Goal: Task Accomplishment & Management: Complete application form

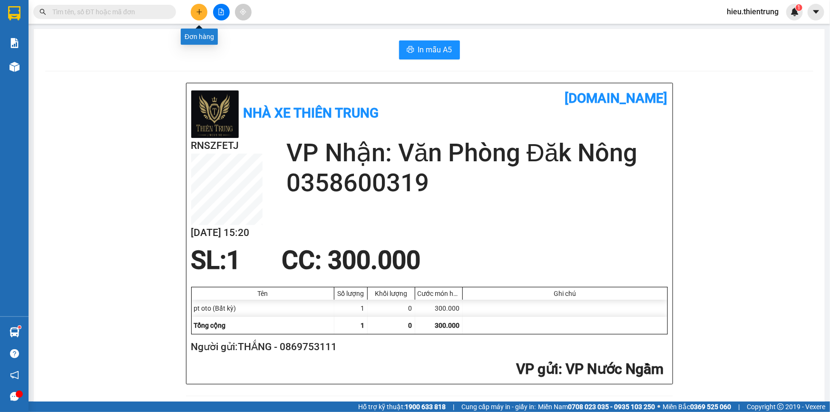
click at [196, 8] on button at bounding box center [199, 12] width 17 height 17
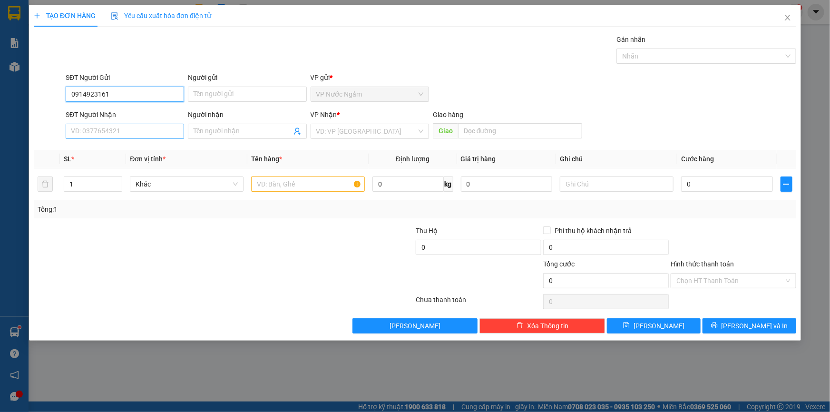
type input "0914923161"
click at [144, 129] on input "SĐT Người Nhận" at bounding box center [125, 131] width 118 height 15
click at [73, 130] on input "095389896" at bounding box center [125, 131] width 118 height 15
click at [78, 133] on input "095389896" at bounding box center [125, 131] width 118 height 15
type input "0985389896"
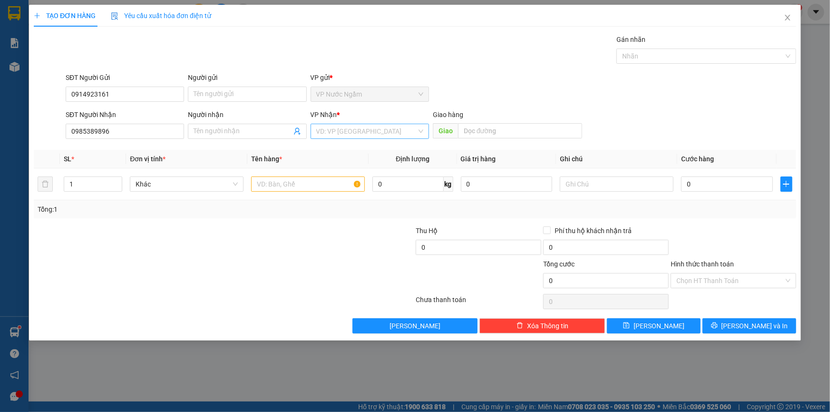
click at [361, 133] on input "search" at bounding box center [366, 131] width 100 height 14
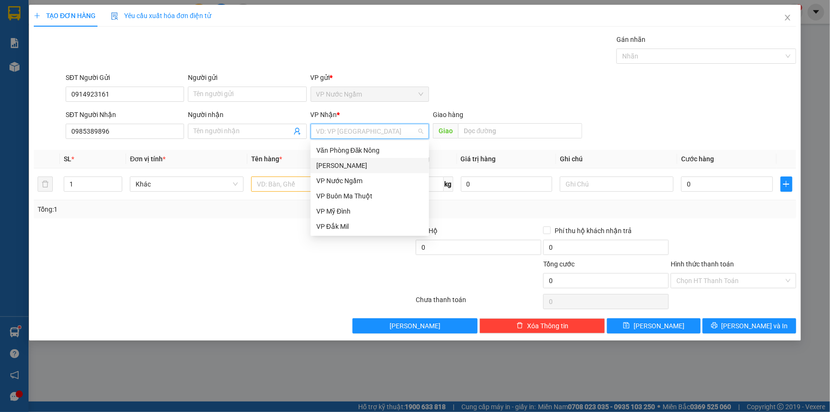
click at [349, 167] on div "[PERSON_NAME]" at bounding box center [369, 165] width 107 height 10
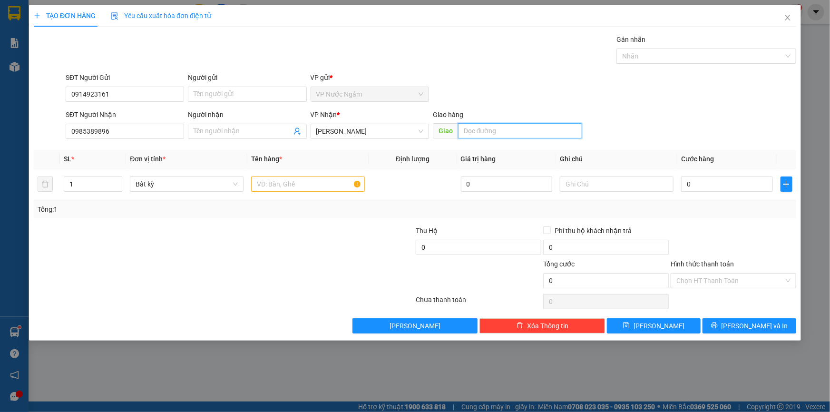
click at [487, 135] on input "text" at bounding box center [520, 130] width 124 height 15
type input "chư sê"
click at [276, 186] on input "text" at bounding box center [308, 183] width 114 height 15
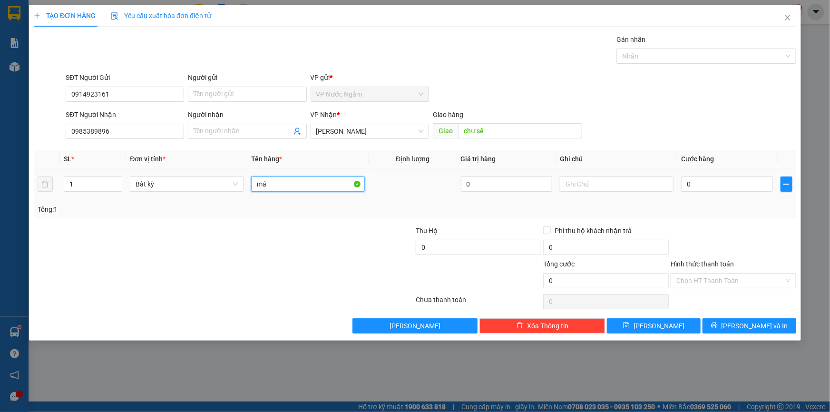
type input "m"
type input "lò nướng"
click at [590, 191] on div at bounding box center [617, 183] width 114 height 19
click at [590, 185] on input "text" at bounding box center [617, 183] width 114 height 15
type input "t"
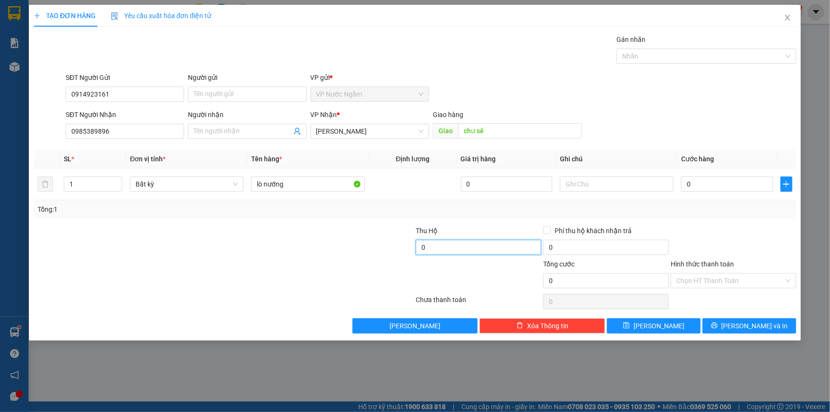
click at [445, 244] on input "0" at bounding box center [479, 247] width 126 height 15
type input "10.000.000"
click at [600, 174] on div at bounding box center [617, 183] width 114 height 19
click at [598, 185] on input "text" at bounding box center [617, 183] width 114 height 15
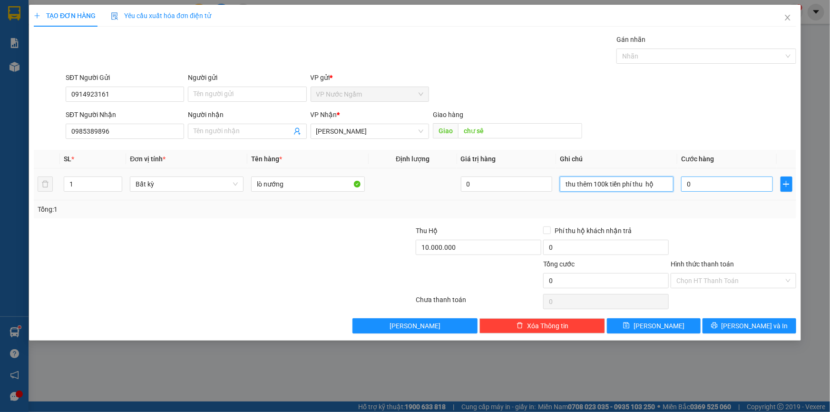
type input "thu thêm 100k tiền phí thu hộ"
click at [720, 184] on input "0" at bounding box center [727, 183] width 92 height 15
type input "5"
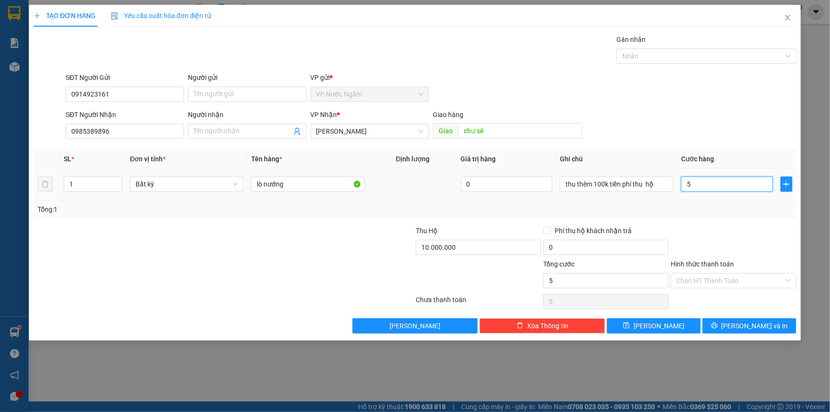
type input "50"
type input "500"
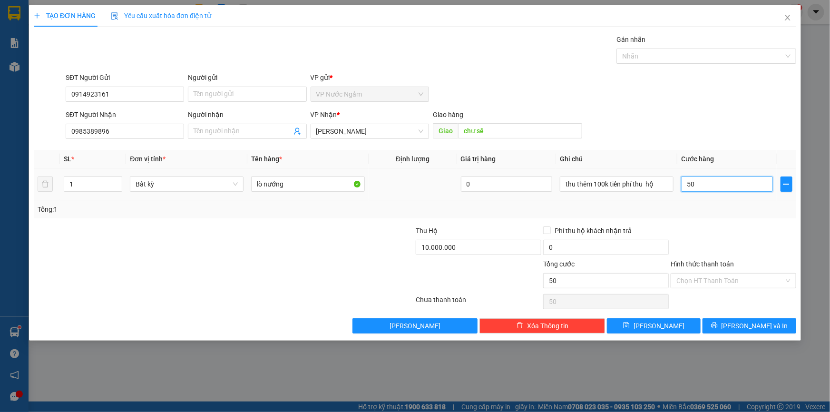
type input "500"
type input "5.000"
type input "50.000"
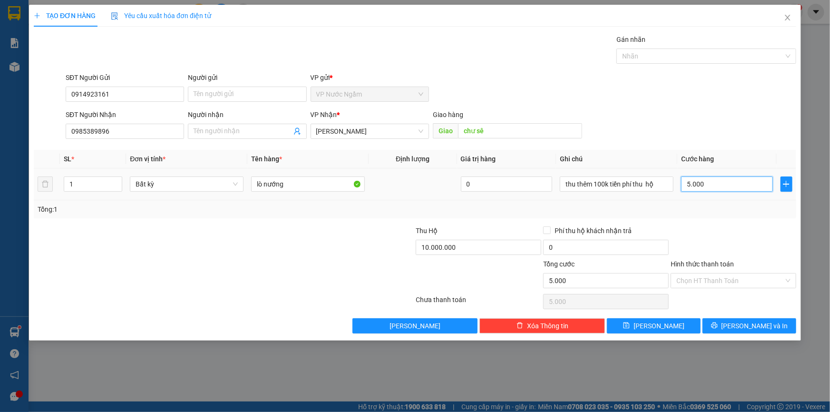
type input "50.000"
type input "500.000"
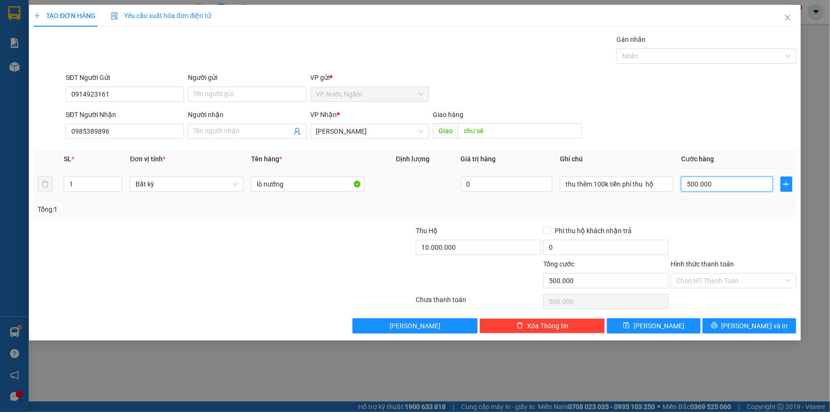
type input "5.000.000"
type input "500.000"
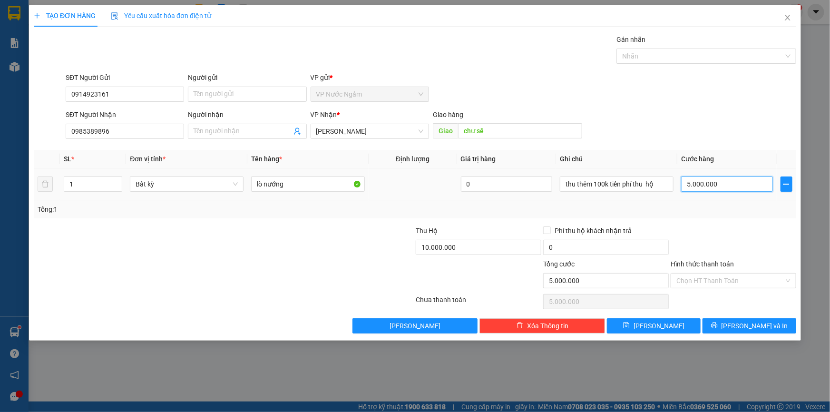
type input "500.000"
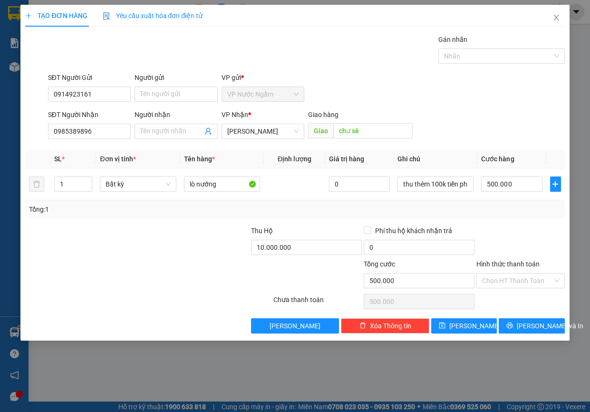
drag, startPoint x: 719, startPoint y: 185, endPoint x: 570, endPoint y: 26, distance: 217.6
click at [570, 26] on div "TẠO ĐƠN HÀNG Yêu cầu xuất hóa đơn điện tử Transit Pickup Surcharge Ids Transit …" at bounding box center [295, 206] width 590 height 412
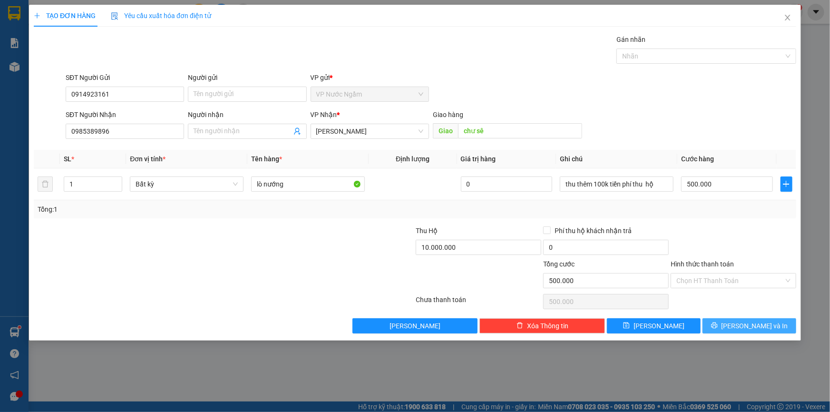
click at [728, 321] on button "[PERSON_NAME] và In" at bounding box center [749, 325] width 94 height 15
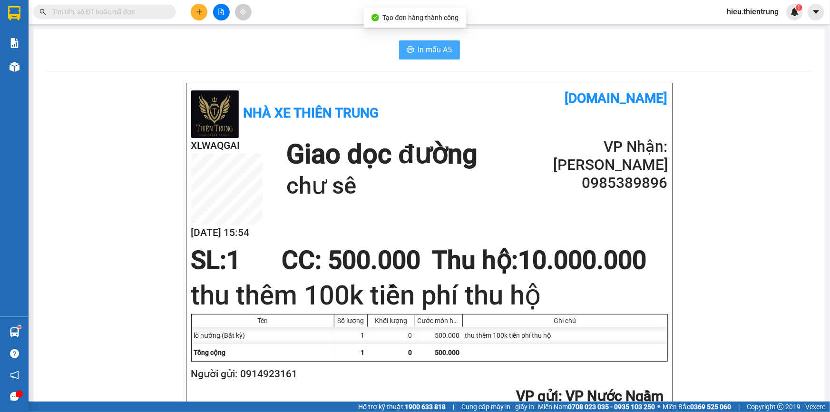
click at [436, 55] on span "In mẫu A5" at bounding box center [435, 50] width 34 height 12
click at [203, 12] on button at bounding box center [199, 12] width 17 height 17
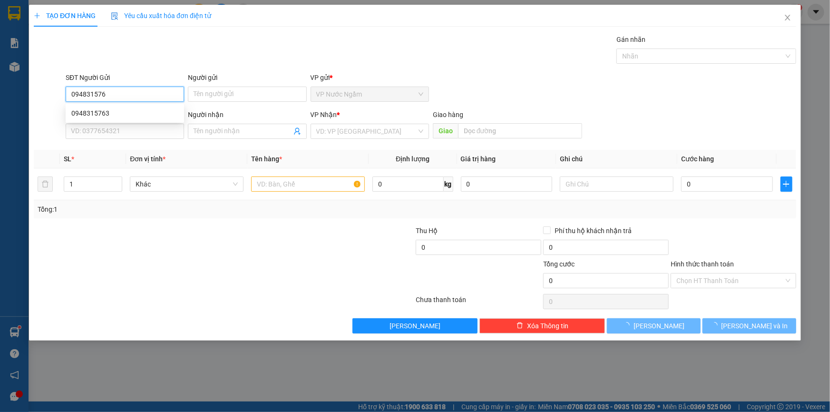
type input "0948315763"
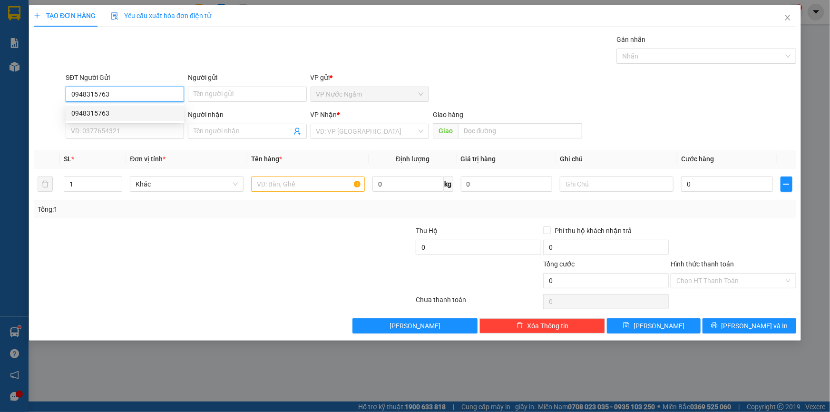
click at [96, 108] on div "0948315763" at bounding box center [124, 113] width 107 height 10
type input "0905238679"
type input "khách"
type input "150.000"
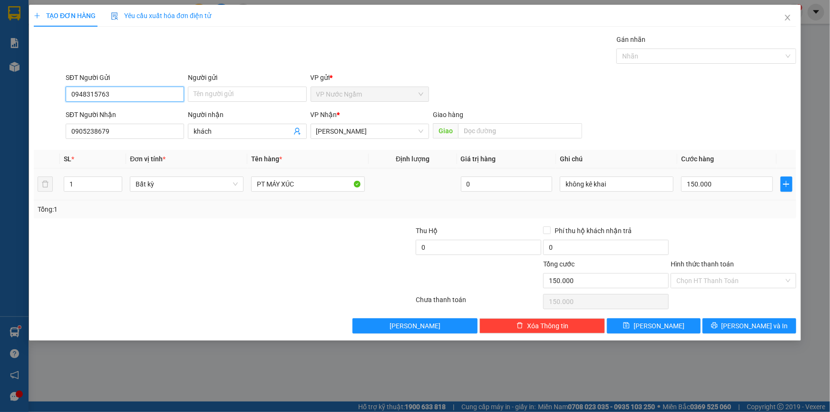
type input "0948315763"
drag, startPoint x: 715, startPoint y: 170, endPoint x: 710, endPoint y: 176, distance: 7.4
click at [713, 173] on td "150.000" at bounding box center [726, 184] width 99 height 32
click at [707, 188] on input "150.000" at bounding box center [727, 183] width 92 height 15
type input "2"
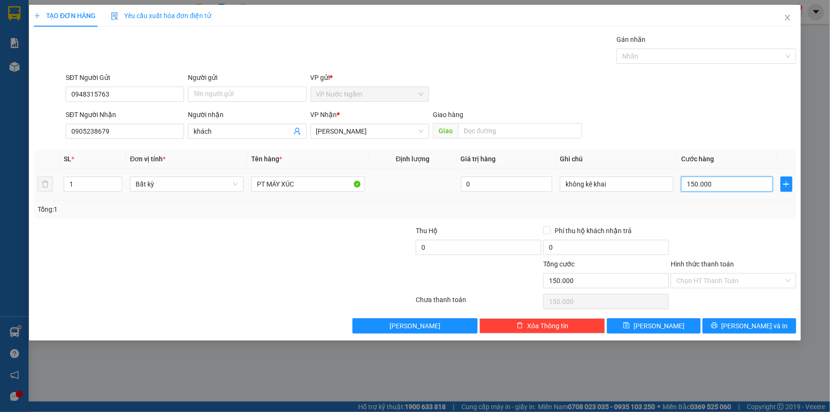
type input "2"
type input "20"
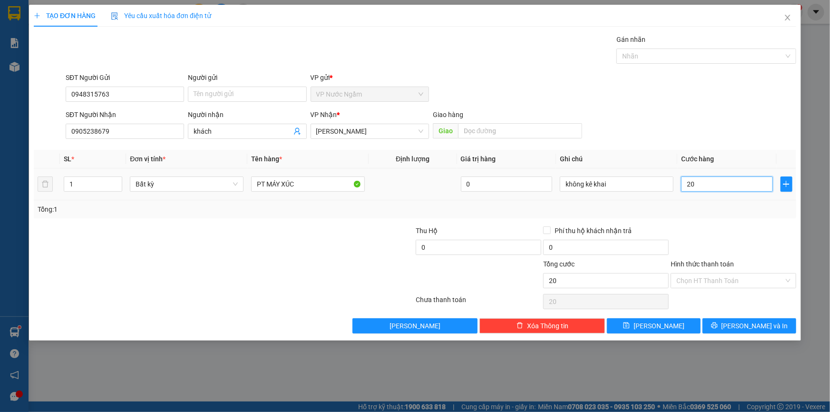
type input "200"
type input "2.000"
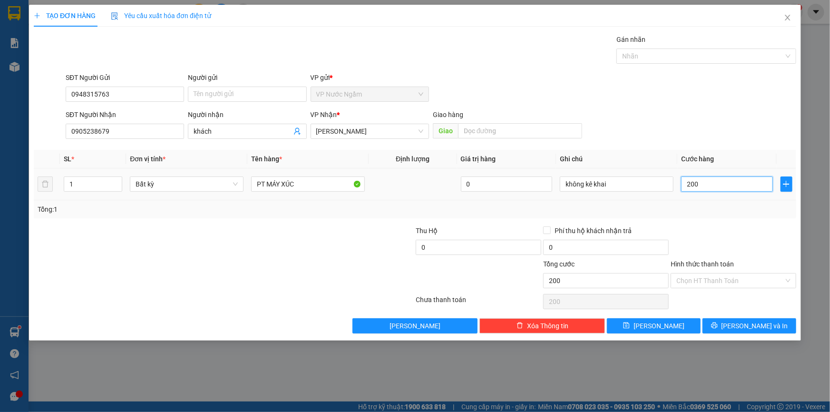
type input "2.000"
type input "20.000"
type input "200.000"
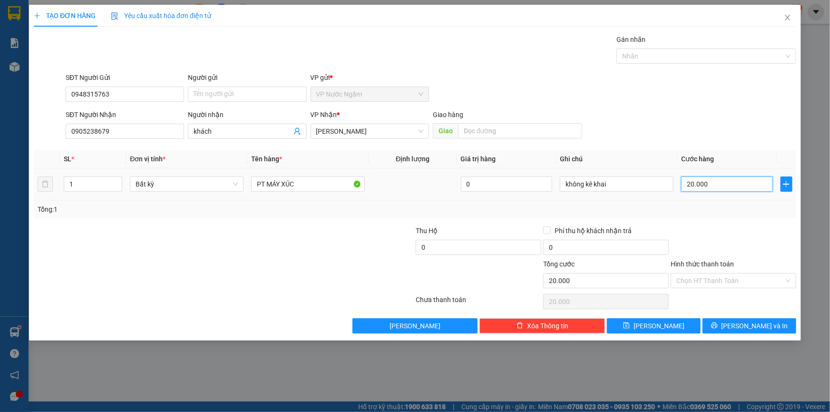
type input "200.000"
click at [744, 331] on button "[PERSON_NAME] và In" at bounding box center [749, 325] width 94 height 15
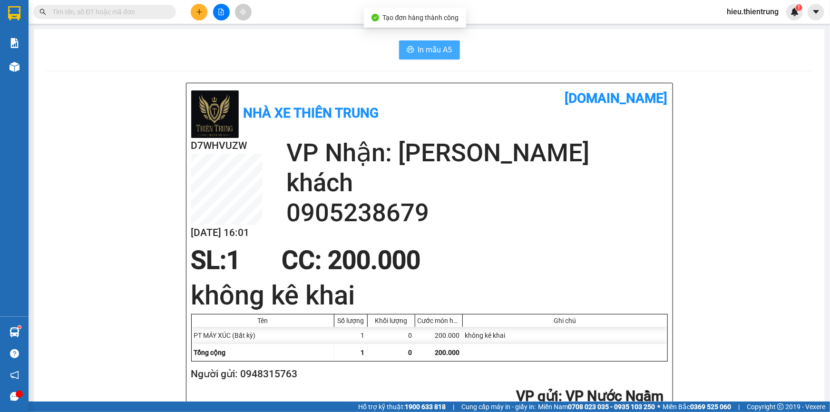
click at [451, 51] on button "In mẫu A5" at bounding box center [429, 49] width 61 height 19
click at [198, 14] on icon "plus" at bounding box center [199, 12] width 7 height 7
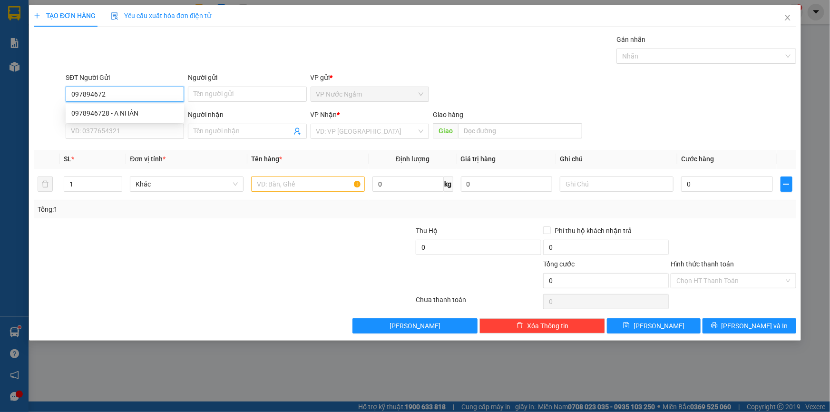
type input "0978946728"
click at [136, 117] on div "0978946728 - A NHÂN" at bounding box center [124, 113] width 107 height 10
type input "A NHÂN"
type input "0911343637"
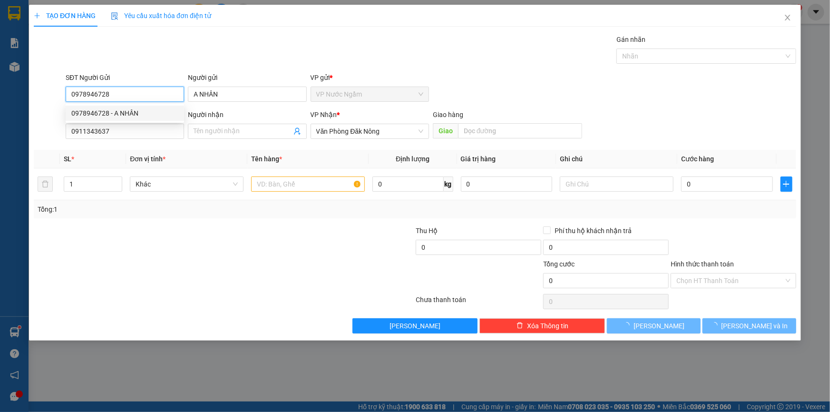
type input "250.000"
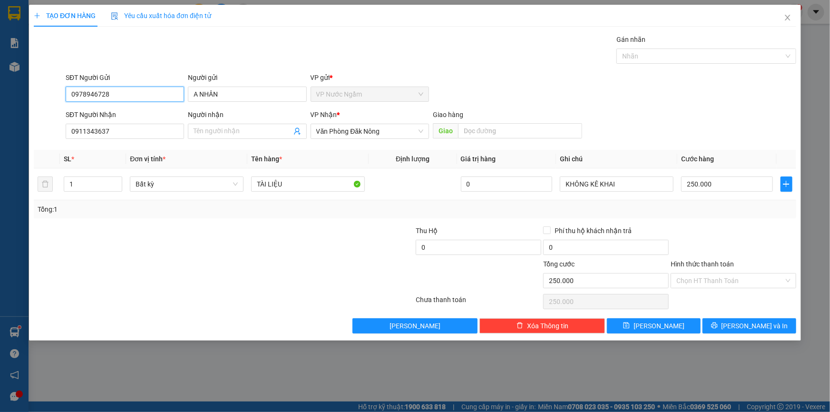
type input "0978946728"
drag, startPoint x: 119, startPoint y: 122, endPoint x: 104, endPoint y: 134, distance: 19.2
click at [97, 131] on div "SĐT Người Nhận 0911343637" at bounding box center [125, 125] width 118 height 33
drag, startPoint x: 110, startPoint y: 133, endPoint x: 36, endPoint y: 138, distance: 74.8
click at [66, 135] on input "0911343637" at bounding box center [125, 131] width 118 height 15
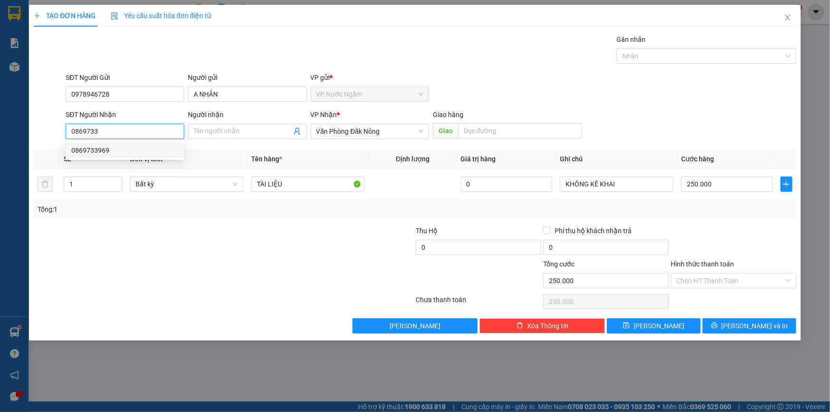
click at [118, 144] on div "0869733969" at bounding box center [125, 150] width 118 height 15
type input "0869733969"
type input "150.000"
type input "0869733969"
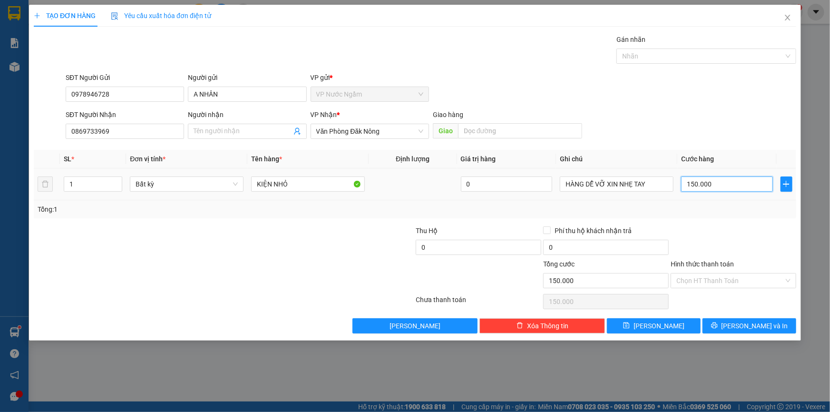
click at [698, 190] on input "150.000" at bounding box center [727, 183] width 92 height 15
type input "1"
type input "10"
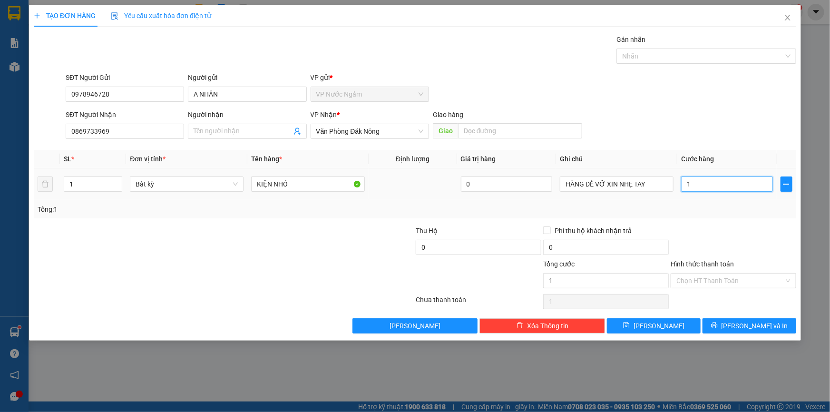
type input "10"
type input "100"
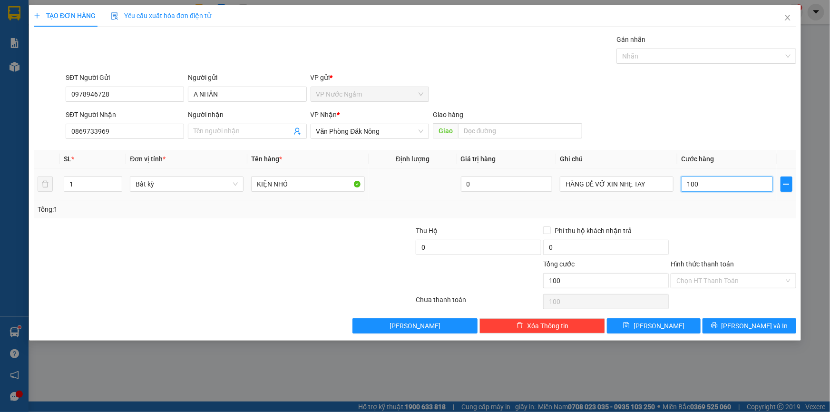
type input "1.000"
type input "10.000"
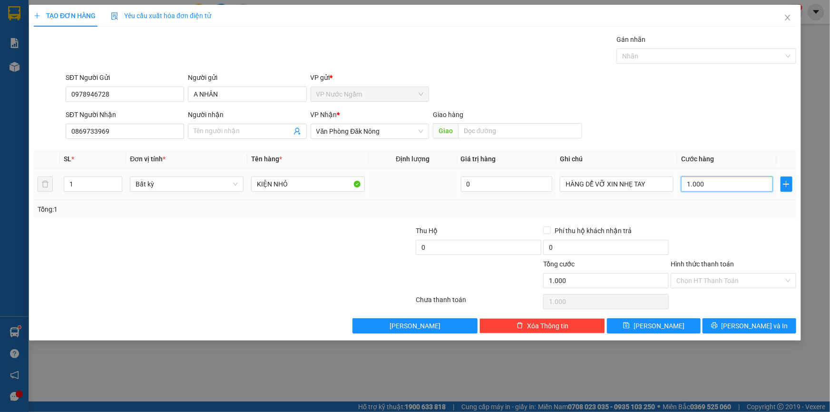
type input "10.000"
type input "100.000"
drag, startPoint x: 746, startPoint y: 339, endPoint x: 748, endPoint y: 334, distance: 5.1
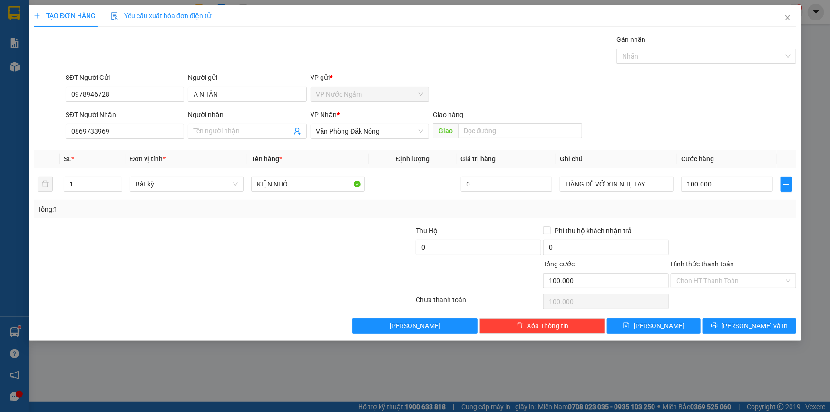
click at [746, 338] on div "TẠO ĐƠN HÀNG Yêu cầu xuất hóa đơn điện tử Transit Pickup Surcharge Ids Transit …" at bounding box center [415, 173] width 772 height 336
click at [753, 324] on span "[PERSON_NAME] và In" at bounding box center [754, 325] width 67 height 10
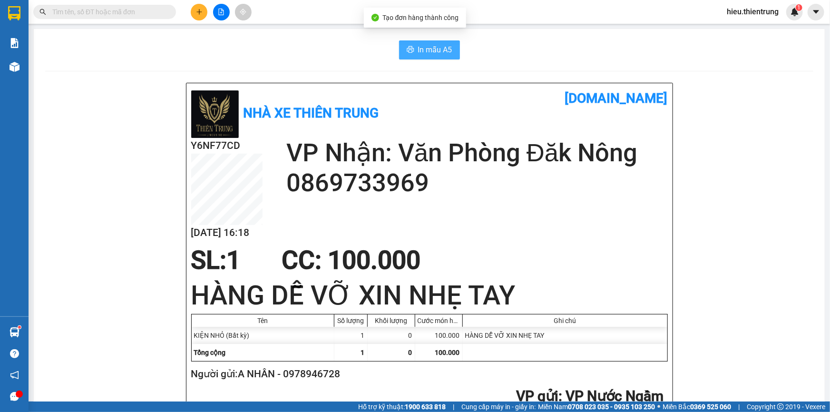
click at [428, 55] on span "In mẫu A5" at bounding box center [435, 50] width 34 height 12
click at [203, 13] on button at bounding box center [199, 12] width 17 height 17
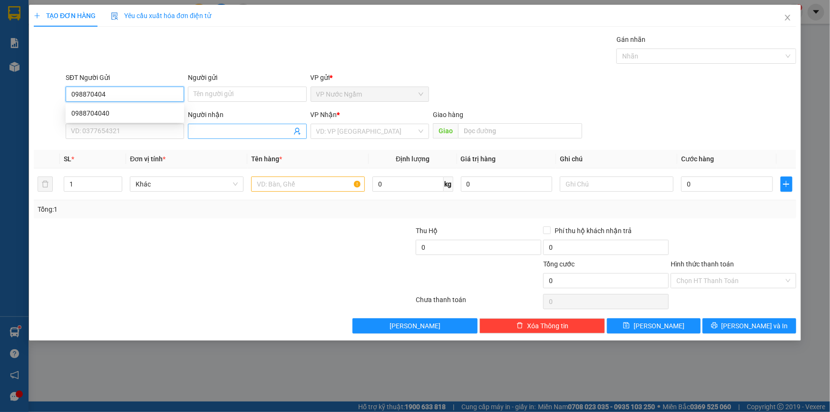
type input "0988704040"
click at [113, 106] on div "0988704040" at bounding box center [125, 113] width 118 height 15
type input "0977113470"
type input "DUYÊN"
type input "ĐẮK SÔNG"
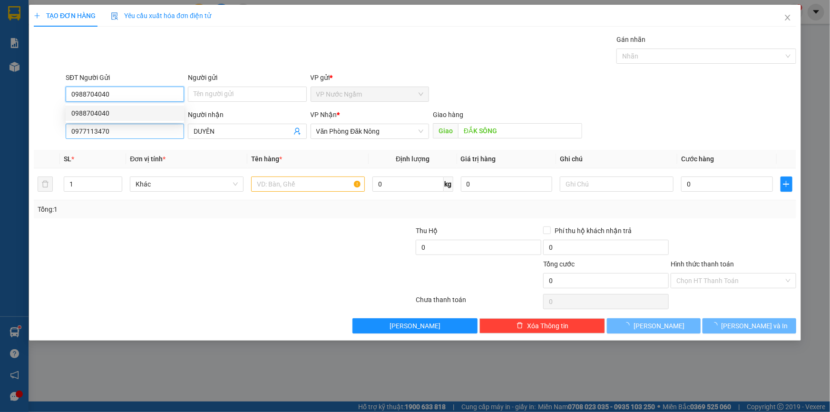
type input "550.000"
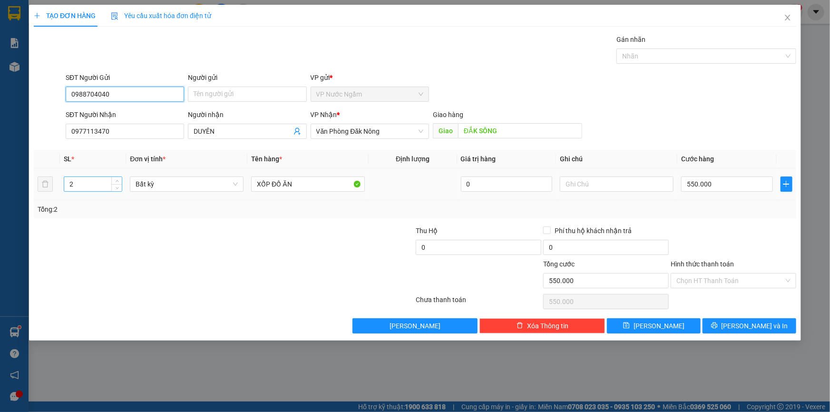
type input "0988704040"
drag, startPoint x: 72, startPoint y: 185, endPoint x: 15, endPoint y: 186, distance: 57.5
click at [15, 185] on div "TẠO ĐƠN HÀNG Yêu cầu xuất hóa đơn điện tử Transit Pickup Surcharge Ids Transit …" at bounding box center [415, 206] width 830 height 412
type input "1"
drag, startPoint x: 717, startPoint y: 190, endPoint x: 708, endPoint y: 191, distance: 8.7
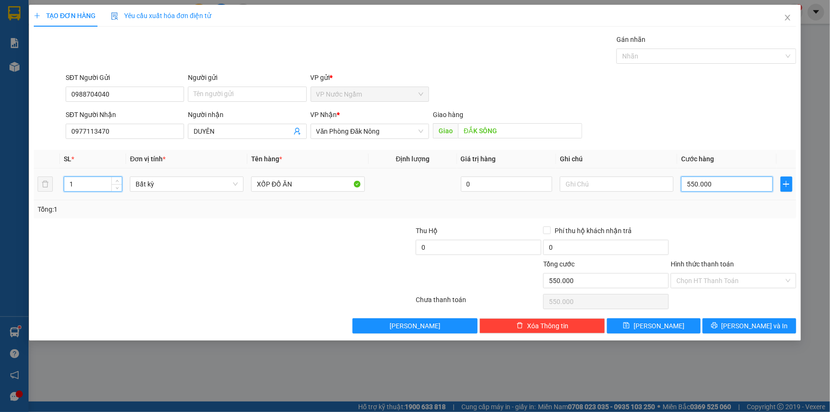
click at [717, 190] on input "550.000" at bounding box center [727, 183] width 92 height 15
type input "0"
type input "1"
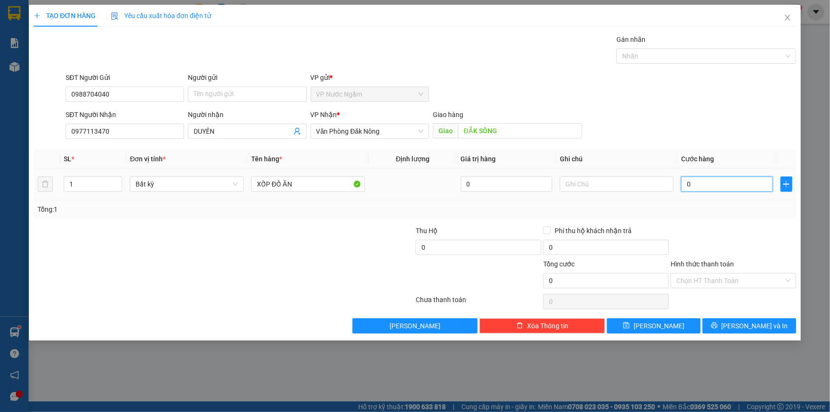
type input "1"
type input "01"
type input "14"
type input "014"
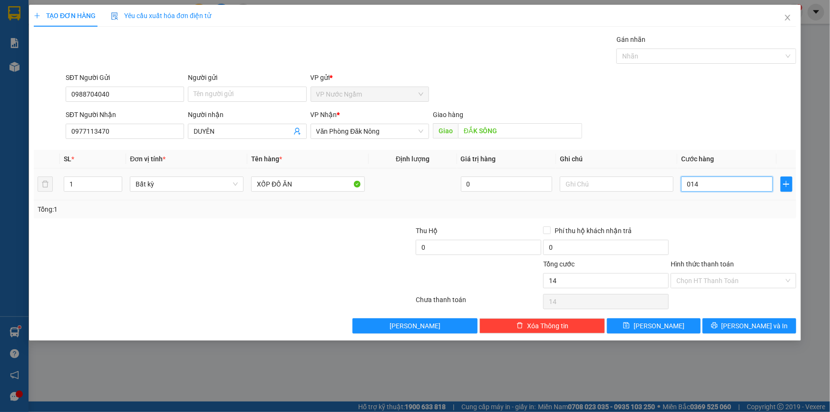
type input "1"
type input "01"
type input "15"
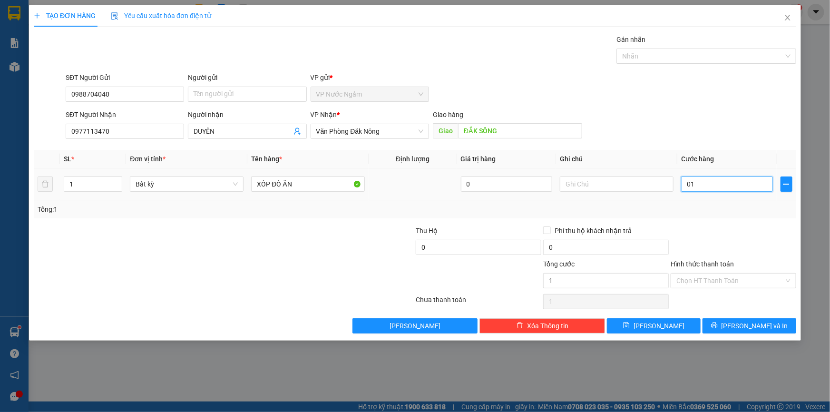
type input "015"
type input "150"
type input "0.150"
type input "1.500"
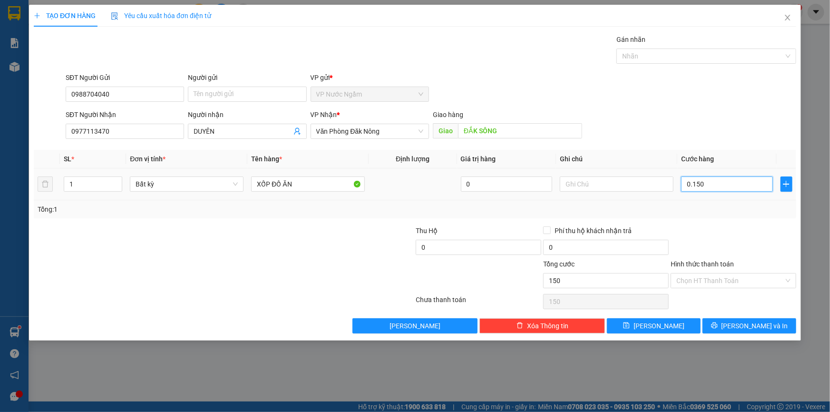
type input "1.500"
type input "01.500"
type input "15.000"
type input "015.000"
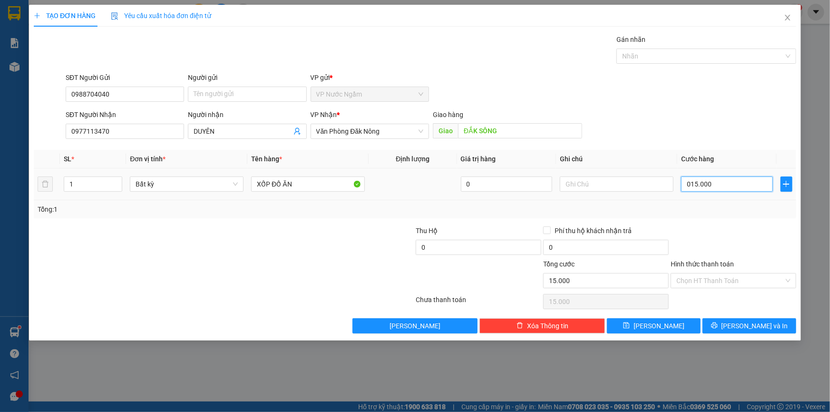
type input "150.000"
drag, startPoint x: 746, startPoint y: 323, endPoint x: 718, endPoint y: 292, distance: 42.1
click at [746, 322] on span "[PERSON_NAME] và In" at bounding box center [754, 325] width 67 height 10
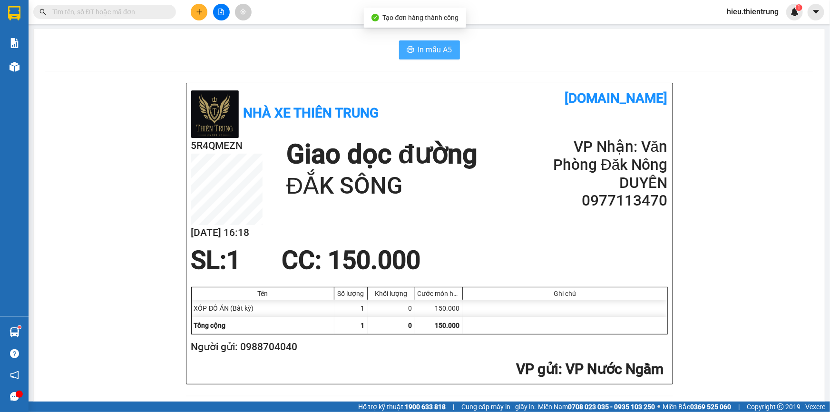
click at [446, 57] on button "In mẫu A5" at bounding box center [429, 49] width 61 height 19
click at [199, 7] on button at bounding box center [199, 12] width 17 height 17
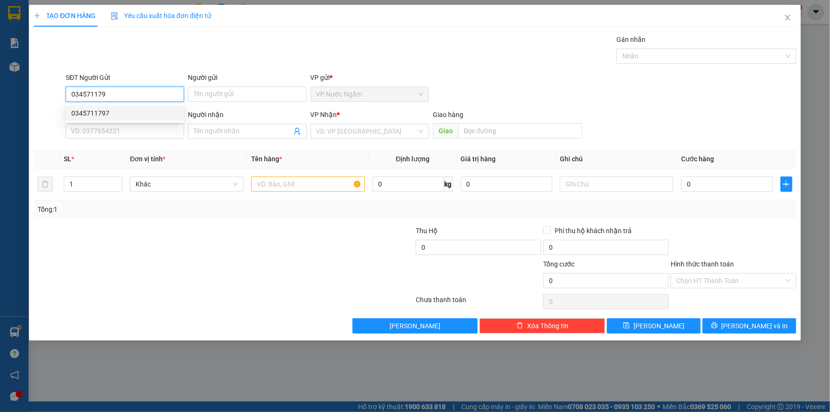
click at [136, 113] on div "0345711797" at bounding box center [124, 113] width 107 height 10
type input "0345711797"
type input "0898378989"
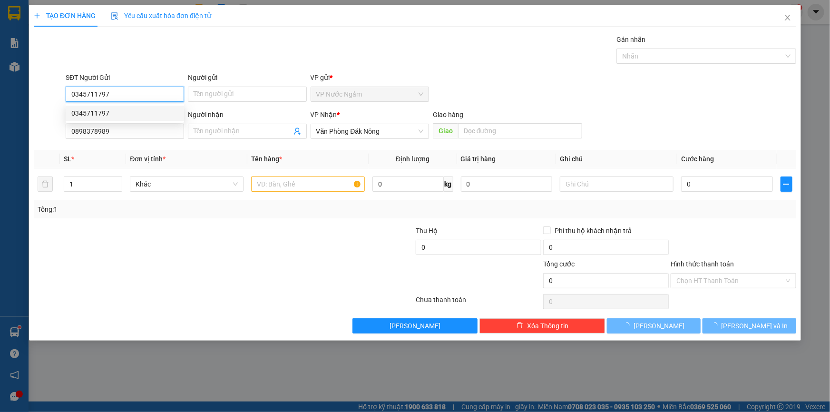
type input "250.000"
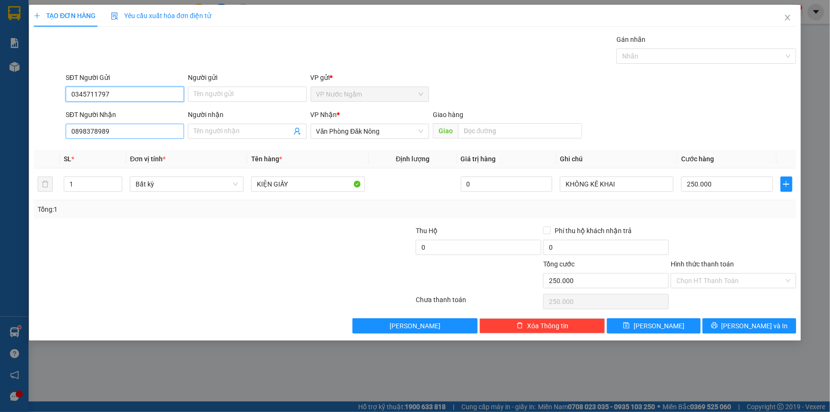
type input "0345711797"
drag, startPoint x: 124, startPoint y: 128, endPoint x: 2, endPoint y: 134, distance: 121.9
click at [2, 133] on div "TẠO ĐƠN HÀNG Yêu cầu xuất hóa đơn điện tử Transit Pickup Surcharge Ids Transit …" at bounding box center [415, 206] width 830 height 412
click at [108, 146] on div "0898378989" at bounding box center [124, 150] width 107 height 10
type input "0898378989"
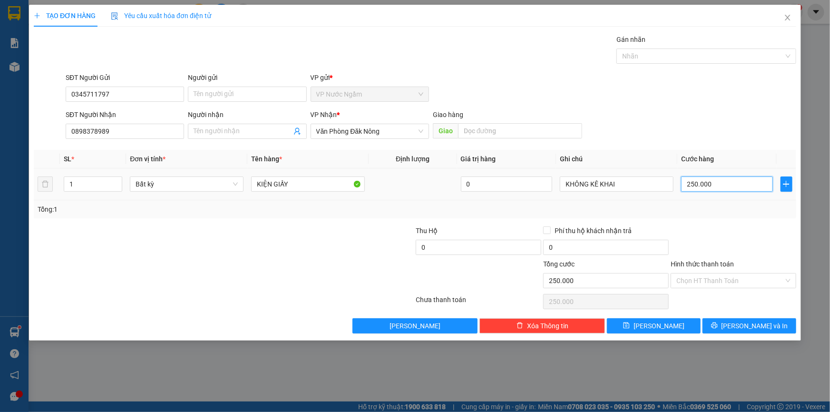
click at [719, 190] on input "250.000" at bounding box center [727, 183] width 92 height 15
type input "1"
type input "0"
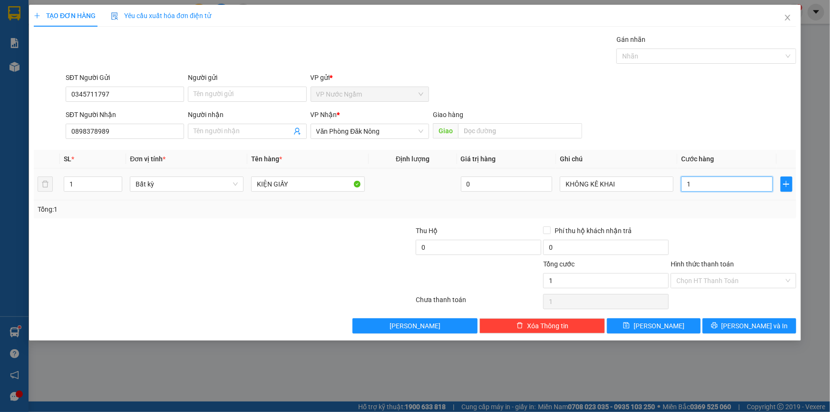
type input "0"
type input "3"
type input "03"
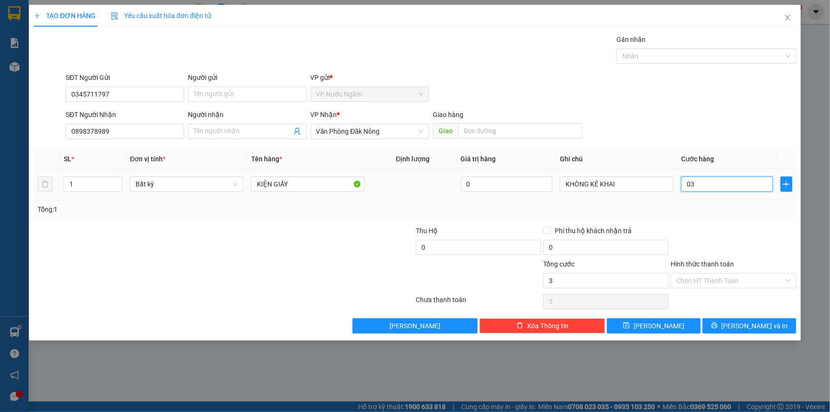
type input "30"
type input "030"
type input "300"
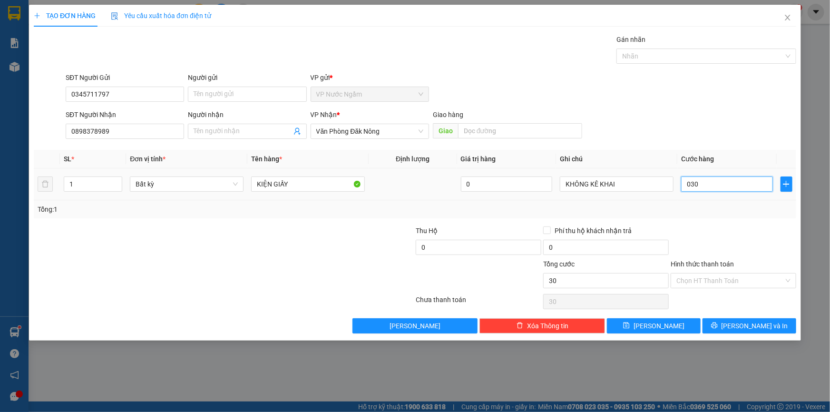
type input "0.300"
type input "3.000"
type input "03.000"
type input "30.000"
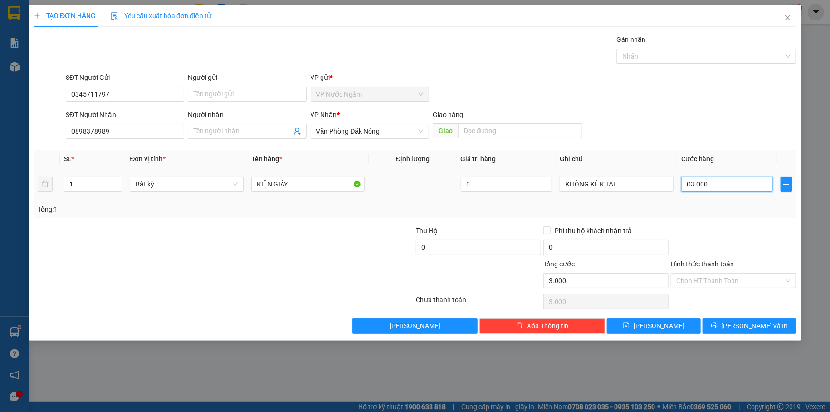
type input "30.000"
click at [38, 185] on tr "1 Bất kỳ KIỆN GIẤY 0 KHÔNG KÊ KHAI 30.000" at bounding box center [415, 184] width 762 height 32
type input "2"
click at [723, 183] on input "30.000" at bounding box center [727, 183] width 92 height 15
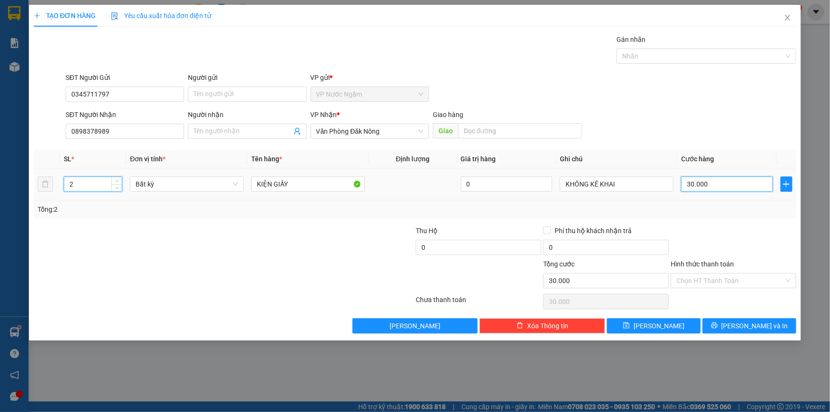
type input "0"
type input "3"
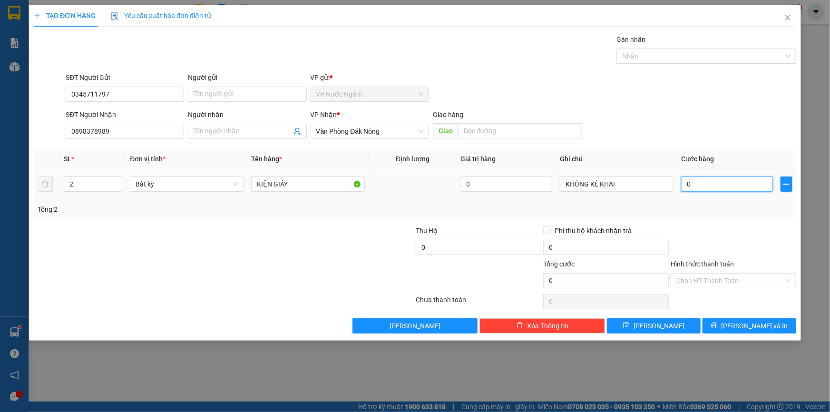
type input "03"
type input "30"
type input "030"
type input "300"
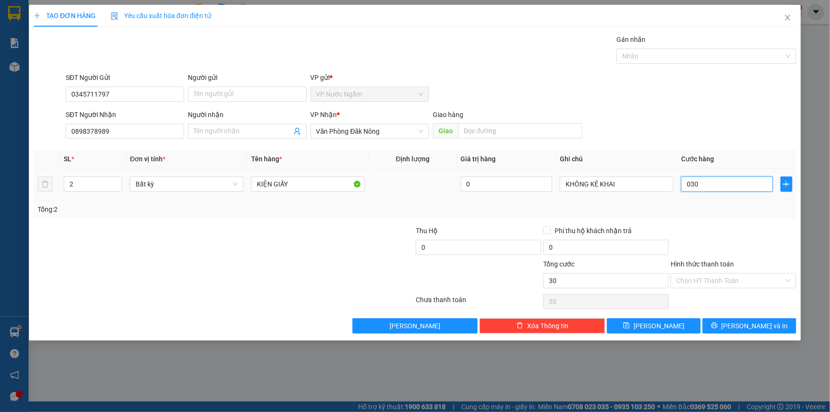
type input "300"
type input "0.300"
type input "3.000"
type input "03.000"
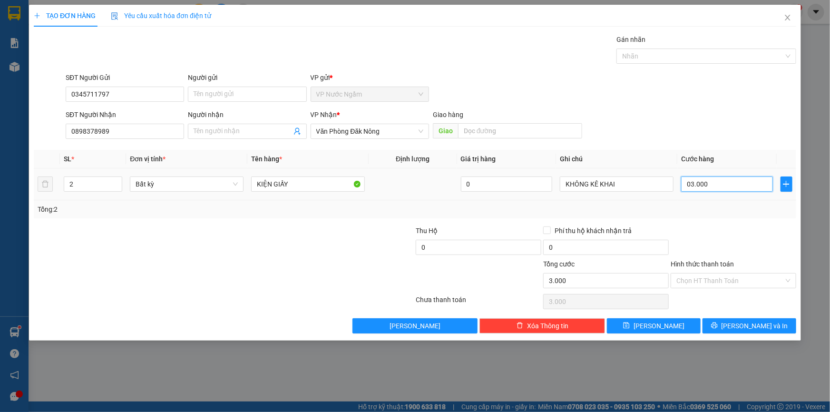
type input "30.000"
type input "030.000"
type input "300.000"
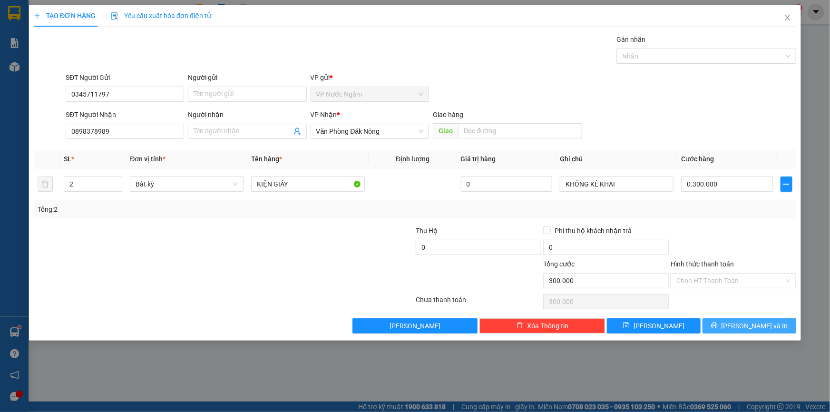
type input "300.000"
click at [758, 331] on div "TẠO ĐƠN HÀNG Yêu cầu xuất hóa đơn điện tử Transit Pickup Surcharge Ids Transit …" at bounding box center [415, 173] width 772 height 336
click at [757, 320] on span "[PERSON_NAME] và In" at bounding box center [754, 325] width 67 height 10
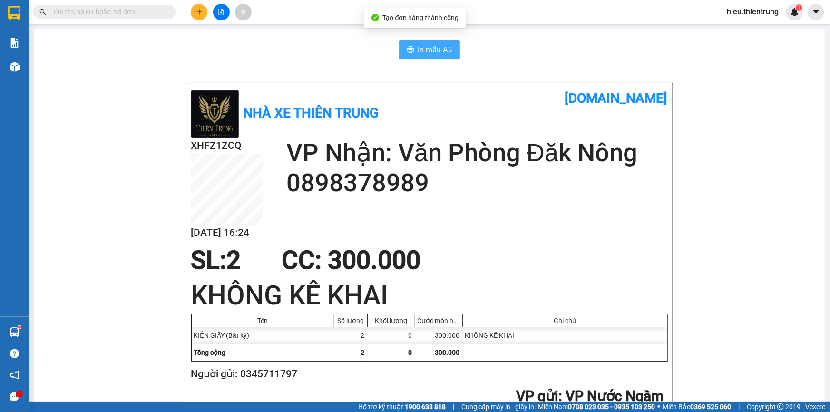
click at [429, 57] on button "In mẫu A5" at bounding box center [429, 49] width 61 height 19
click at [189, 8] on div at bounding box center [220, 12] width 71 height 17
drag, startPoint x: 192, startPoint y: 12, endPoint x: 190, endPoint y: 20, distance: 7.7
click at [190, 20] on div "Kết quả tìm kiếm ( 0 ) Bộ lọc Ngày tạo đơn gần nhất No Data hieu.thientrung 1" at bounding box center [415, 12] width 830 height 24
click at [200, 7] on button at bounding box center [199, 12] width 17 height 17
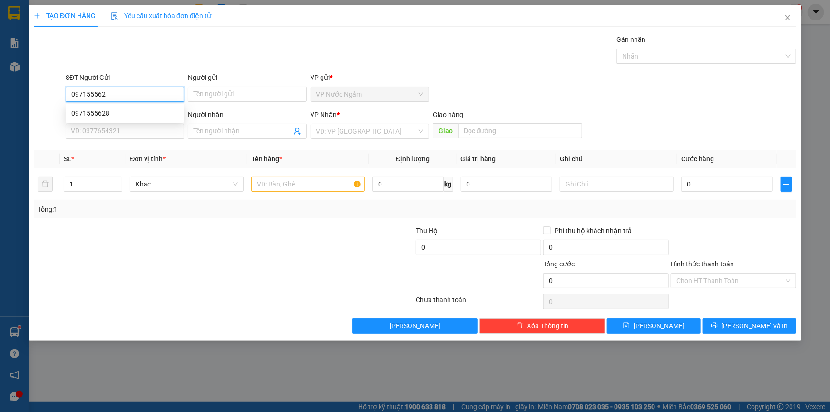
type input "0971555628"
click at [128, 117] on div "0971555628" at bounding box center [124, 113] width 107 height 10
type input "0911468479"
type input "150.000"
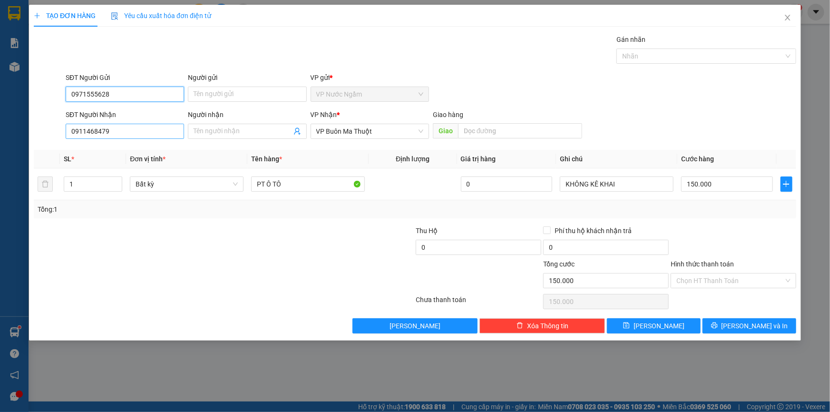
type input "0971555628"
drag, startPoint x: 128, startPoint y: 133, endPoint x: 61, endPoint y: 122, distance: 68.4
click at [61, 122] on div "SĐT Người Nhận 0911468479 Người nhận Tên người nhận VP Nhận * VP Buôn Ma Thuột …" at bounding box center [415, 125] width 764 height 33
type input "2"
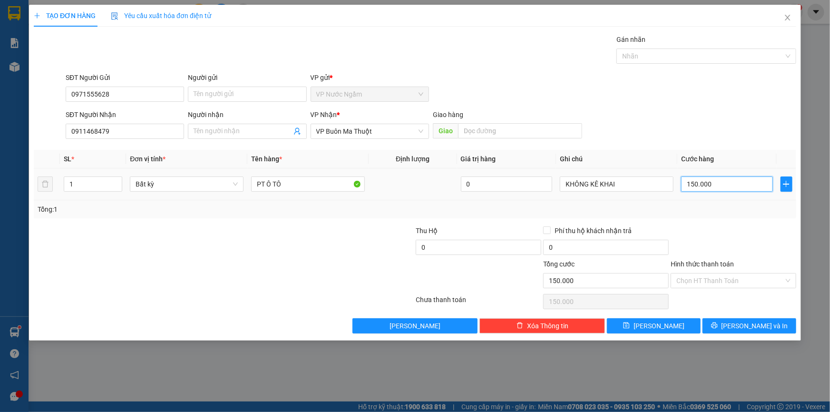
type input "2"
type input "25"
type input "250"
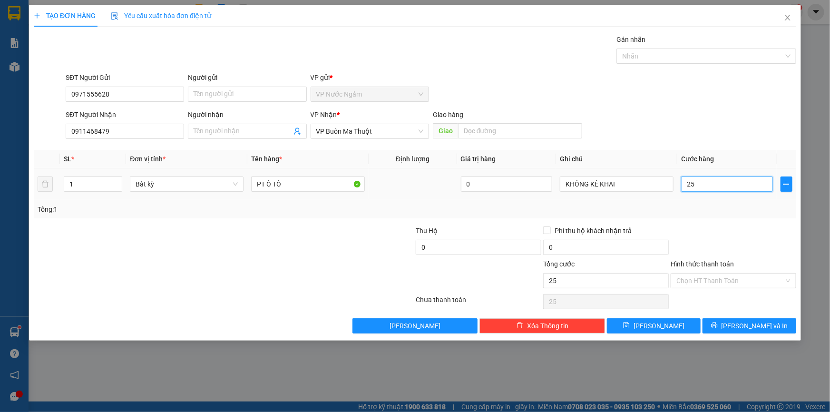
type input "250"
type input "2.500"
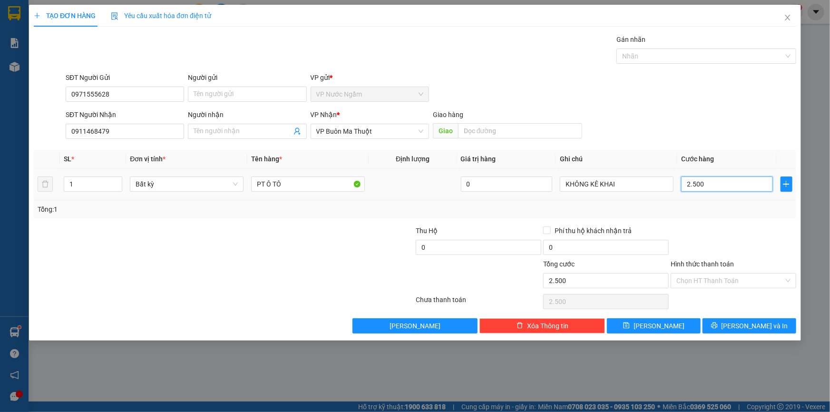
type input "25.000"
type input "250.000"
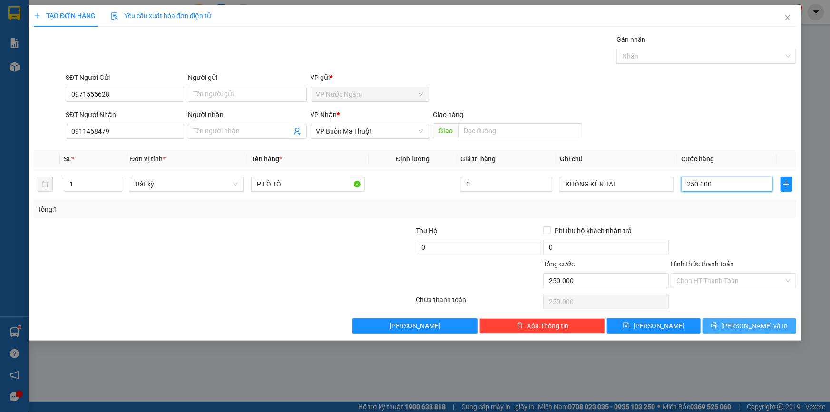
type input "250.000"
click at [761, 323] on span "[PERSON_NAME] và In" at bounding box center [754, 325] width 67 height 10
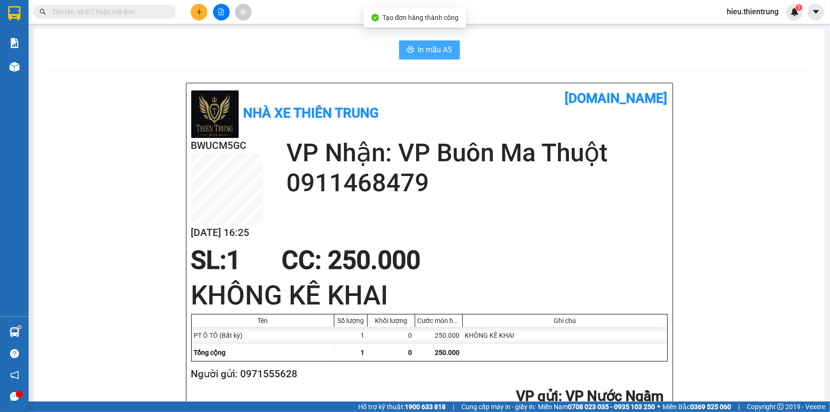
click at [453, 56] on button "In mẫu A5" at bounding box center [429, 49] width 61 height 19
click at [443, 50] on span "In mẫu A5" at bounding box center [435, 50] width 34 height 12
click at [200, 12] on icon "plus" at bounding box center [199, 12] width 7 height 7
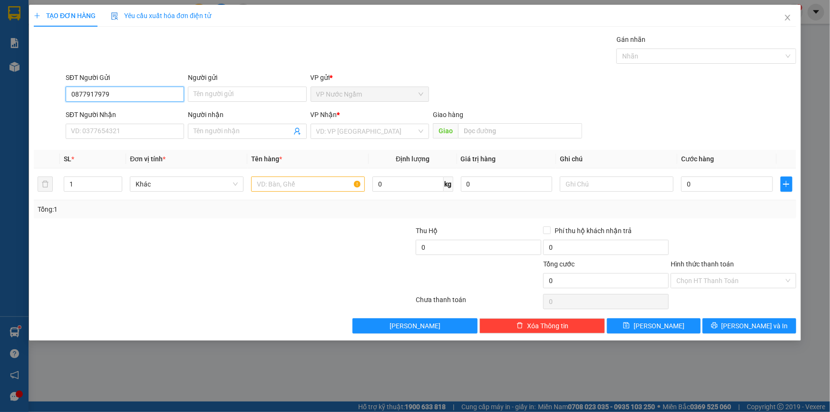
click at [117, 95] on input "0877917979" at bounding box center [125, 94] width 118 height 15
type input "0877917979"
click at [106, 132] on input "SĐT Người Nhận" at bounding box center [125, 131] width 118 height 15
type input "0944474774"
click at [356, 135] on input "search" at bounding box center [366, 131] width 100 height 14
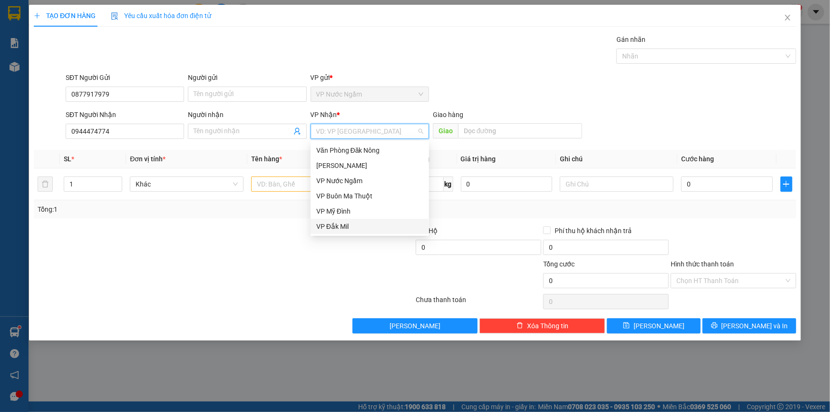
click at [352, 224] on div "VP Đắk Mil" at bounding box center [369, 226] width 107 height 10
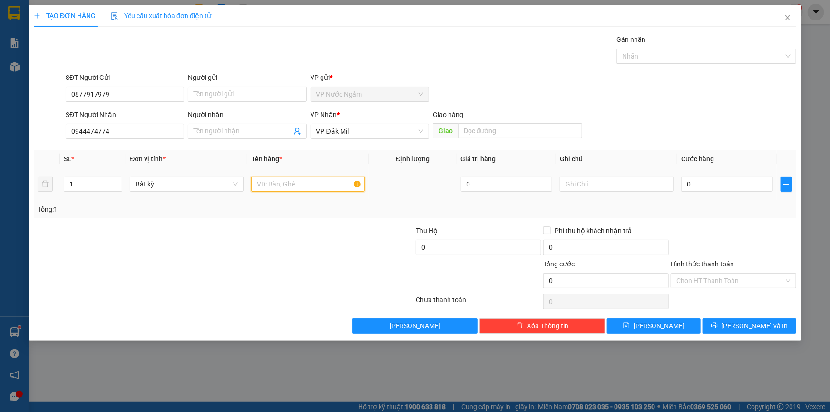
click at [286, 186] on input "text" at bounding box center [308, 183] width 114 height 15
type input "pt máy"
click at [707, 183] on input "0" at bounding box center [727, 183] width 92 height 15
type input "2"
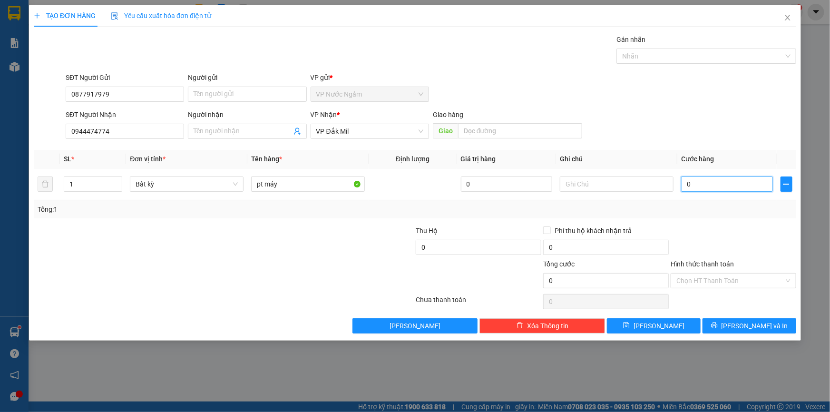
type input "2"
type input "25"
click at [767, 328] on span "[PERSON_NAME] và In" at bounding box center [754, 325] width 67 height 10
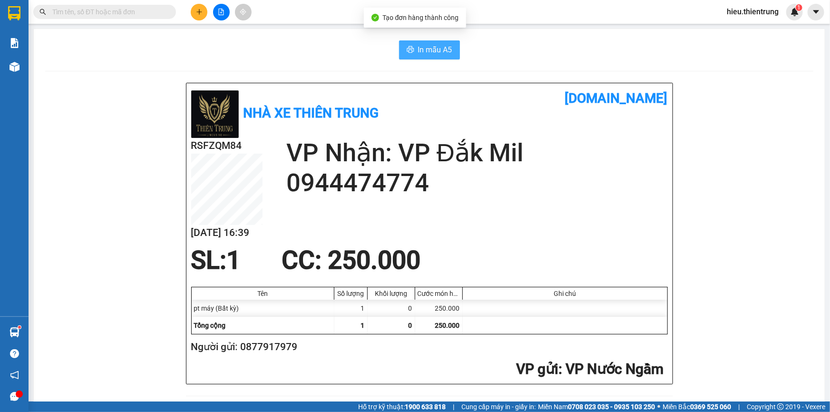
click at [446, 50] on span "In mẫu A5" at bounding box center [435, 50] width 34 height 12
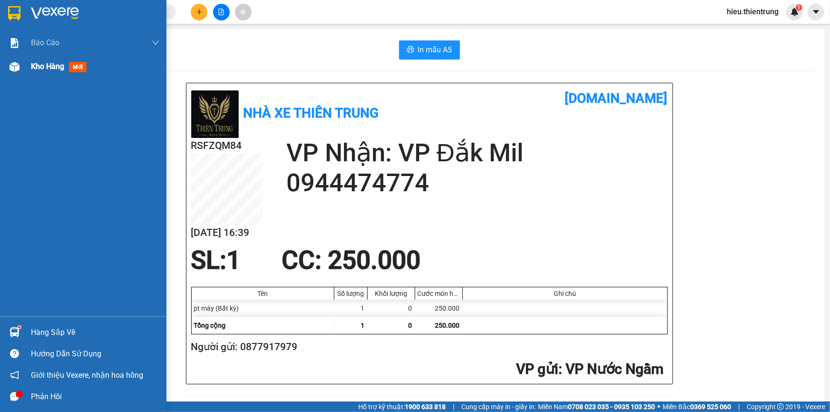
click at [41, 66] on span "Kho hàng" at bounding box center [47, 66] width 33 height 9
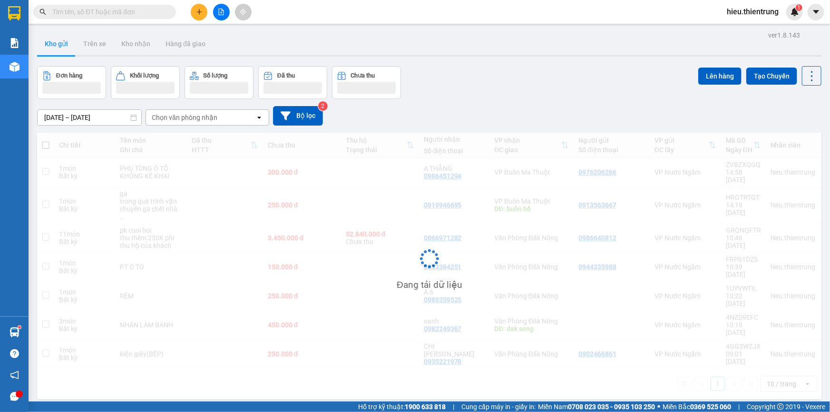
click at [487, 85] on div "Đơn hàng Khối lượng Số lượng Đã thu Chưa thu Lên hàng Tạo Chuyến" at bounding box center [429, 82] width 784 height 33
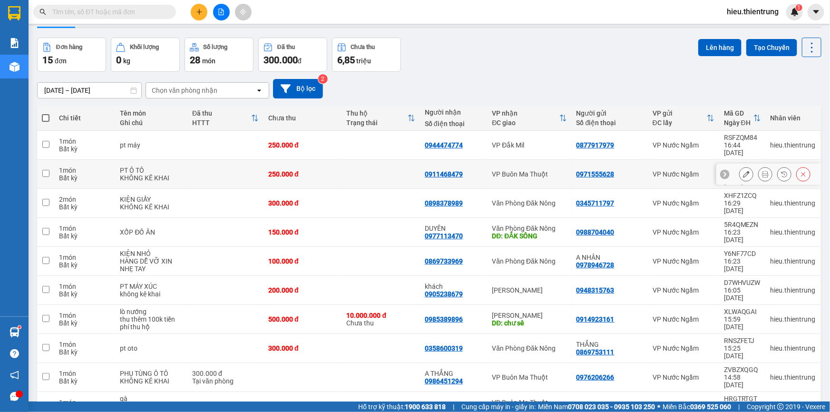
scroll to position [43, 0]
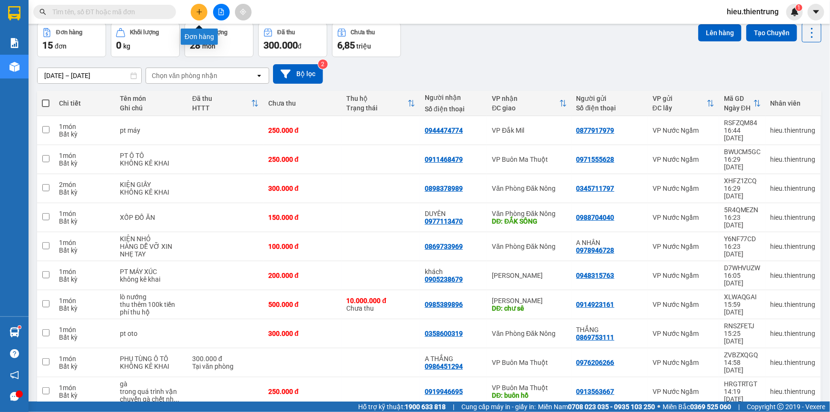
click at [199, 12] on icon "plus" at bounding box center [198, 11] width 5 height 0
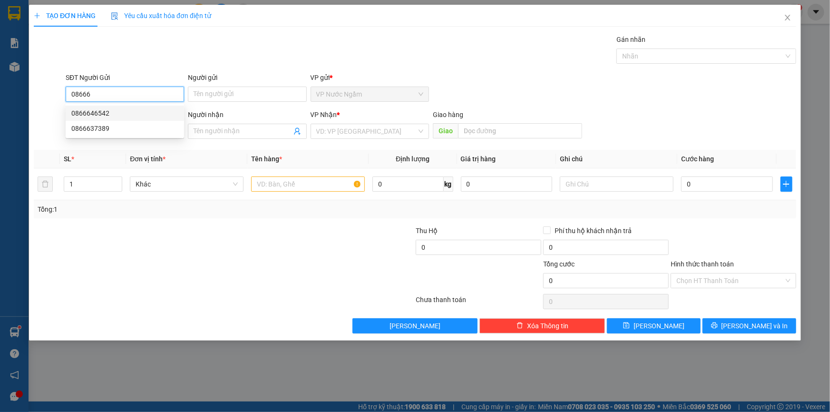
click at [104, 114] on div "0866646542" at bounding box center [124, 113] width 107 height 10
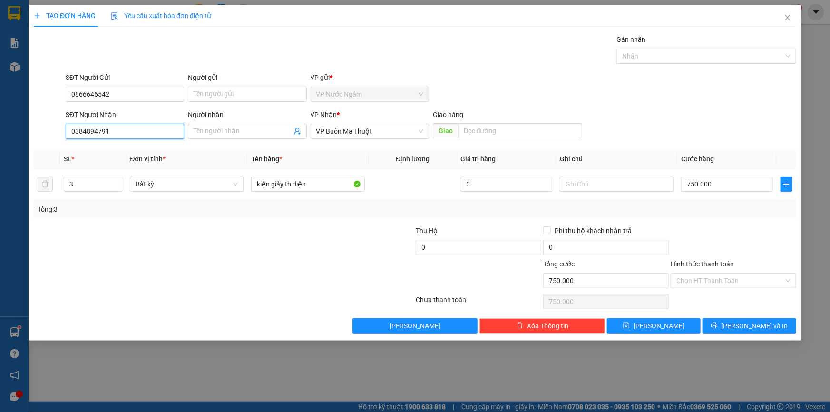
drag, startPoint x: 131, startPoint y: 136, endPoint x: 22, endPoint y: 151, distance: 110.3
click at [20, 151] on div "TẠO ĐƠN HÀNG Yêu cầu xuất hóa đơn điện tử Transit Pickup Surcharge Ids Transit …" at bounding box center [415, 206] width 830 height 412
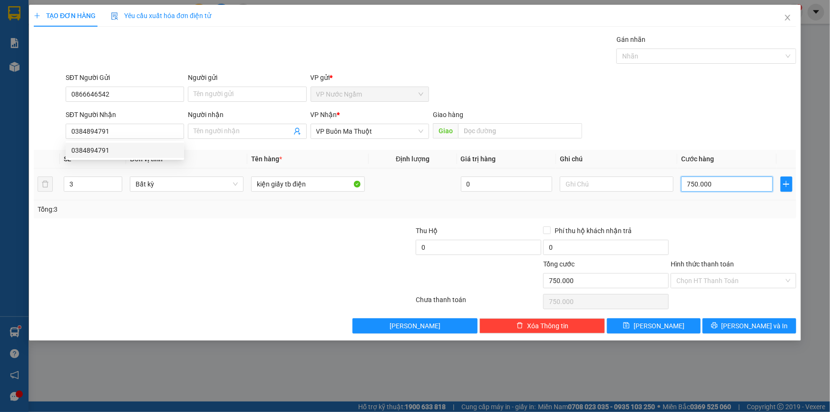
click at [717, 178] on input "750.000" at bounding box center [727, 183] width 92 height 15
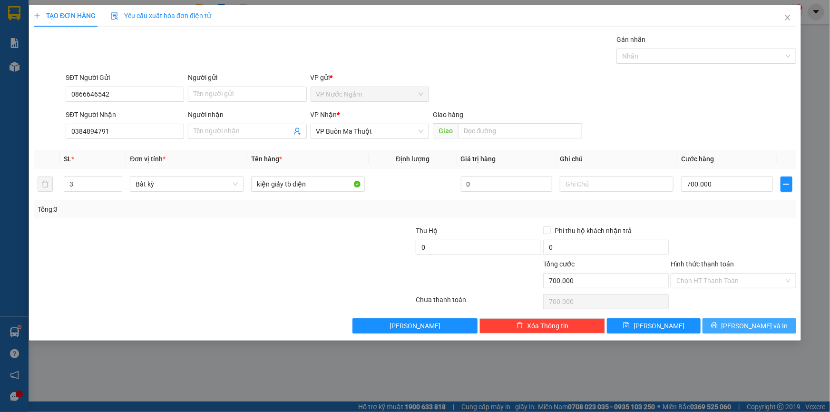
click at [739, 321] on button "[PERSON_NAME] và In" at bounding box center [749, 325] width 94 height 15
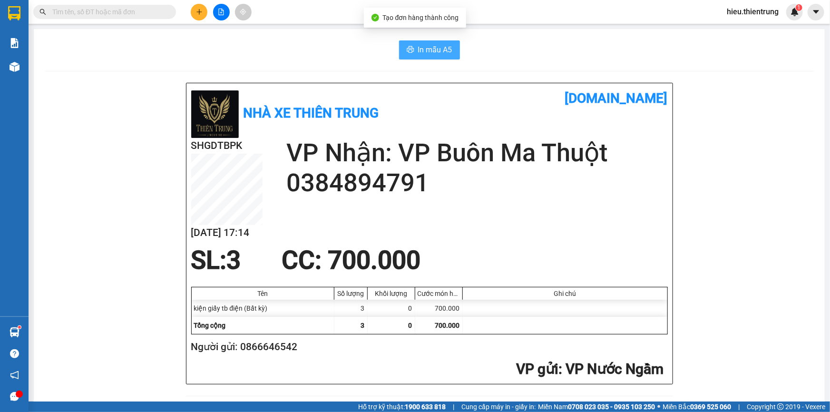
click at [432, 44] on span "In mẫu A5" at bounding box center [435, 50] width 34 height 12
click at [432, 53] on span "In mẫu A5" at bounding box center [435, 50] width 34 height 12
drag, startPoint x: 308, startPoint y: 349, endPoint x: 241, endPoint y: 349, distance: 67.0
click at [241, 349] on h2 "Người gửi: 0866646542" at bounding box center [427, 347] width 473 height 16
copy h2 "0866646542"
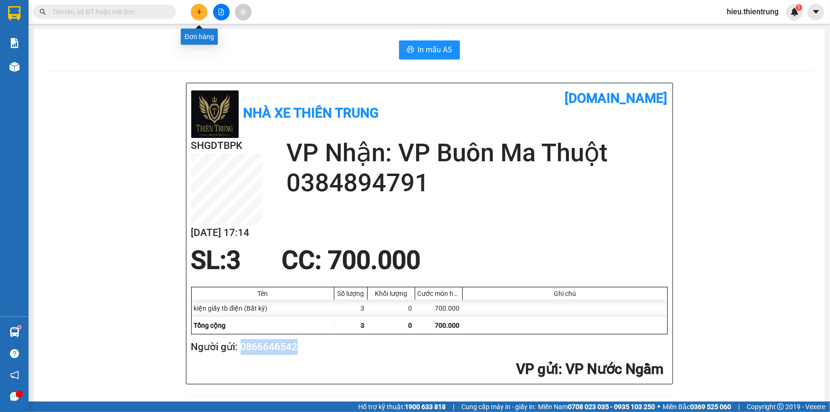
click at [200, 9] on icon "plus" at bounding box center [199, 12] width 7 height 7
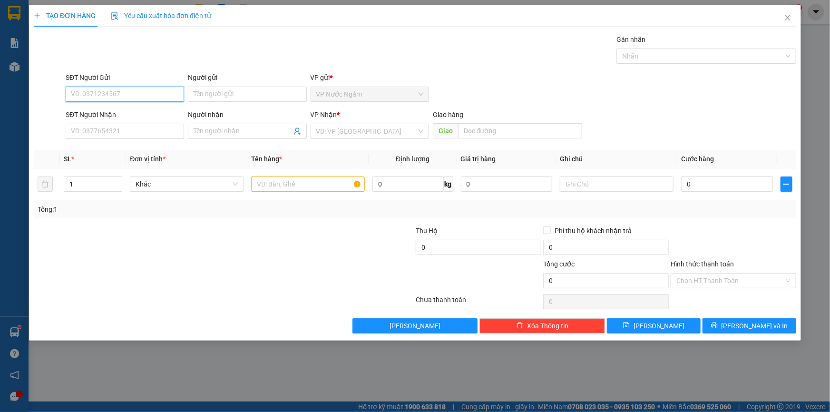
paste input "0866646542"
click at [107, 111] on div "0866646542" at bounding box center [124, 113] width 107 height 10
click at [368, 130] on span "VP Buôn Ma Thuột" at bounding box center [369, 131] width 107 height 14
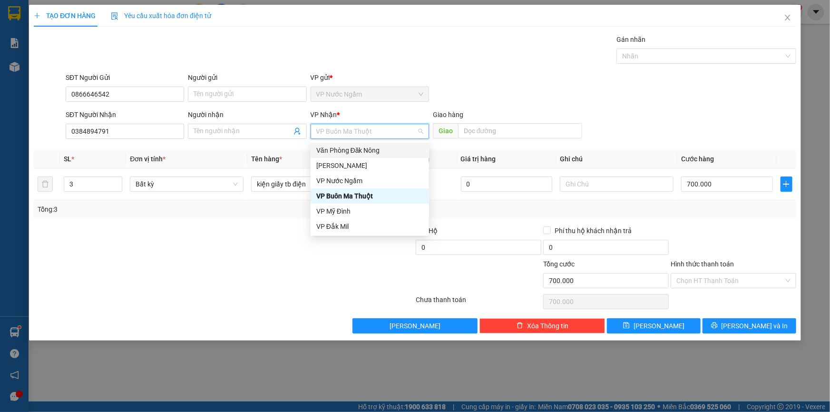
click at [363, 155] on div "Văn Phòng Đăk Nông" at bounding box center [369, 150] width 118 height 15
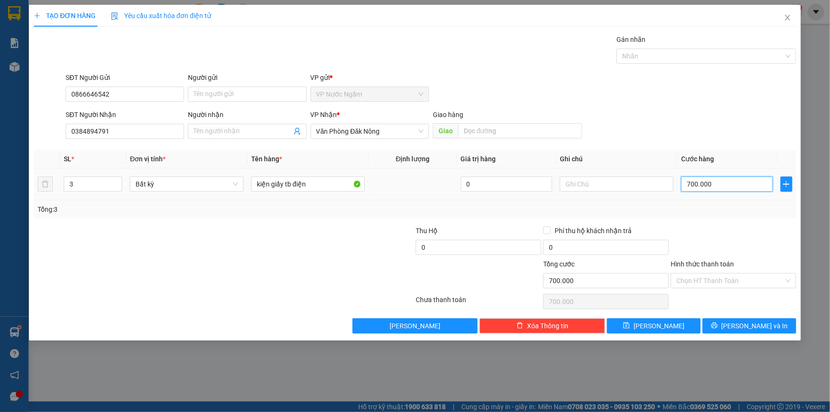
click at [726, 185] on input "700.000" at bounding box center [727, 183] width 92 height 15
drag, startPoint x: 759, startPoint y: 322, endPoint x: 752, endPoint y: 319, distance: 8.3
click at [759, 322] on span "[PERSON_NAME] và In" at bounding box center [754, 325] width 67 height 10
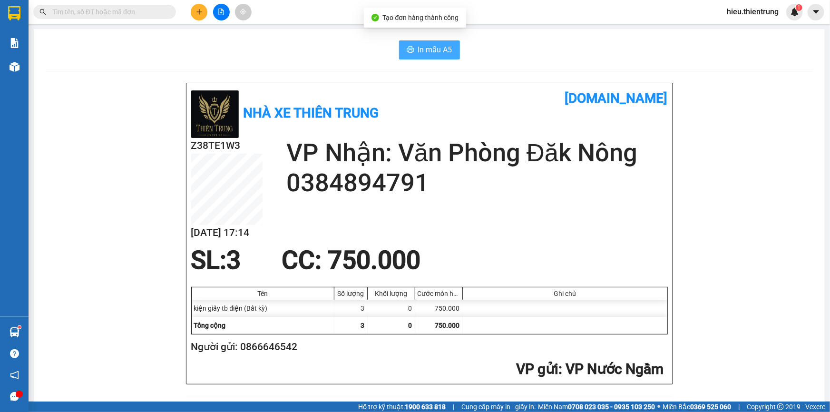
click at [422, 49] on span "In mẫu A5" at bounding box center [435, 50] width 34 height 12
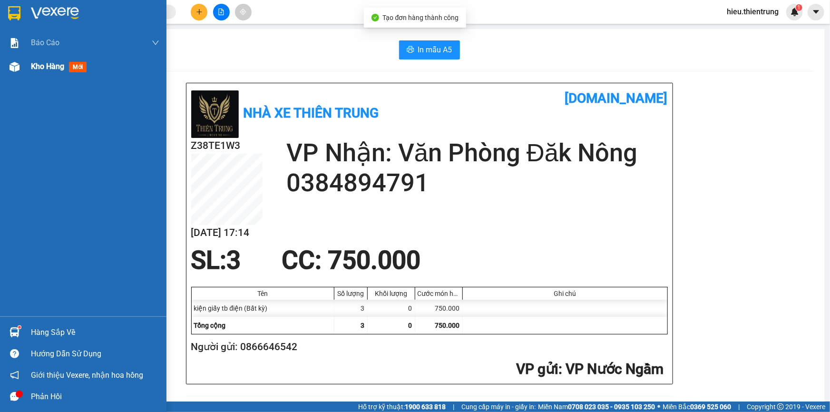
click at [38, 62] on span "Kho hàng" at bounding box center [47, 66] width 33 height 9
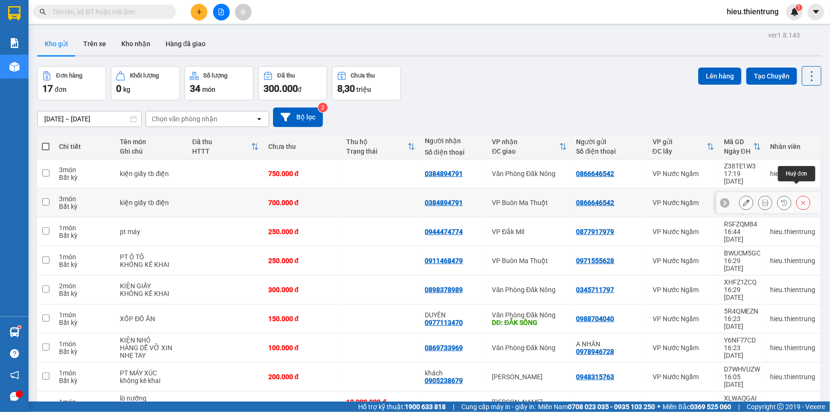
click at [801, 201] on icon at bounding box center [803, 203] width 4 height 4
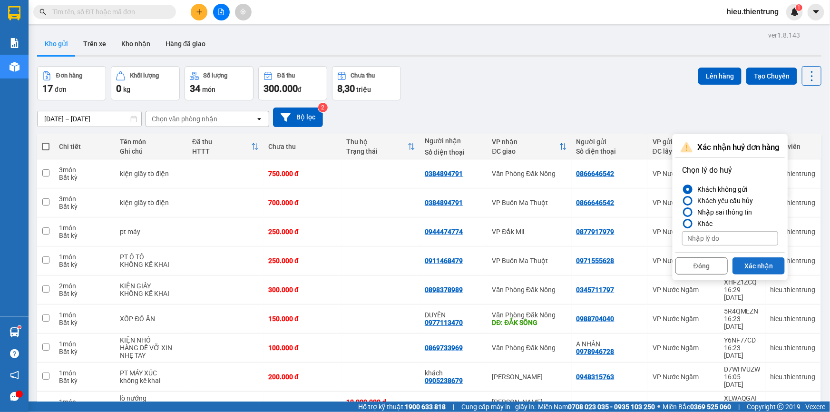
click at [749, 262] on button "Xác nhận" at bounding box center [758, 265] width 52 height 17
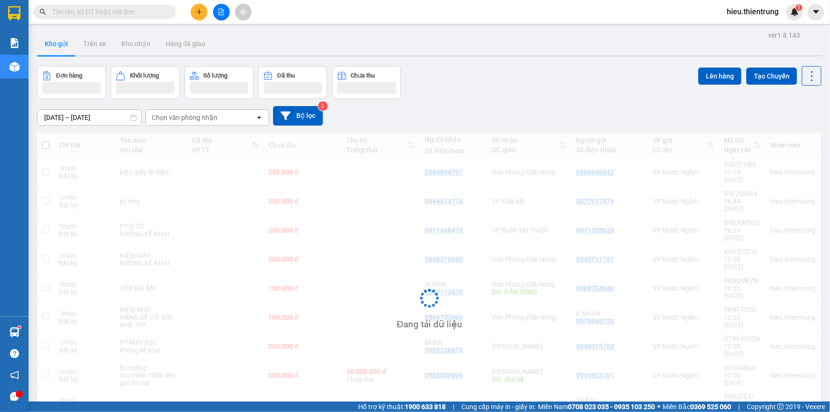
click at [644, 67] on div "Đơn hàng Khối lượng Số lượng Đã thu Chưa thu Lên hàng Tạo Chuyến" at bounding box center [429, 82] width 784 height 33
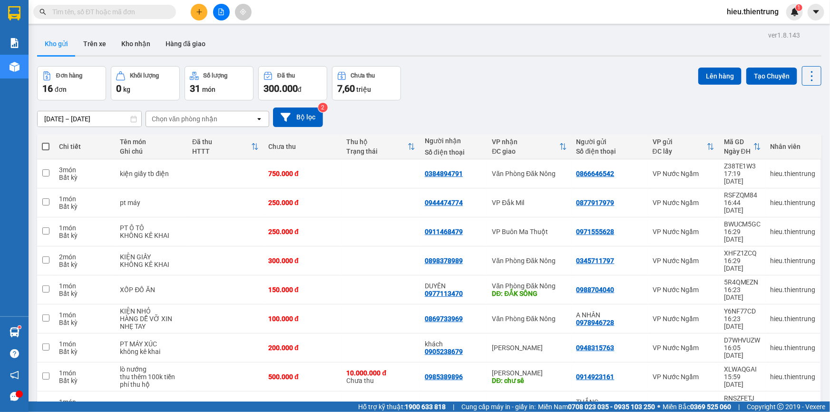
click at [623, 86] on div "Đơn hàng 16 đơn Khối lượng 0 kg Số lượng 31 món Đã thu 300.000 đ Chưa thu 7,60 …" at bounding box center [429, 83] width 784 height 34
click at [198, 15] on button at bounding box center [199, 12] width 17 height 17
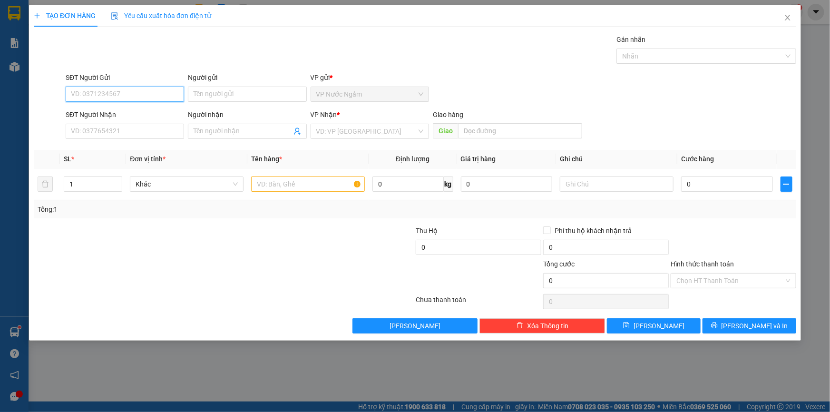
click at [122, 95] on input "SĐT Người Gửi" at bounding box center [125, 94] width 118 height 15
click at [136, 133] on input "SĐT Người Nhận" at bounding box center [125, 131] width 118 height 15
click at [790, 11] on span "Close" at bounding box center [787, 18] width 27 height 27
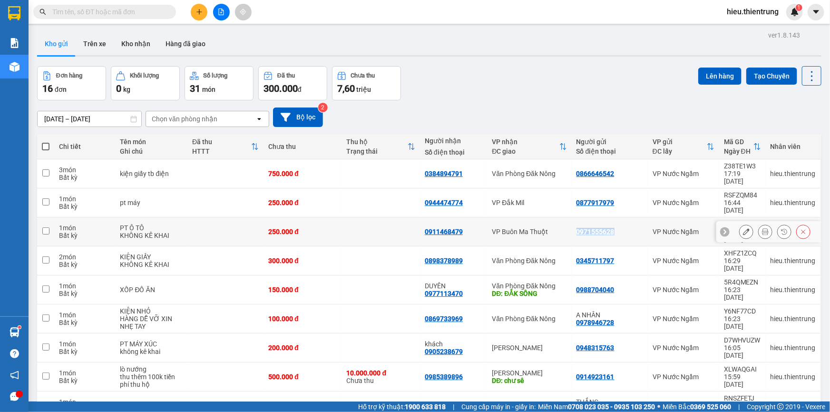
drag, startPoint x: 616, startPoint y: 211, endPoint x: 567, endPoint y: 216, distance: 48.7
click at [572, 217] on td "0971555628" at bounding box center [610, 231] width 76 height 29
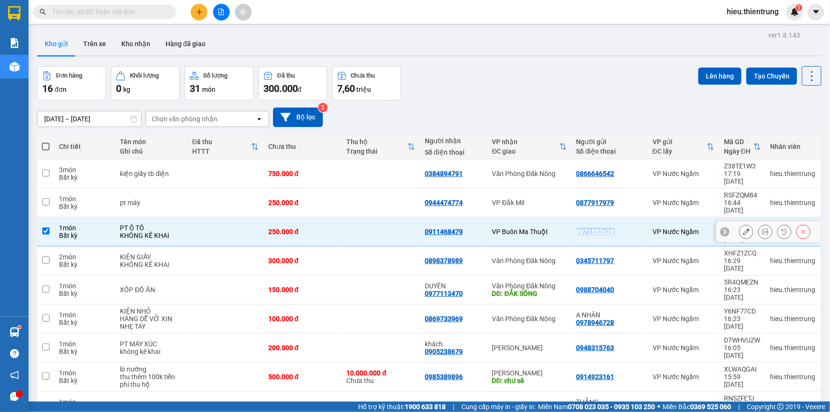
copy div "0971555628"
drag, startPoint x: 194, startPoint y: 5, endPoint x: 198, endPoint y: 8, distance: 5.1
click at [198, 8] on button at bounding box center [199, 12] width 17 height 17
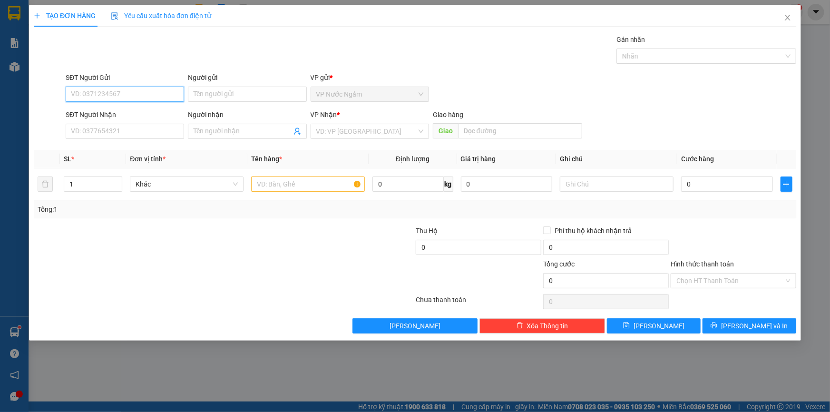
paste input "0971555628"
click at [99, 118] on div "0971555628" at bounding box center [124, 113] width 107 height 10
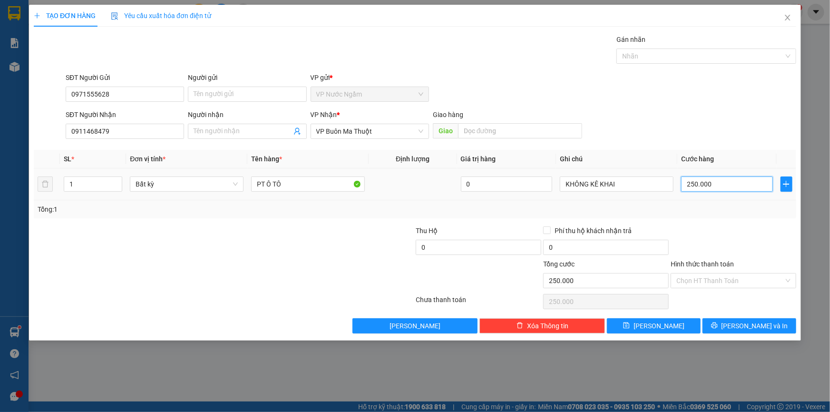
click at [710, 190] on input "250.000" at bounding box center [727, 183] width 92 height 15
click at [717, 329] on span "printer" at bounding box center [714, 326] width 7 height 8
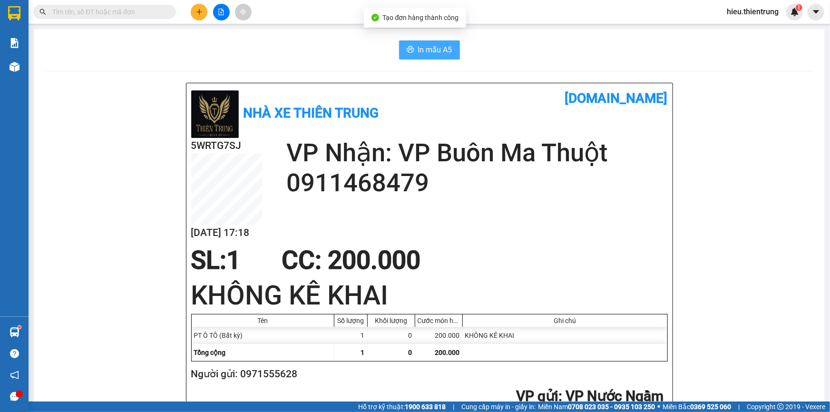
click at [435, 43] on button "In mẫu A5" at bounding box center [429, 49] width 61 height 19
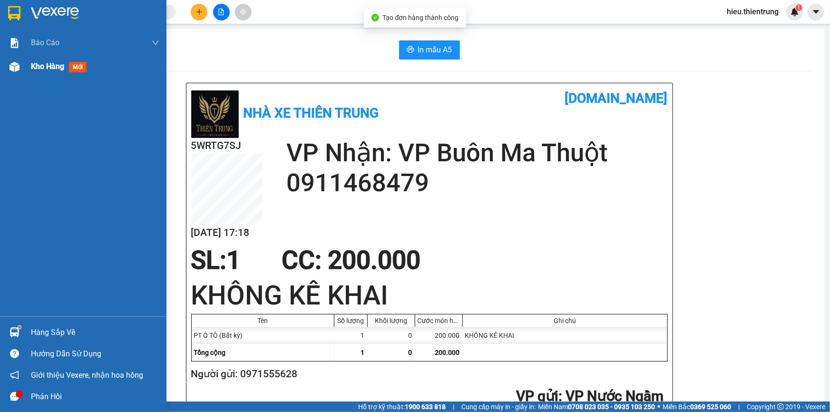
click at [36, 64] on span "Kho hàng" at bounding box center [47, 66] width 33 height 9
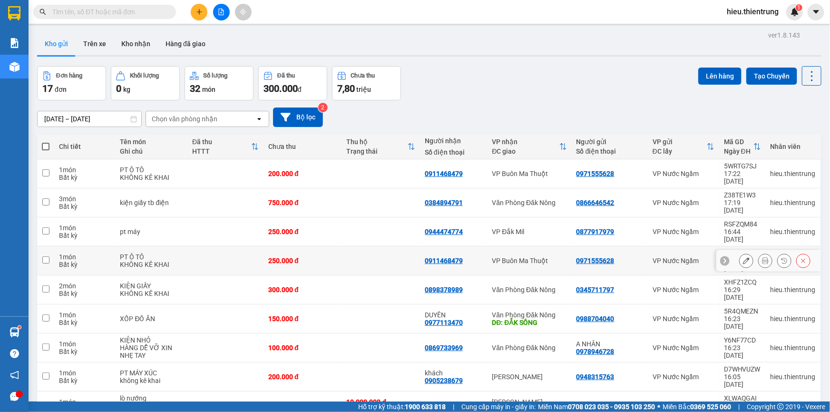
click at [801, 252] on button at bounding box center [802, 260] width 13 height 17
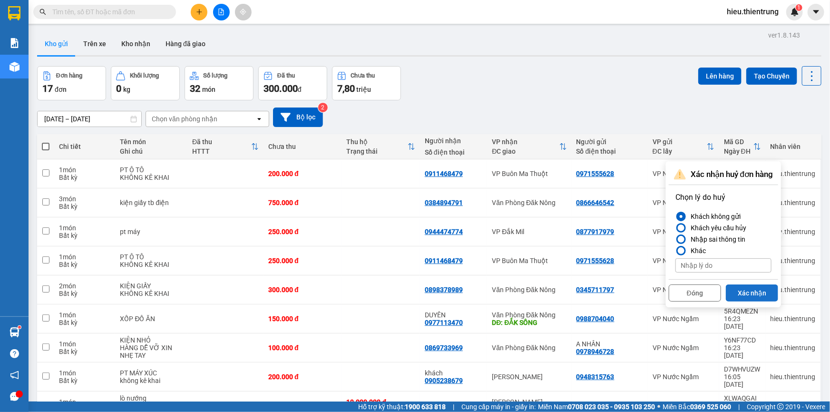
click at [754, 291] on button "Xác nhận" at bounding box center [752, 292] width 52 height 17
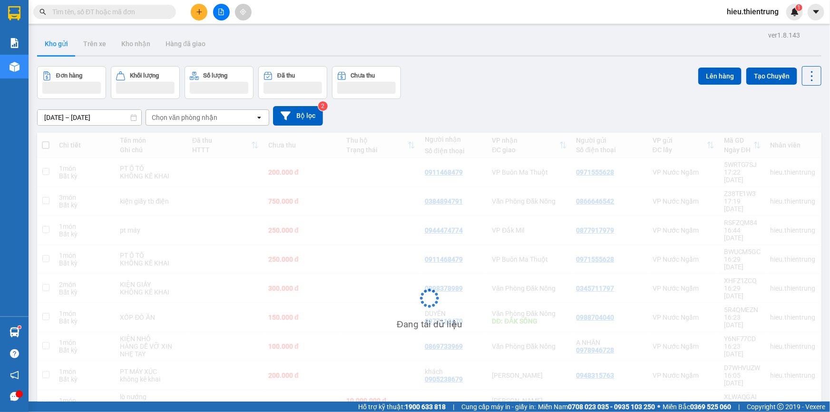
click at [609, 91] on div "Đơn hàng Khối lượng Số lượng Đã thu Chưa thu Lên hàng Tạo Chuyến" at bounding box center [429, 82] width 784 height 33
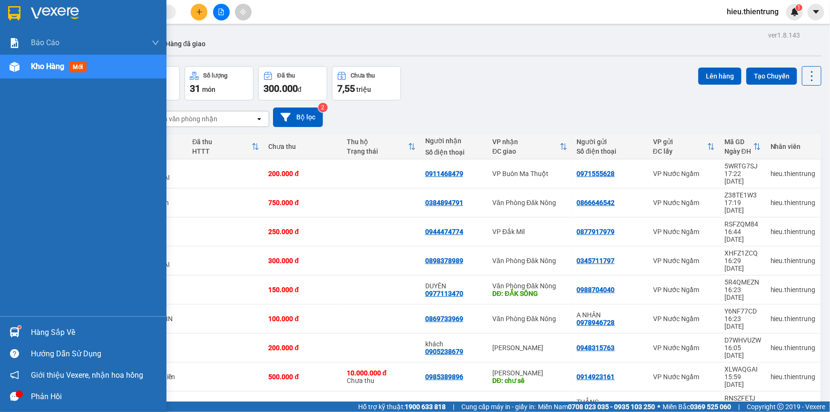
click at [14, 69] on img at bounding box center [15, 67] width 10 height 10
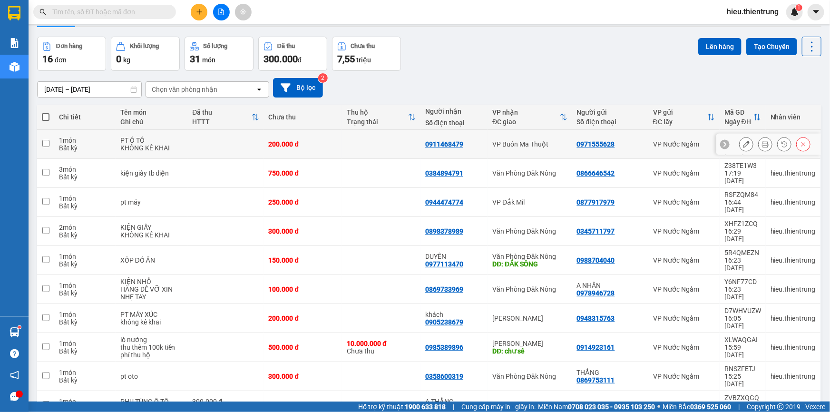
scroll to position [43, 0]
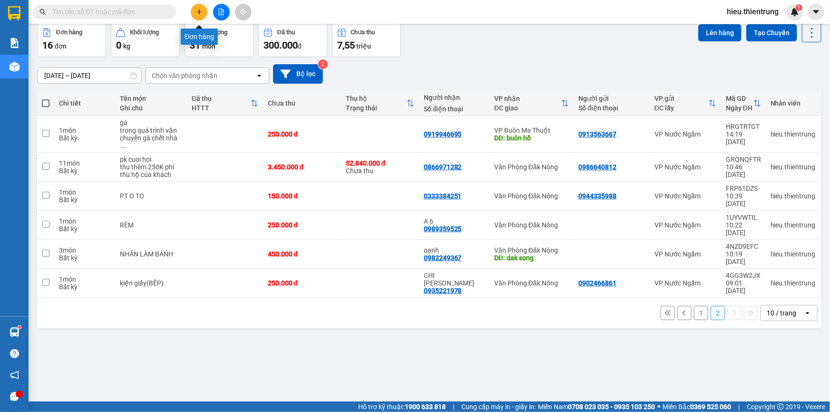
click at [198, 11] on icon "plus" at bounding box center [199, 12] width 7 height 7
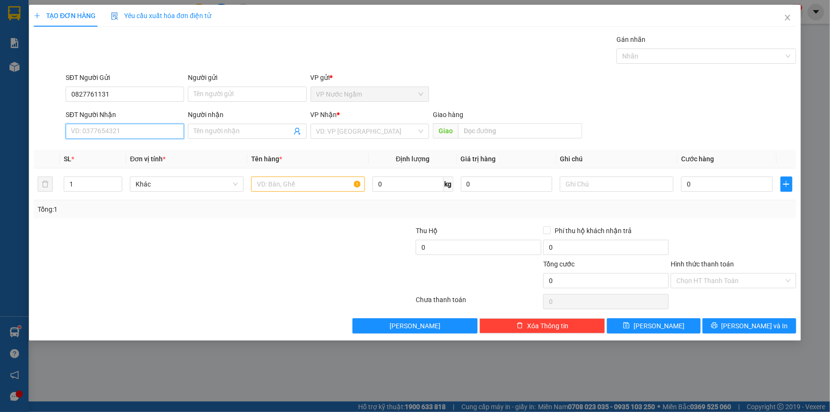
click at [106, 129] on input "SĐT Người Nhận" at bounding box center [125, 131] width 118 height 15
click at [138, 129] on input "SĐT Người Nhận" at bounding box center [125, 131] width 118 height 15
click at [140, 132] on input "SĐT Người Nhận" at bounding box center [125, 131] width 118 height 15
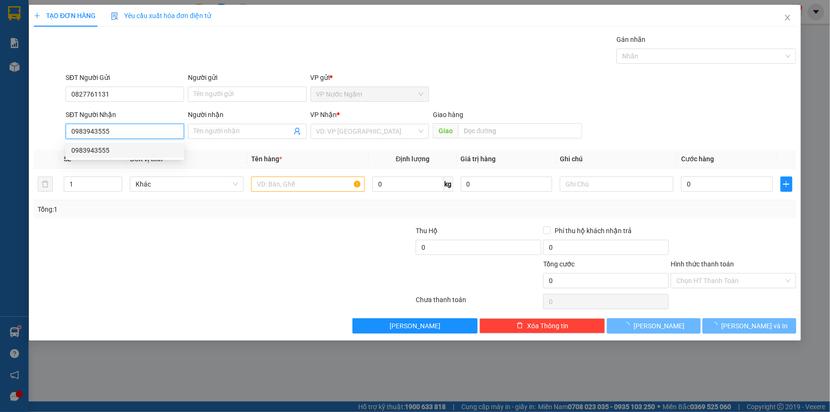
click at [124, 150] on div "0983943555" at bounding box center [124, 150] width 107 height 10
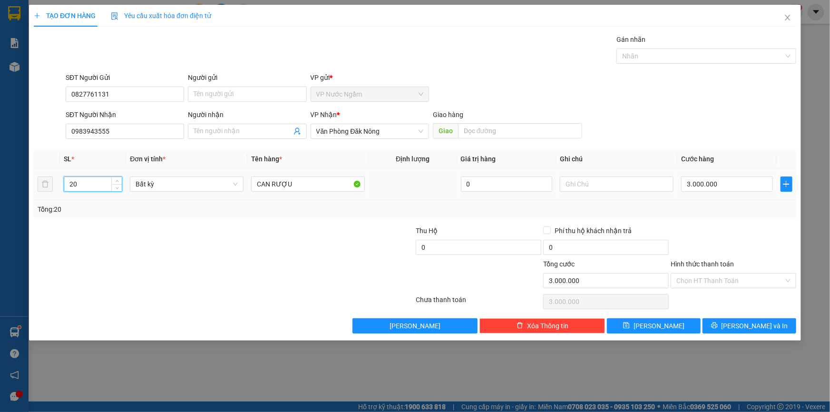
drag, startPoint x: 88, startPoint y: 180, endPoint x: 23, endPoint y: 193, distance: 66.5
click at [23, 193] on div "TẠO ĐƠN HÀNG Yêu cầu xuất hóa đơn điện tử Transit Pickup Surcharge Ids Transit …" at bounding box center [415, 206] width 830 height 412
drag, startPoint x: 301, startPoint y: 177, endPoint x: 217, endPoint y: 193, distance: 86.1
click at [217, 193] on tr "1 Bất kỳ CAN RƯỢU 0 3.000.000" at bounding box center [415, 184] width 762 height 32
click at [699, 262] on label "Hình thức thanh toán" at bounding box center [701, 264] width 63 height 8
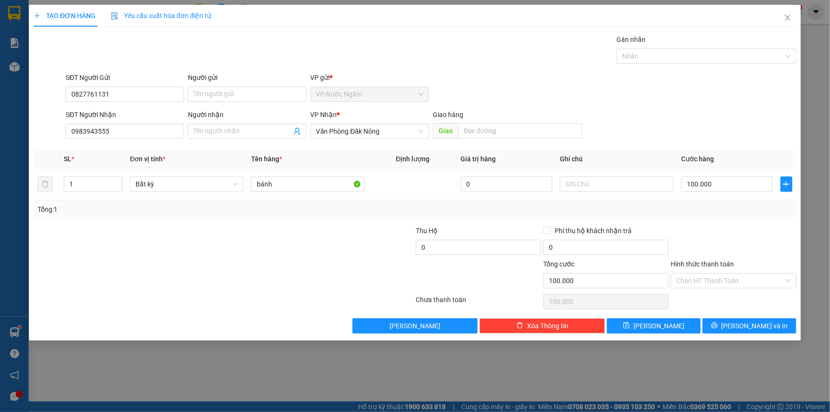
click at [699, 273] on input "Hình thức thanh toán" at bounding box center [729, 280] width 107 height 14
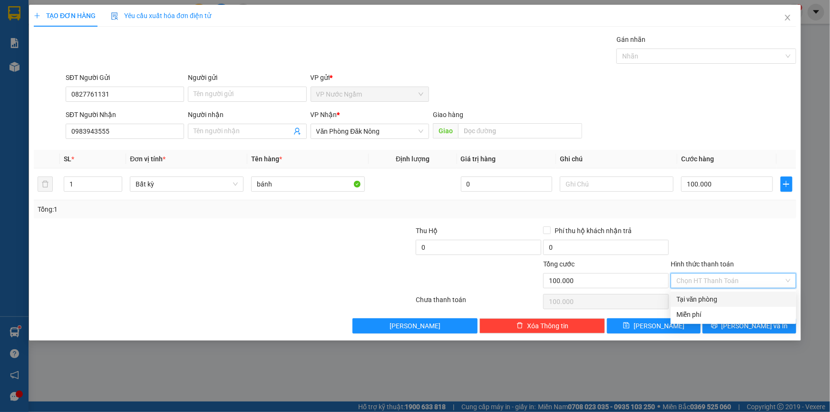
click at [694, 276] on input "Hình thức thanh toán" at bounding box center [729, 280] width 107 height 14
click at [702, 296] on div "Tại văn phòng" at bounding box center [733, 299] width 114 height 10
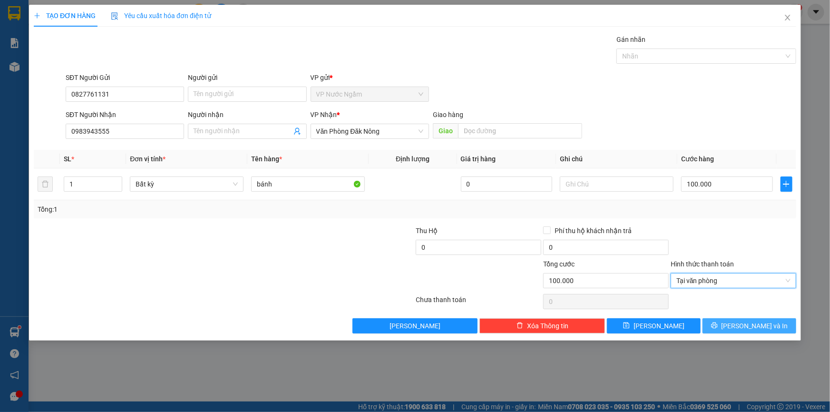
click at [732, 321] on button "[PERSON_NAME] và In" at bounding box center [749, 325] width 94 height 15
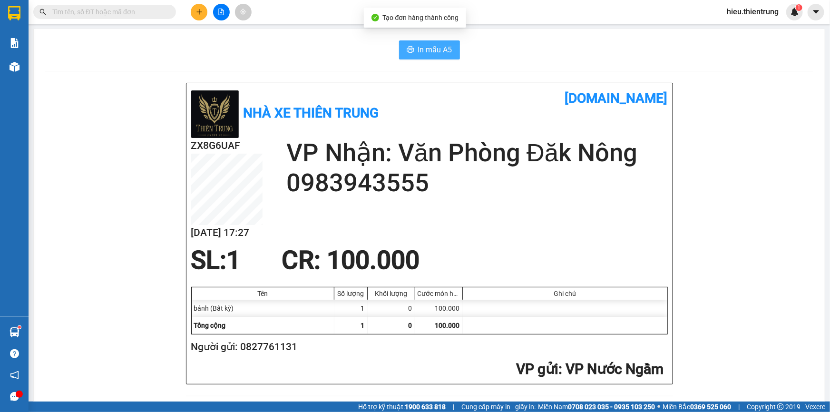
click at [424, 48] on span "In mẫu A5" at bounding box center [435, 50] width 34 height 12
drag, startPoint x: 562, startPoint y: 57, endPoint x: 472, endPoint y: 59, distance: 89.4
drag, startPoint x: 291, startPoint y: 58, endPoint x: 33, endPoint y: 76, distance: 258.8
click at [252, 58] on div "In mẫu A5" at bounding box center [429, 49] width 768 height 19
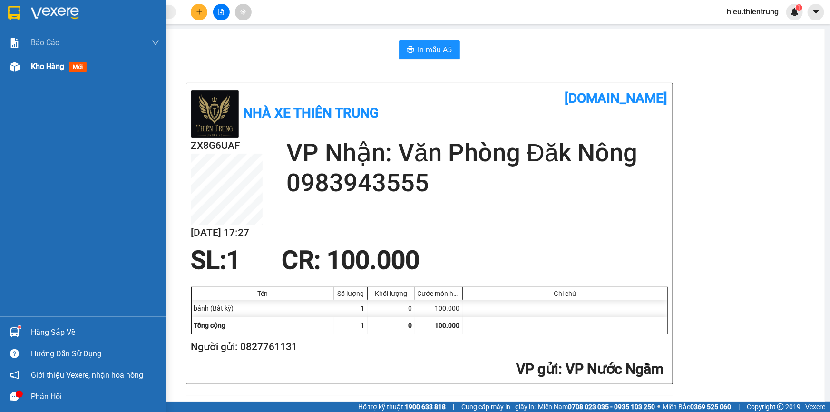
click at [39, 69] on span "Kho hàng" at bounding box center [47, 66] width 33 height 9
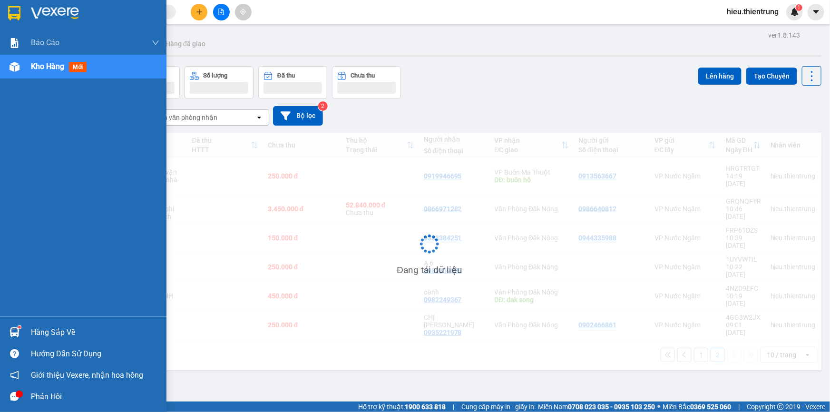
click at [39, 69] on span "Kho hàng" at bounding box center [47, 66] width 33 height 9
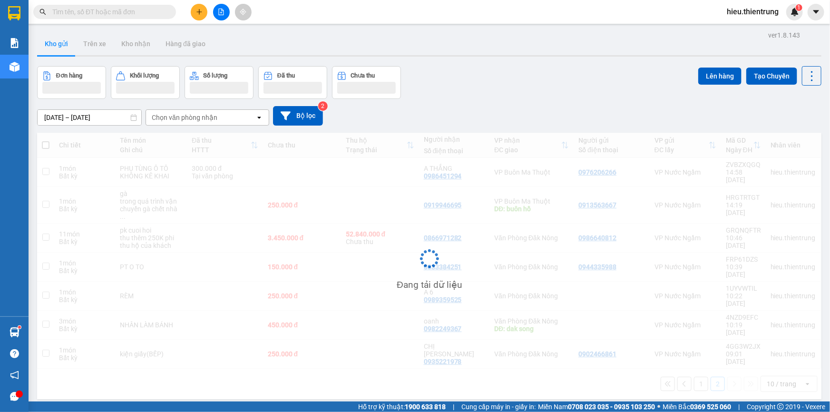
click at [460, 52] on div "Kho gửi Trên xe Kho nhận Hàng đã giao" at bounding box center [429, 44] width 784 height 25
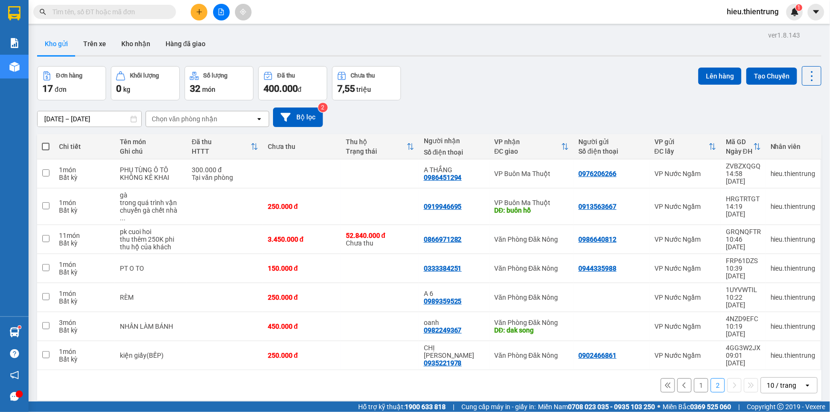
click at [230, 6] on div at bounding box center [220, 12] width 71 height 17
click at [223, 5] on button at bounding box center [221, 12] width 17 height 17
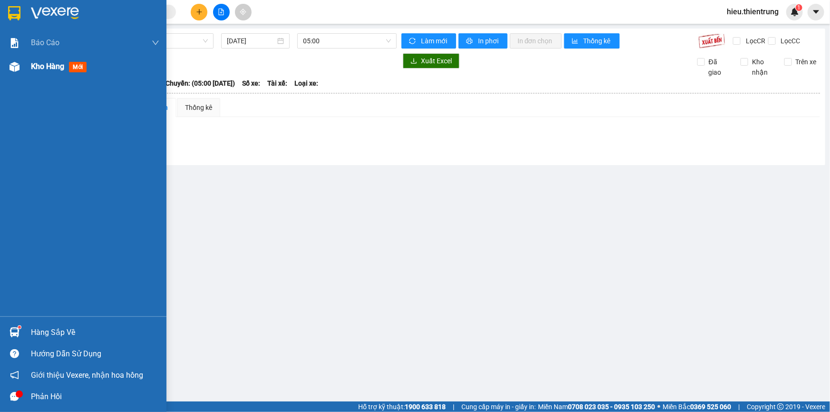
click at [22, 67] on div at bounding box center [14, 66] width 17 height 17
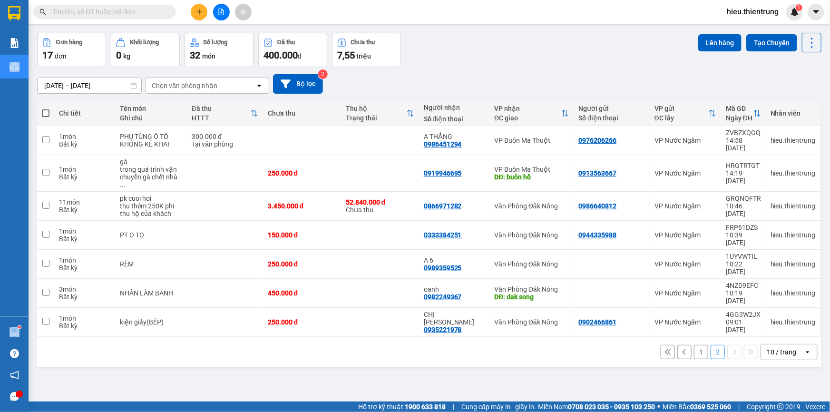
scroll to position [43, 0]
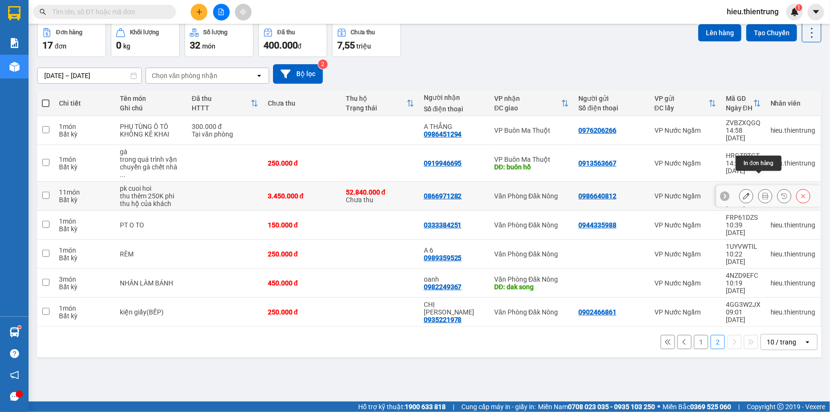
click at [758, 188] on button at bounding box center [764, 196] width 13 height 17
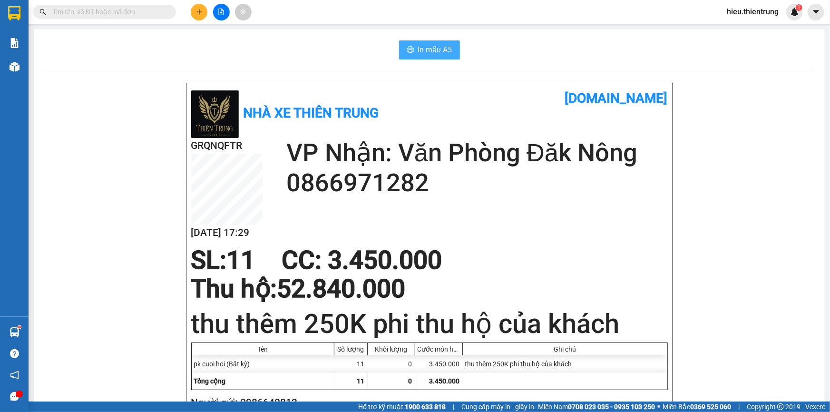
click at [426, 47] on span "In mẫu A5" at bounding box center [435, 50] width 34 height 12
drag, startPoint x: 487, startPoint y: 28, endPoint x: 401, endPoint y: 27, distance: 86.1
click at [485, 28] on main "In mẫu A5 Nhà xe Thiên Trung [DOMAIN_NAME] GRQNQFTR [DATE] 17:29 VP Nhận: Văn P…" at bounding box center [415, 200] width 830 height 401
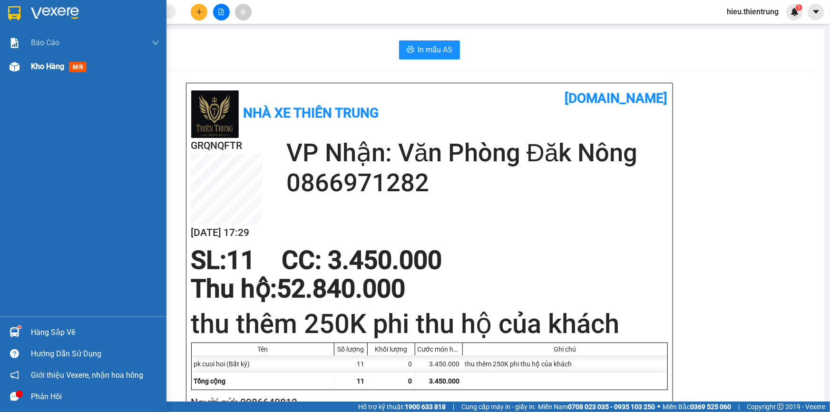
click at [22, 64] on div at bounding box center [14, 66] width 17 height 17
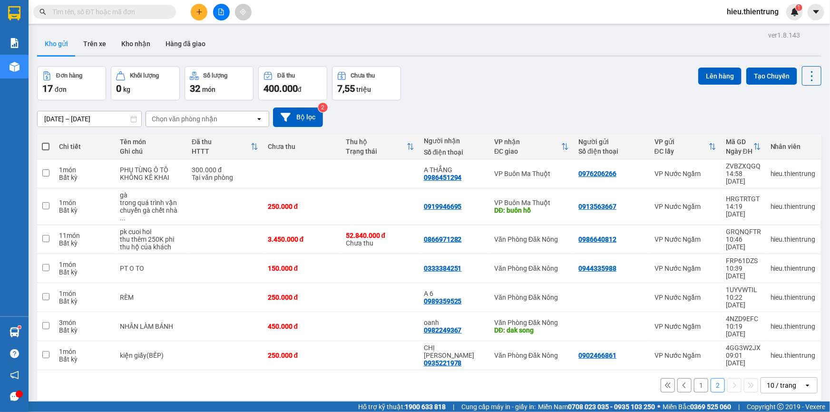
click at [218, 12] on icon "file-add" at bounding box center [221, 12] width 7 height 7
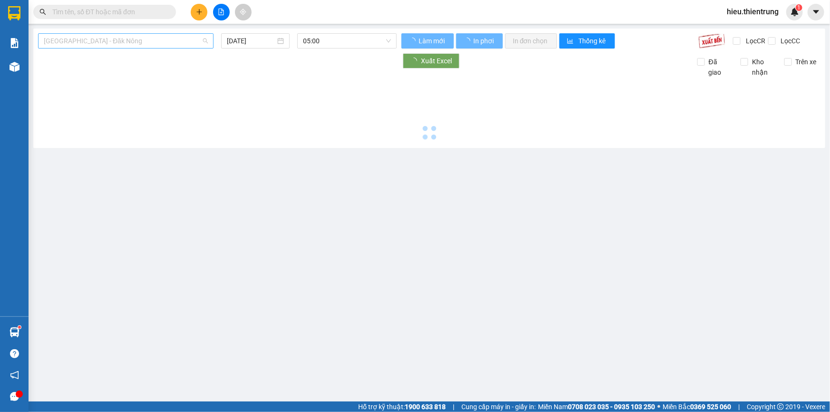
drag, startPoint x: 112, startPoint y: 44, endPoint x: 110, endPoint y: 63, distance: 19.1
click at [112, 44] on span "[GEOGRAPHIC_DATA] - Đăk Nông" at bounding box center [126, 41] width 164 height 14
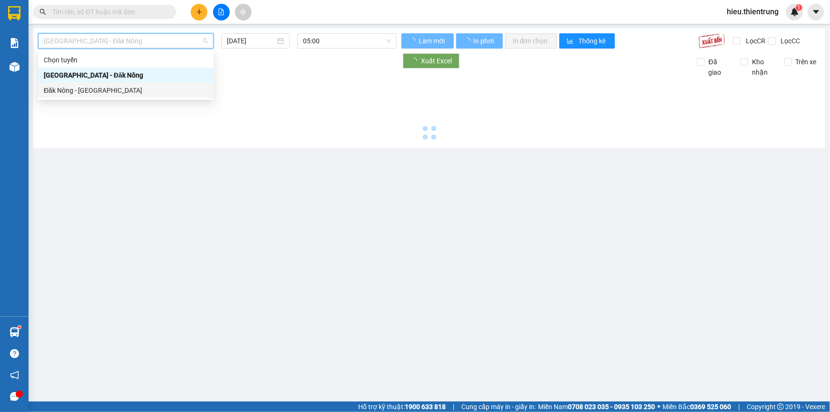
click at [91, 90] on div "Đăk Nông - [GEOGRAPHIC_DATA]" at bounding box center [126, 90] width 164 height 10
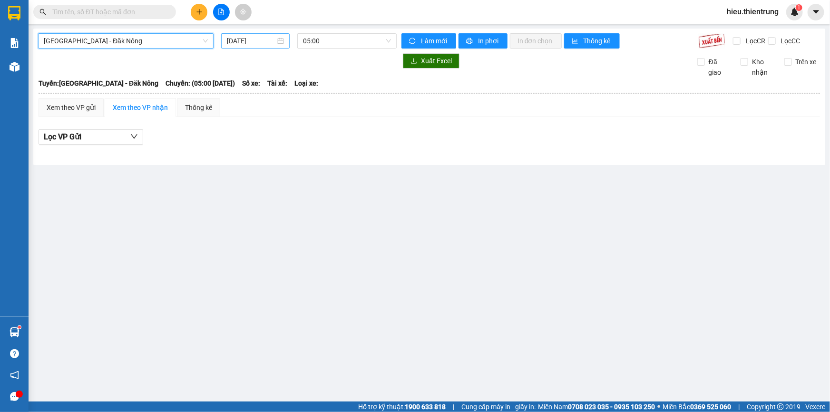
click at [242, 39] on input "[DATE]" at bounding box center [251, 41] width 48 height 10
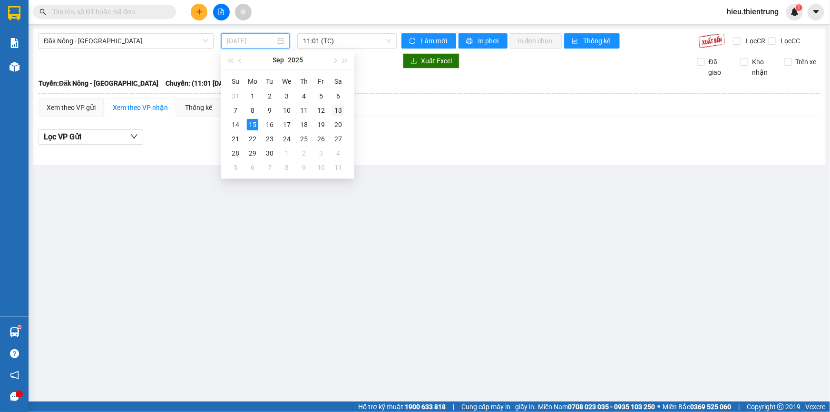
click at [337, 109] on div "13" at bounding box center [337, 110] width 11 height 11
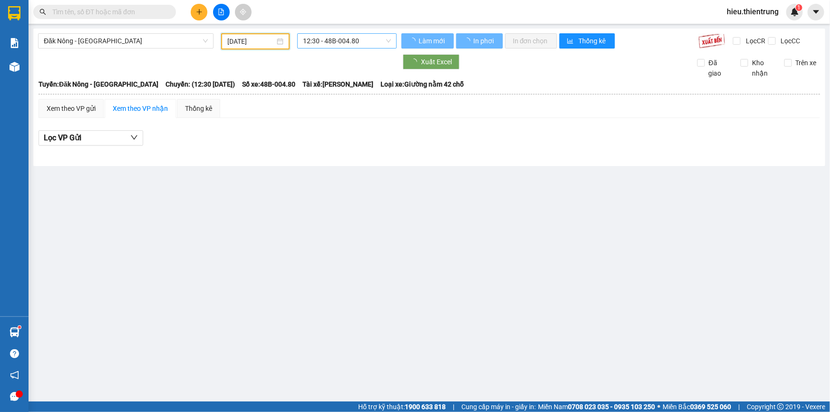
click at [337, 43] on span "12:30 - 48B-004.80" at bounding box center [347, 41] width 88 height 14
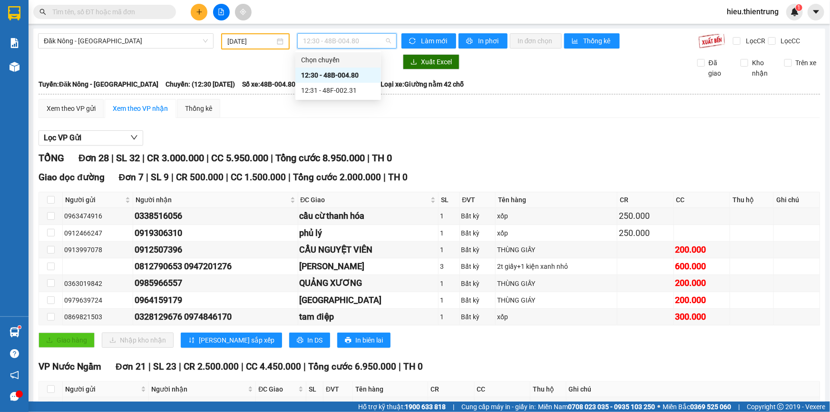
drag, startPoint x: 262, startPoint y: 29, endPoint x: 266, endPoint y: 33, distance: 5.7
click at [263, 30] on div "Đăk Nông - [GEOGRAPHIC_DATA] [DATE] 12:30 - 48B-004.80 Làm mới In phơi In đơn c…" at bounding box center [429, 411] width 792 height 765
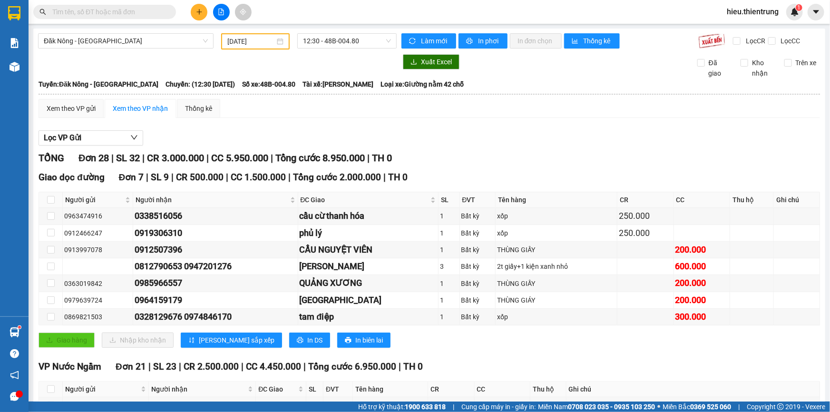
click at [267, 35] on div "[DATE]" at bounding box center [255, 41] width 68 height 16
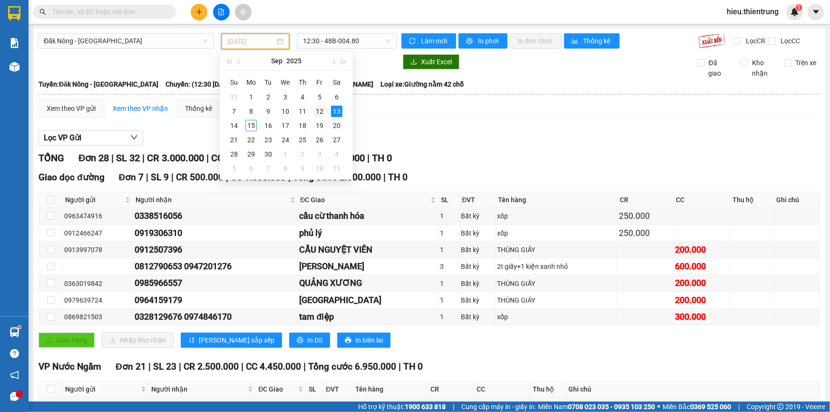
click at [317, 109] on div "12" at bounding box center [319, 111] width 11 height 11
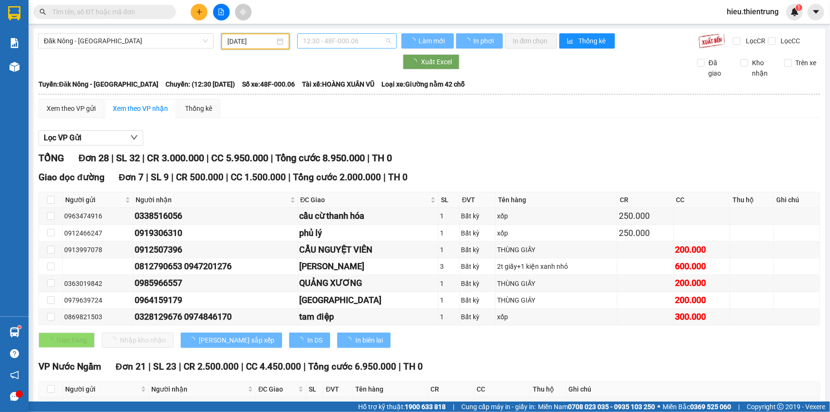
click at [327, 42] on span "12:30 - 48F-000.06" at bounding box center [347, 41] width 88 height 14
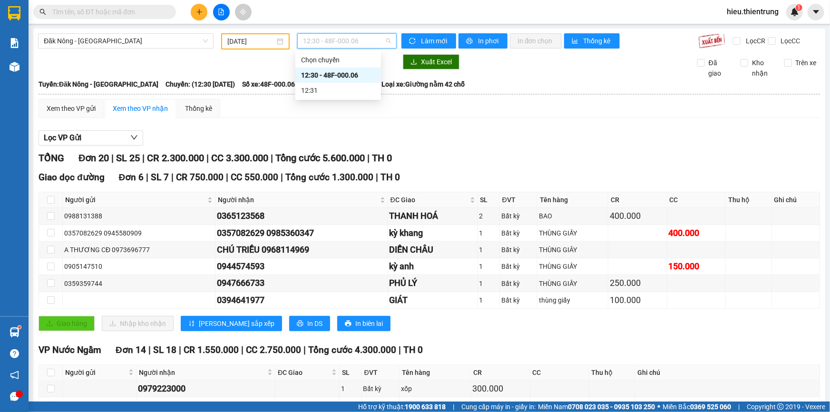
click at [347, 76] on div "12:30 - 48F-000.06" at bounding box center [338, 75] width 74 height 10
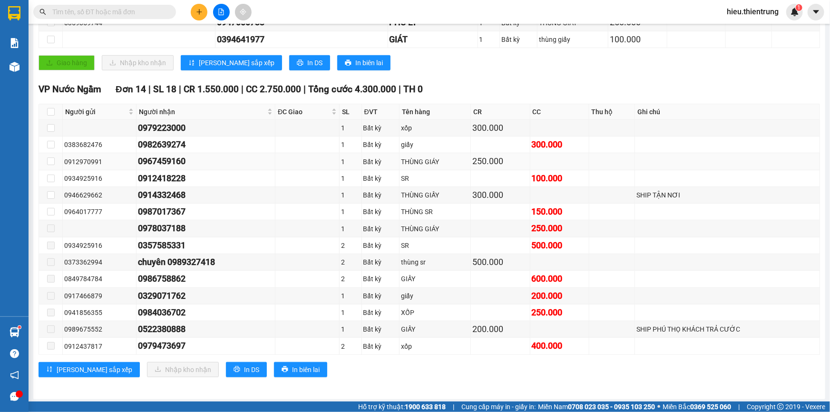
scroll to position [261, 0]
click at [196, 10] on icon "plus" at bounding box center [199, 12] width 7 height 7
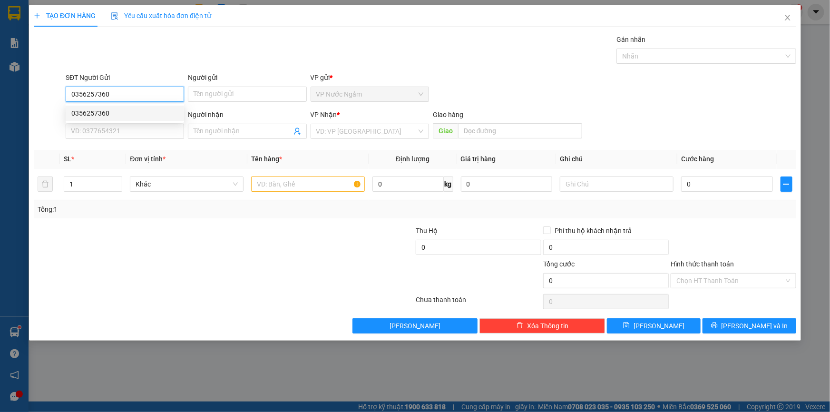
click at [109, 112] on div "0356257360" at bounding box center [124, 113] width 107 height 10
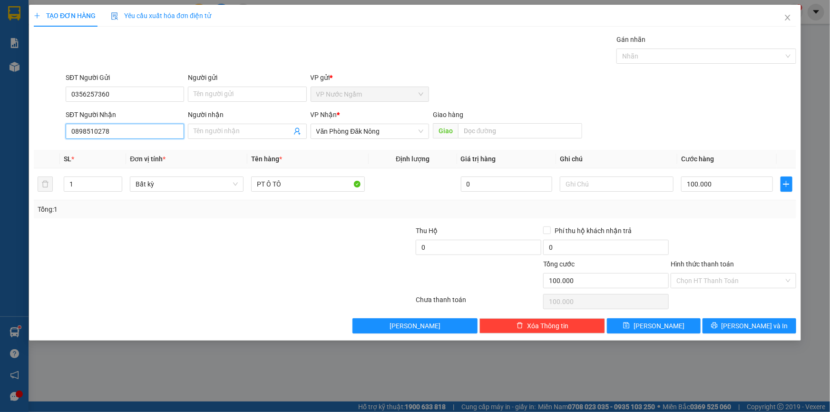
drag, startPoint x: 123, startPoint y: 133, endPoint x: 38, endPoint y: 145, distance: 85.9
click at [34, 146] on div "Transit Pickup Surcharge Ids Transit Deliver Surcharge Ids Transit Deliver Surc…" at bounding box center [415, 183] width 762 height 299
drag, startPoint x: 73, startPoint y: 182, endPoint x: 53, endPoint y: 184, distance: 20.2
click at [53, 184] on tr "1 Bất kỳ PT Ô TÔ 0 100.000" at bounding box center [415, 184] width 762 height 32
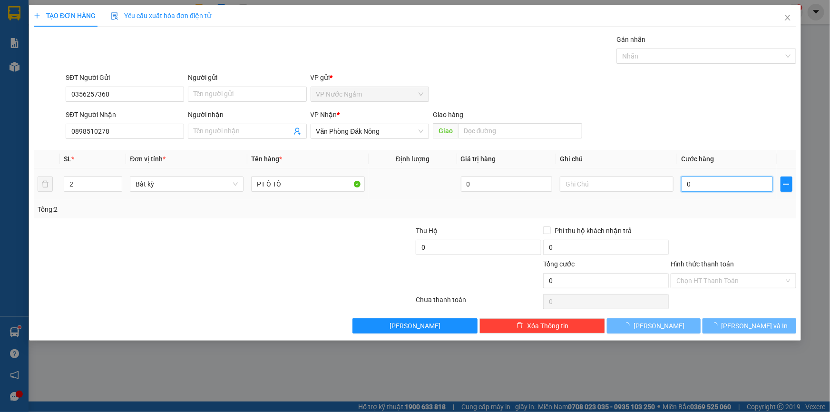
click at [742, 180] on input "0" at bounding box center [727, 183] width 92 height 15
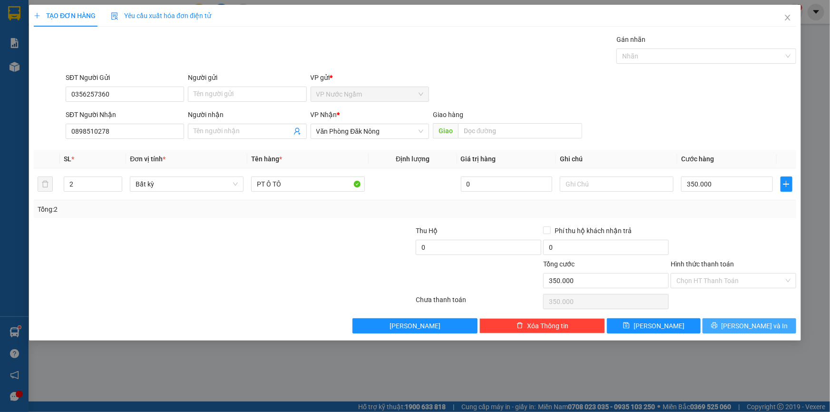
click at [732, 321] on button "[PERSON_NAME] và In" at bounding box center [749, 325] width 94 height 15
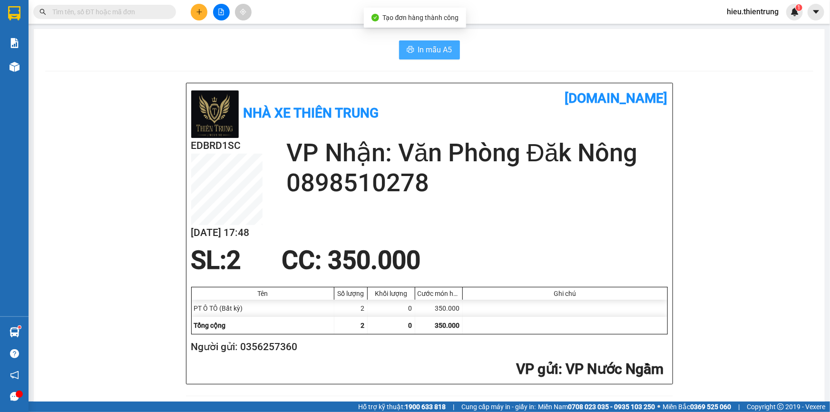
click at [411, 46] on button "In mẫu A5" at bounding box center [429, 49] width 61 height 19
click at [429, 45] on span "In mẫu A5" at bounding box center [435, 50] width 34 height 12
click at [197, 14] on icon "plus" at bounding box center [199, 12] width 7 height 7
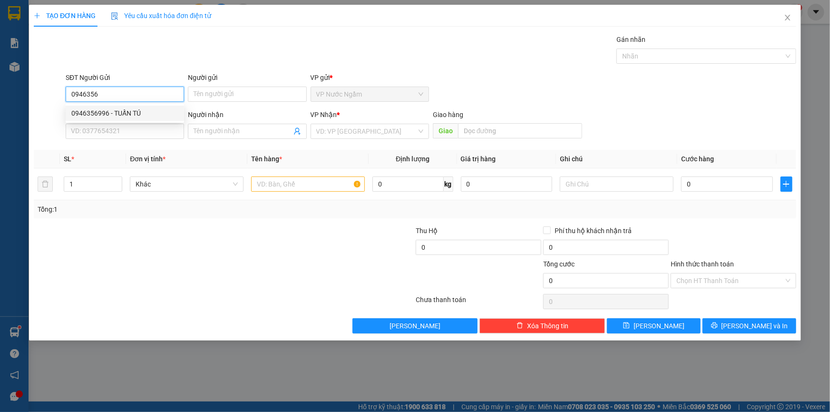
click at [146, 115] on div "0946356996 - TUẤN TÚ" at bounding box center [124, 113] width 107 height 10
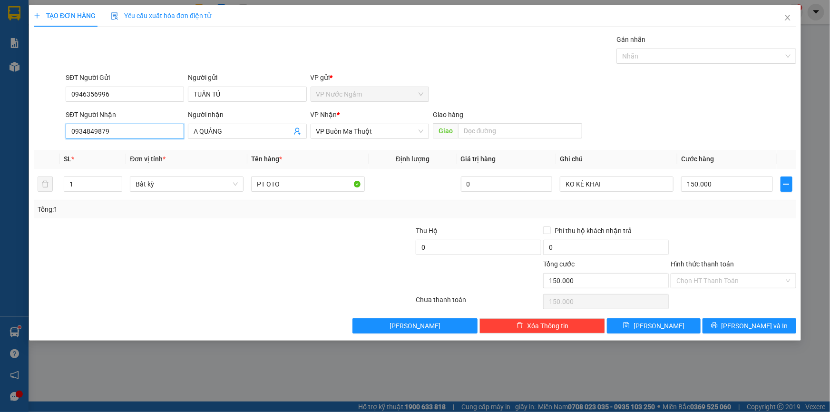
drag, startPoint x: 123, startPoint y: 130, endPoint x: 33, endPoint y: 131, distance: 89.4
click at [30, 133] on div "TẠO ĐƠN HÀNG Yêu cầu xuất hóa đơn điện tử Transit Pickup Surcharge Ids Transit …" at bounding box center [415, 173] width 772 height 336
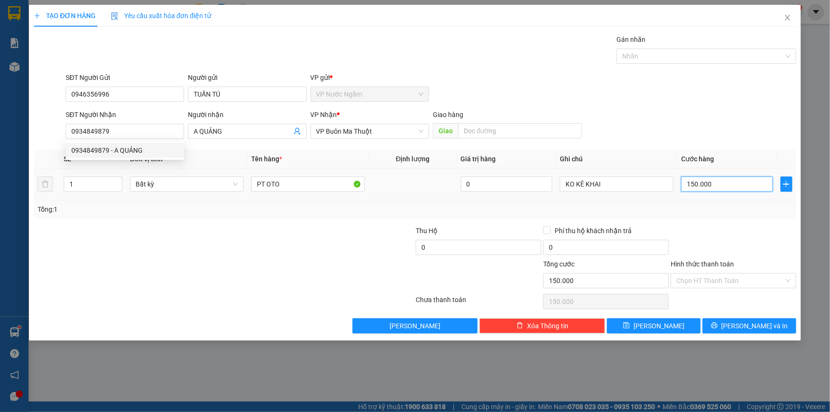
click at [714, 185] on input "150.000" at bounding box center [727, 183] width 92 height 15
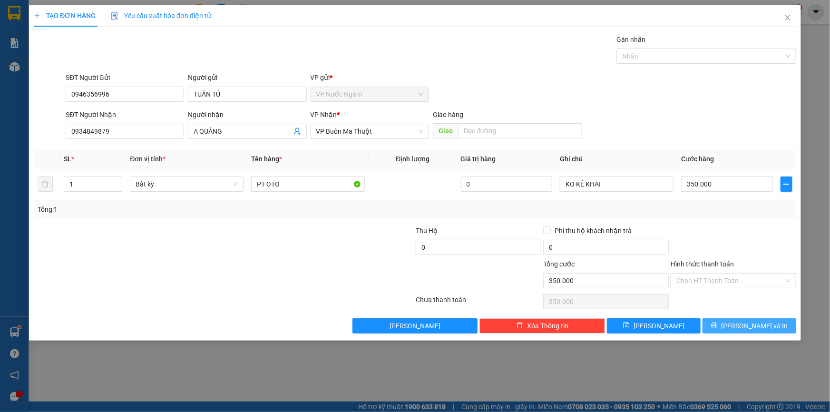
click at [744, 324] on span "[PERSON_NAME] và In" at bounding box center [754, 325] width 67 height 10
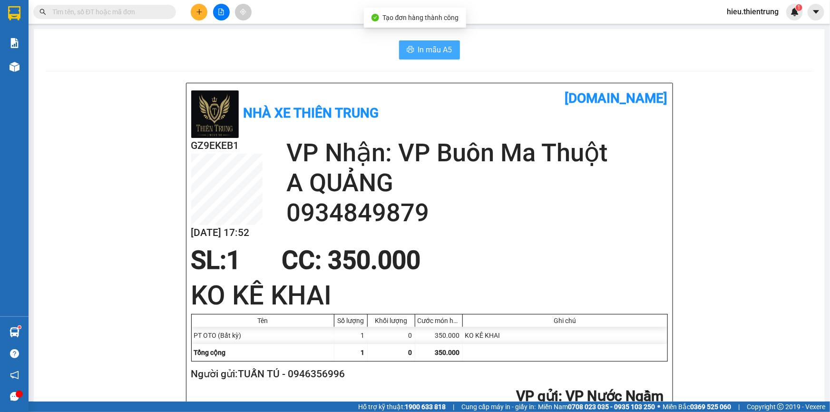
click at [418, 48] on span "In mẫu A5" at bounding box center [435, 50] width 34 height 12
click at [517, 49] on div "In mẫu A5" at bounding box center [429, 49] width 768 height 19
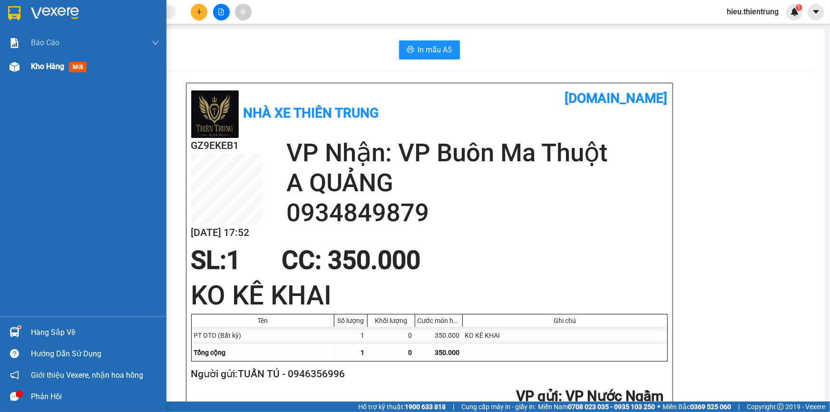
click at [15, 68] on img at bounding box center [15, 67] width 10 height 10
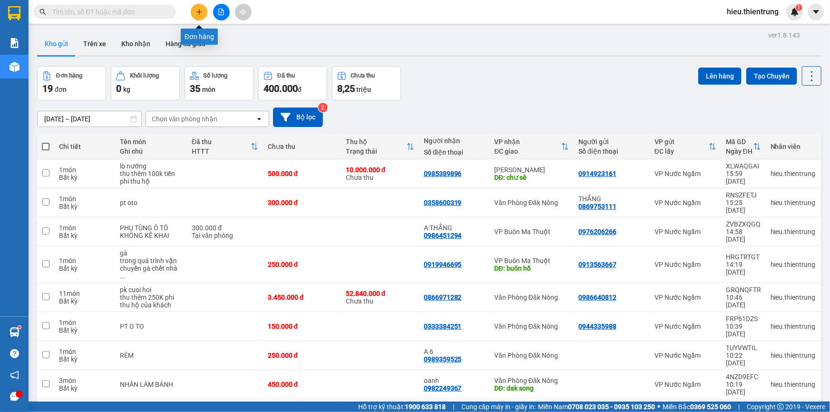
click at [199, 6] on button at bounding box center [199, 12] width 17 height 17
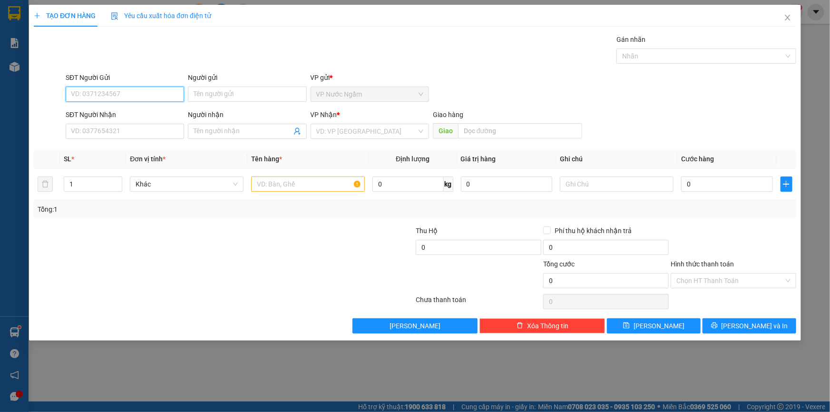
click at [111, 95] on input "SĐT Người Gửi" at bounding box center [125, 94] width 118 height 15
click at [91, 133] on input "SĐT Người Nhận" at bounding box center [125, 131] width 118 height 15
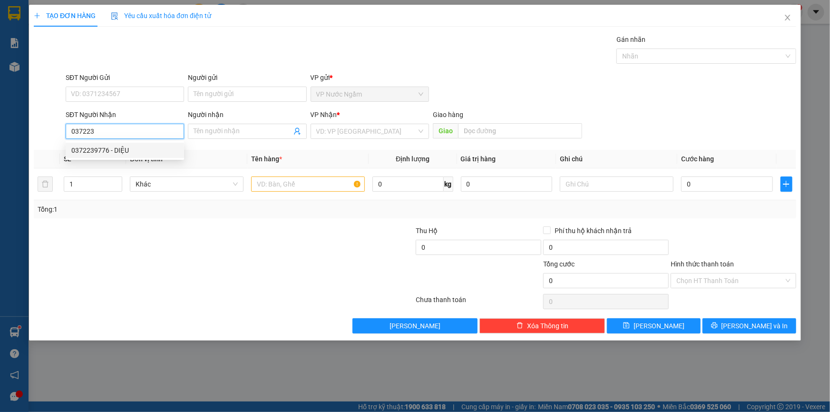
click at [109, 155] on div "0372239776 - DIỆU" at bounding box center [124, 150] width 107 height 10
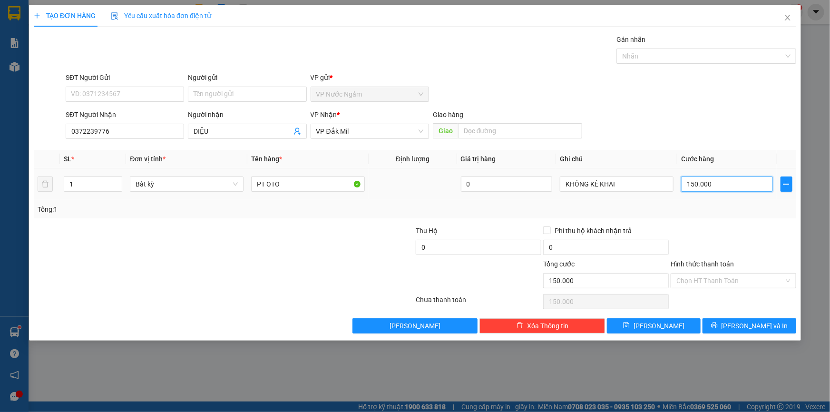
click at [717, 177] on input "150.000" at bounding box center [727, 183] width 92 height 15
click at [753, 322] on span "[PERSON_NAME] và In" at bounding box center [754, 325] width 67 height 10
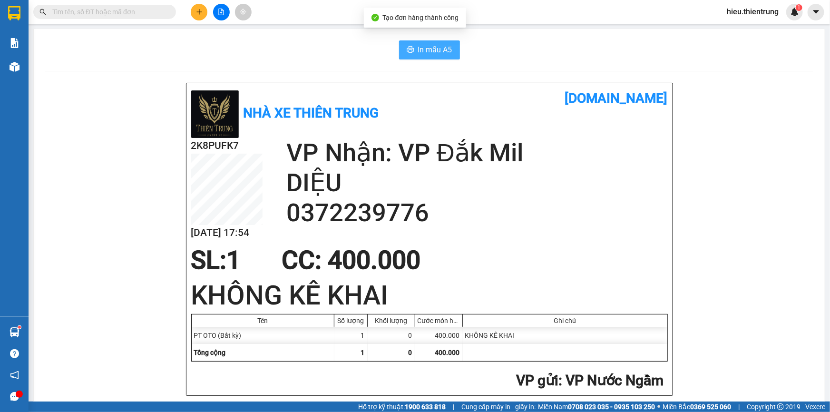
click at [409, 44] on button "In mẫu A5" at bounding box center [429, 49] width 61 height 19
click at [205, 15] on button at bounding box center [199, 12] width 17 height 17
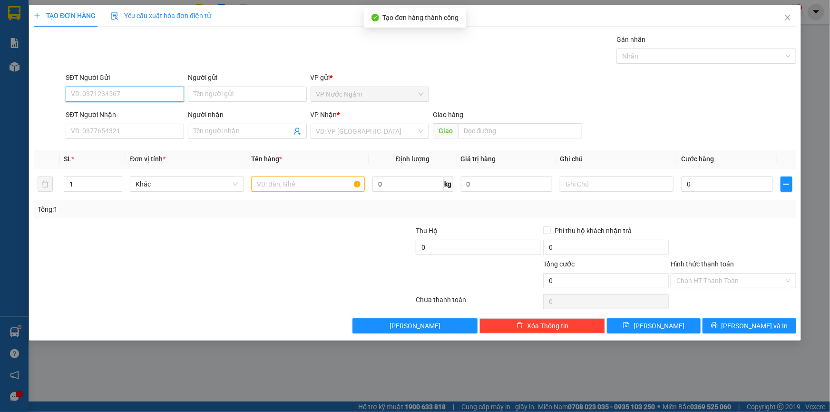
click at [127, 94] on input "SĐT Người Gửi" at bounding box center [125, 94] width 118 height 15
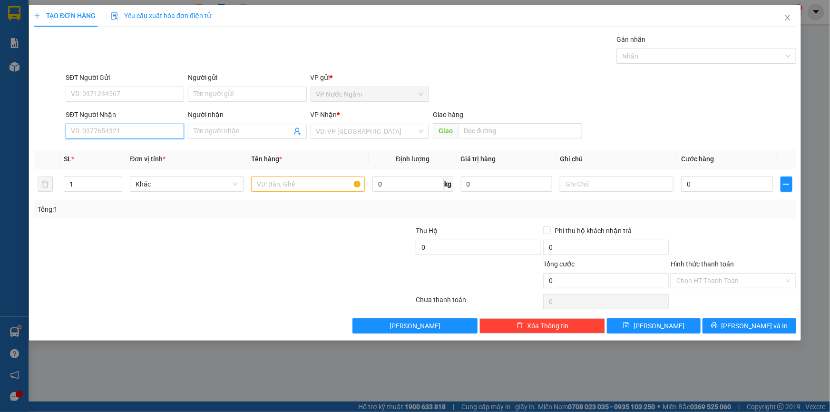
click at [108, 124] on input "SĐT Người Nhận" at bounding box center [125, 131] width 118 height 15
click at [120, 126] on input "0967794" at bounding box center [125, 131] width 118 height 15
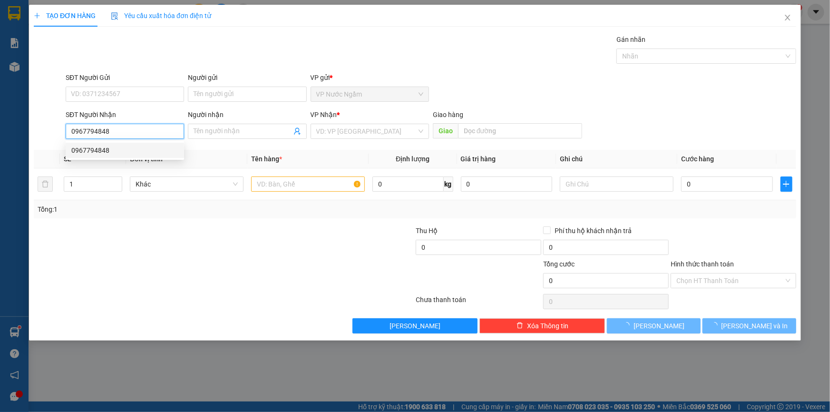
click at [107, 146] on div "0967794848" at bounding box center [124, 150] width 107 height 10
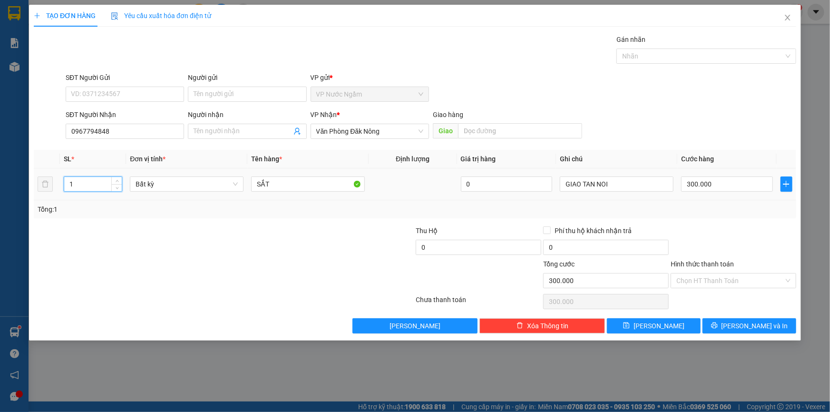
drag, startPoint x: 81, startPoint y: 183, endPoint x: 99, endPoint y: 190, distance: 19.6
click at [29, 193] on div "TẠO ĐƠN HÀNG Yêu cầu xuất hóa đơn điện tử Transit Pickup Surcharge Ids Transit …" at bounding box center [415, 173] width 772 height 336
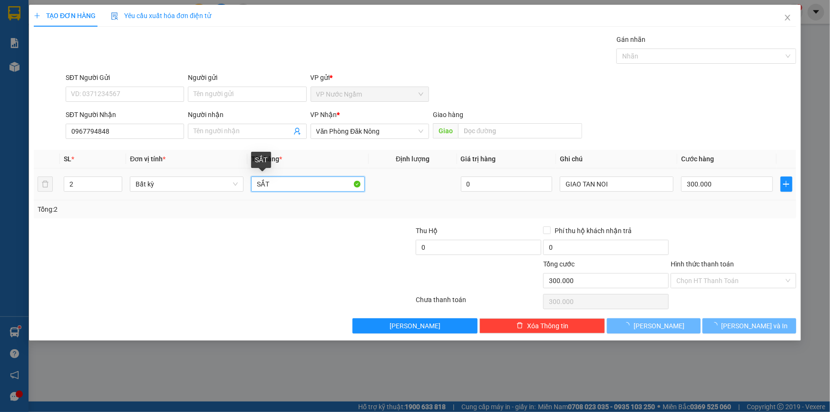
drag, startPoint x: 278, startPoint y: 188, endPoint x: 237, endPoint y: 199, distance: 42.2
click at [237, 199] on tr "2 Bất kỳ SẮT 0 GIAO TAN NOI 300.000" at bounding box center [415, 184] width 762 height 32
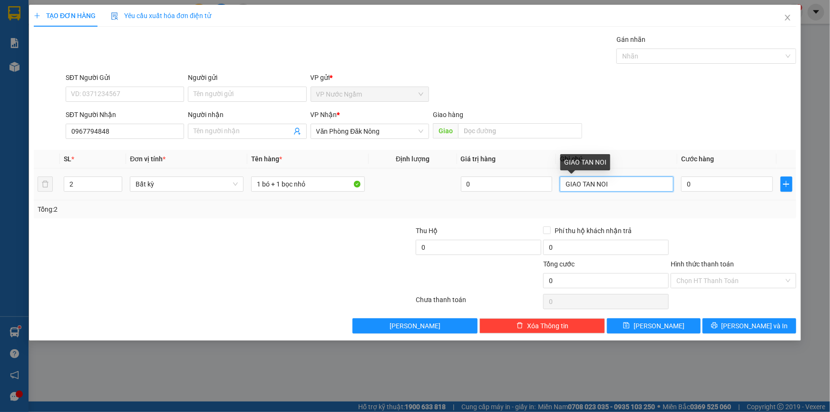
drag, startPoint x: 589, startPoint y: 192, endPoint x: 522, endPoint y: 195, distance: 67.6
click at [537, 194] on tr "2 Bất kỳ 1 bó + 1 bọc nhỏ 0 GIAO TAN NOI 0" at bounding box center [415, 184] width 762 height 32
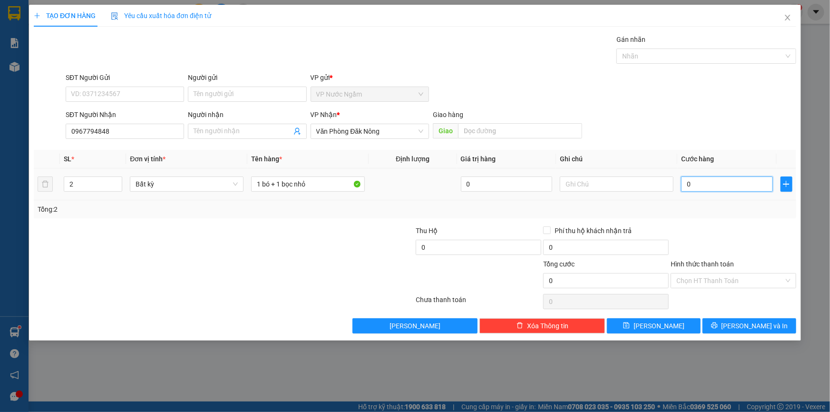
click at [727, 182] on input "0" at bounding box center [727, 183] width 92 height 15
drag, startPoint x: 773, startPoint y: 324, endPoint x: 669, endPoint y: 266, distance: 119.2
click at [768, 322] on button "[PERSON_NAME] và In" at bounding box center [749, 325] width 94 height 15
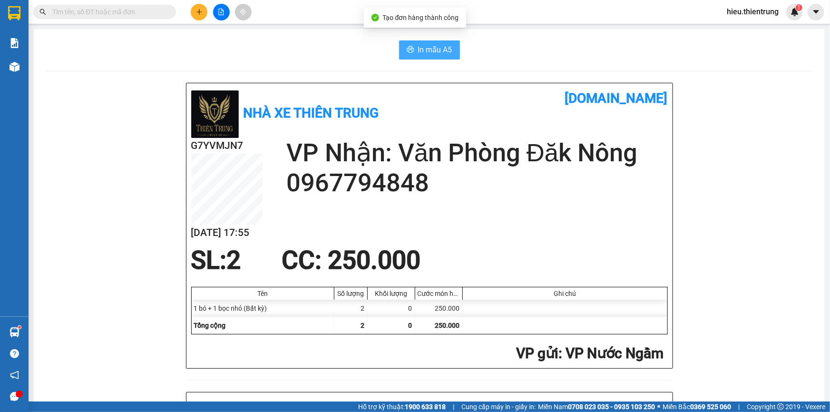
click at [422, 48] on span "In mẫu A5" at bounding box center [435, 50] width 34 height 12
click at [441, 49] on span "In mẫu A5" at bounding box center [435, 50] width 34 height 12
click at [519, 37] on div "In mẫu A5 Nhà xe Thiên Trung [DOMAIN_NAME] G7YVMJN7 [DATE] 17:55 VP Nhận: Văn P…" at bounding box center [429, 420] width 791 height 782
drag, startPoint x: 272, startPoint y: 67, endPoint x: 242, endPoint y: 77, distance: 31.7
click at [271, 67] on div "In mẫu A5 Nhà xe Thiên Trung [DOMAIN_NAME] G7YVMJN7 [DATE] 17:55 VP Nhận: Văn P…" at bounding box center [429, 420] width 791 height 782
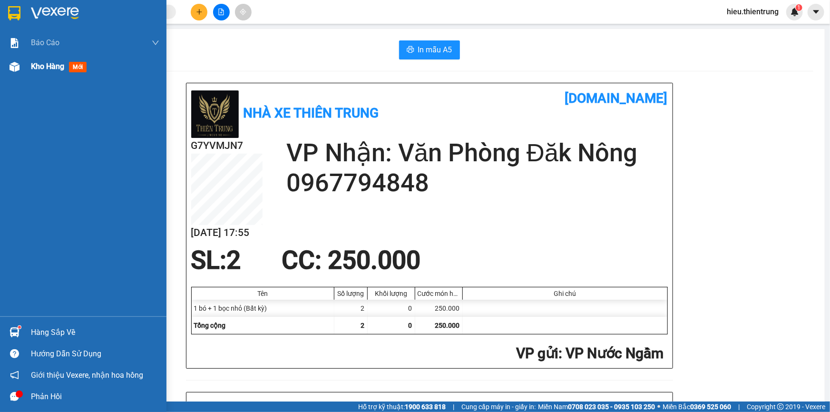
click at [10, 63] on img at bounding box center [15, 67] width 10 height 10
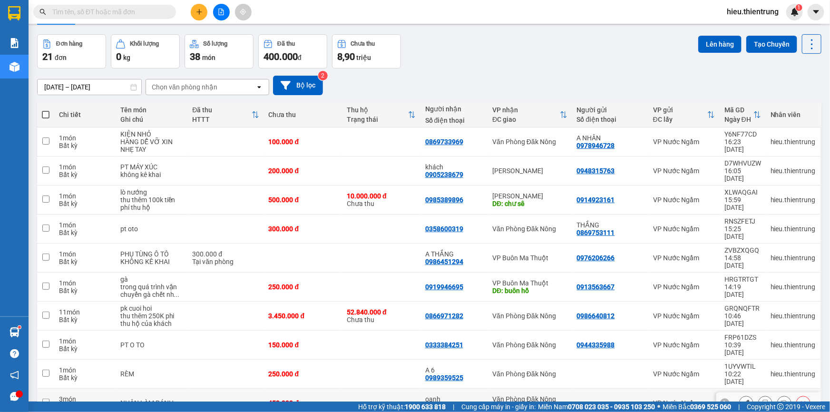
scroll to position [43, 0]
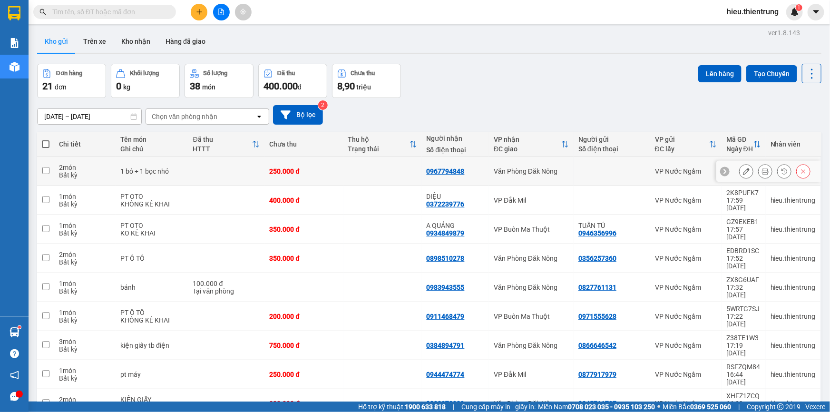
scroll to position [0, 0]
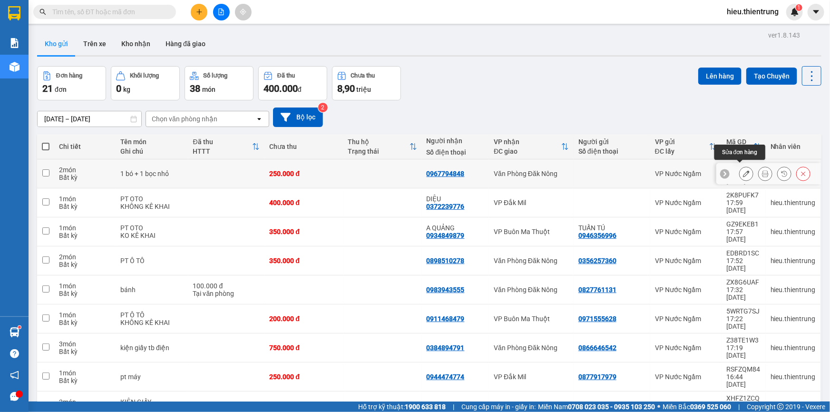
click at [743, 170] on icon at bounding box center [746, 173] width 7 height 7
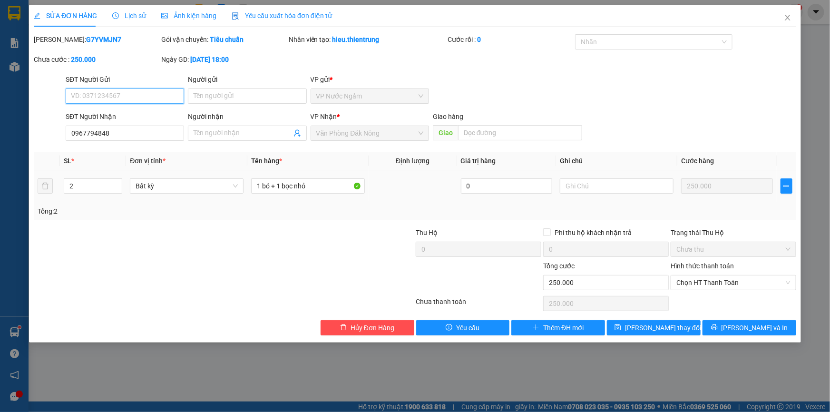
drag, startPoint x: 693, startPoint y: 286, endPoint x: 699, endPoint y: 291, distance: 7.5
click at [693, 286] on span "Chọn HT Thanh Toán" at bounding box center [733, 282] width 114 height 14
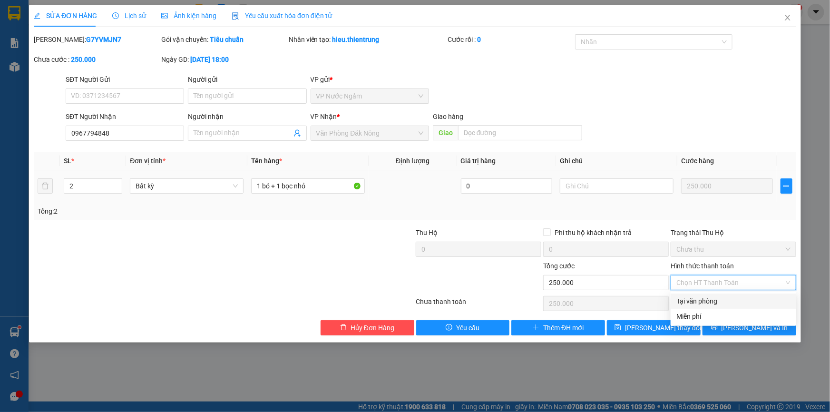
click at [708, 303] on div "Tại văn phòng" at bounding box center [733, 301] width 114 height 10
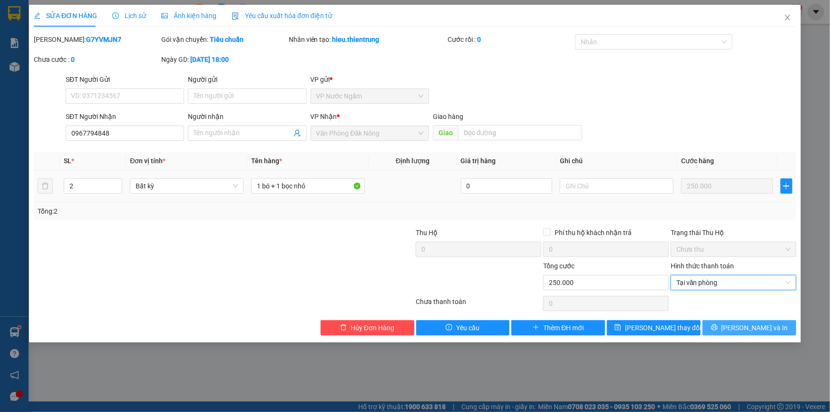
click at [732, 322] on button "[PERSON_NAME] và In" at bounding box center [749, 327] width 94 height 15
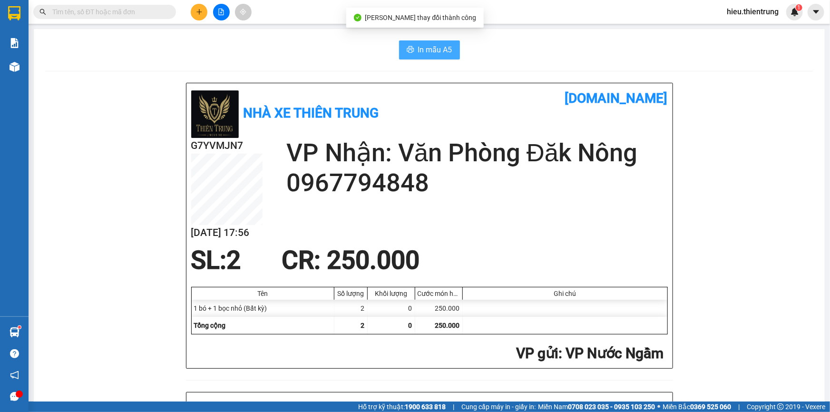
click at [421, 51] on span "In mẫu A5" at bounding box center [435, 50] width 34 height 12
click at [423, 44] on span "In mẫu A5" at bounding box center [435, 50] width 34 height 12
click at [542, 19] on div "Kết quả tìm kiếm ( 0 ) Bộ lọc Ngày tạo đơn gần nhất No Data hieu.thientrung 1" at bounding box center [415, 12] width 830 height 24
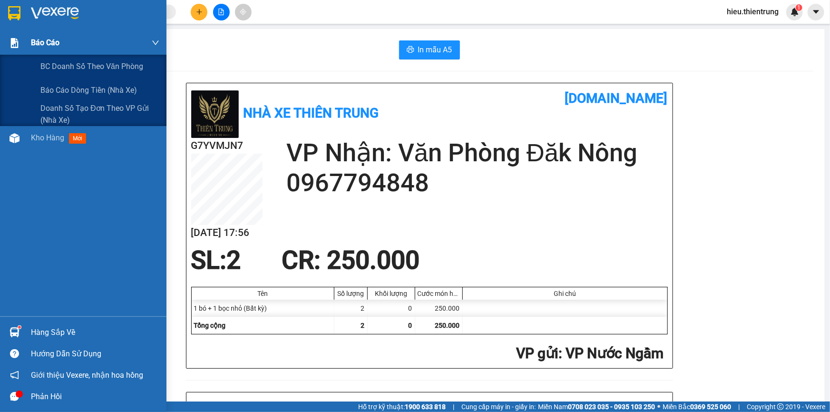
click at [44, 51] on div "Báo cáo" at bounding box center [95, 43] width 128 height 24
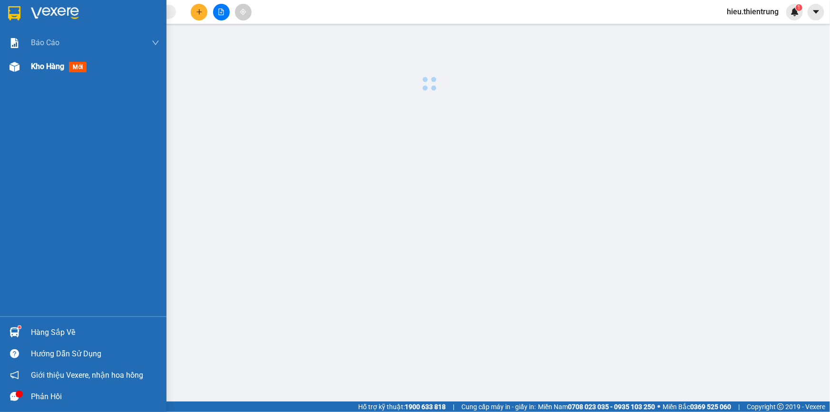
click at [46, 76] on div "Kho hàng mới" at bounding box center [95, 67] width 128 height 24
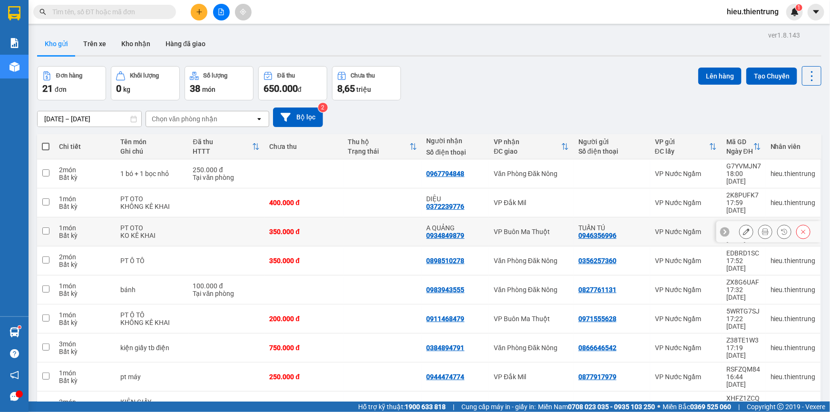
click at [762, 228] on icon at bounding box center [765, 231] width 7 height 7
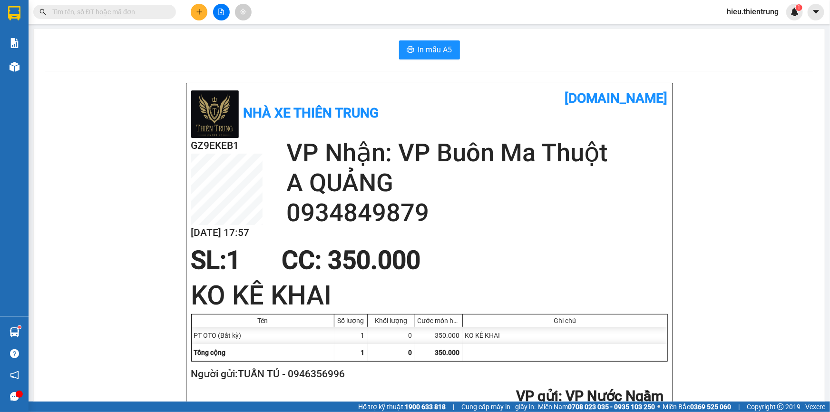
click at [426, 48] on span "In mẫu A5" at bounding box center [435, 50] width 34 height 12
drag, startPoint x: 562, startPoint y: 77, endPoint x: 464, endPoint y: 76, distance: 98.0
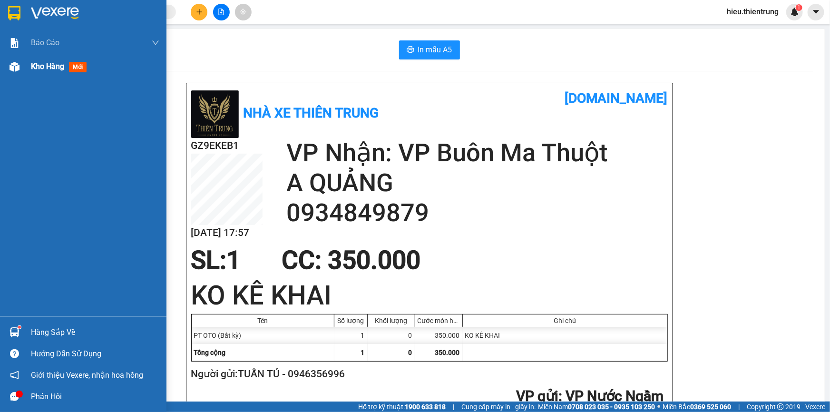
click at [20, 65] on div at bounding box center [14, 66] width 17 height 17
click at [20, 66] on div at bounding box center [14, 66] width 17 height 17
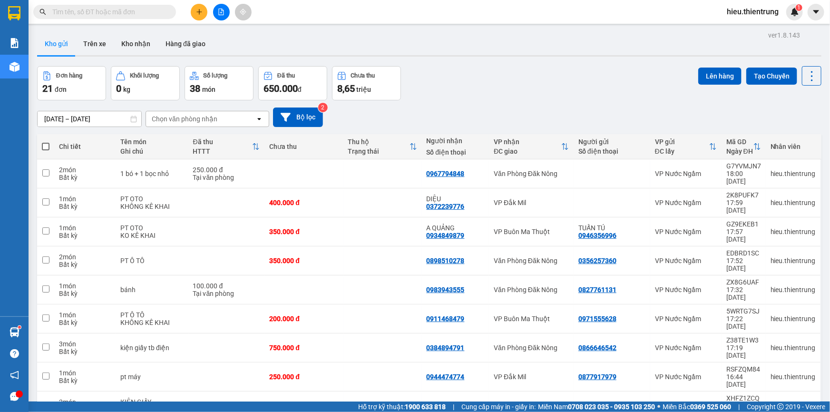
click at [202, 10] on icon "plus" at bounding box center [199, 12] width 7 height 7
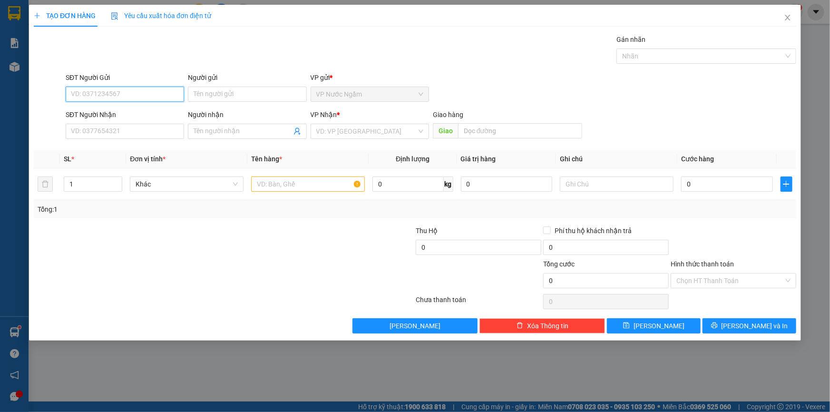
click at [136, 93] on input "SĐT Người Gửi" at bounding box center [125, 94] width 118 height 15
click at [107, 110] on div "0816655555" at bounding box center [124, 113] width 107 height 10
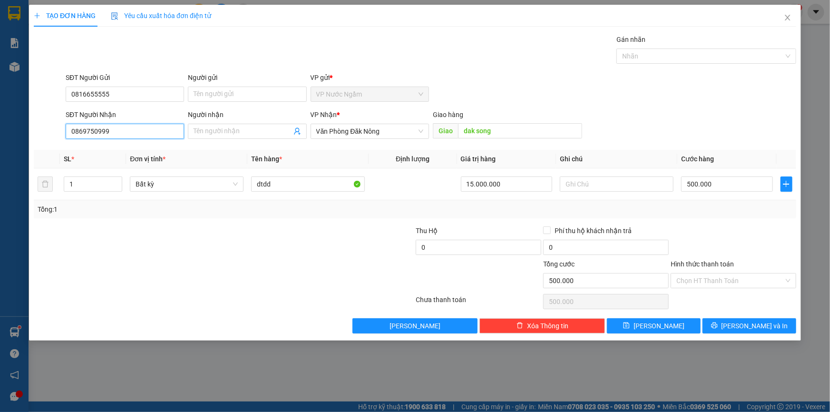
drag, startPoint x: 124, startPoint y: 137, endPoint x: 38, endPoint y: 143, distance: 86.7
click at [38, 142] on div "SĐT Người Nhận 0869750999 0869750999 Người nhận Tên người nhận VP Nhận * Văn Ph…" at bounding box center [415, 125] width 764 height 33
drag, startPoint x: 537, startPoint y: 181, endPoint x: 441, endPoint y: 203, distance: 98.5
click at [449, 202] on div "SL * Đơn vị tính * Tên hàng * Định lượng Giá trị hàng Ghi chú Cước hàng 1 Bất k…" at bounding box center [415, 184] width 762 height 68
click at [745, 187] on input "500.000" at bounding box center [727, 183] width 92 height 15
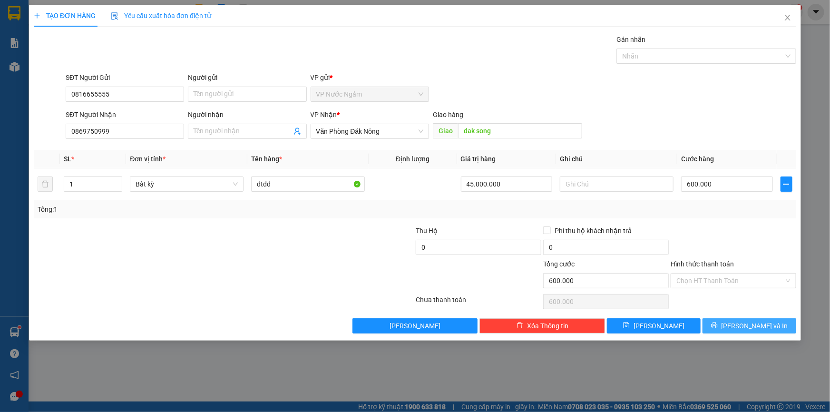
click at [717, 326] on icon "printer" at bounding box center [714, 325] width 6 height 6
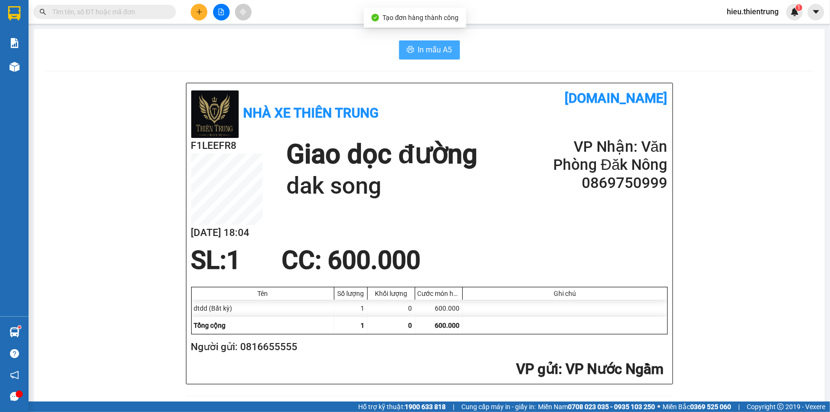
click at [408, 54] on span "printer" at bounding box center [411, 50] width 8 height 9
drag, startPoint x: 293, startPoint y: 67, endPoint x: 289, endPoint y: 67, distance: 4.8
click at [203, 7] on button at bounding box center [199, 12] width 17 height 17
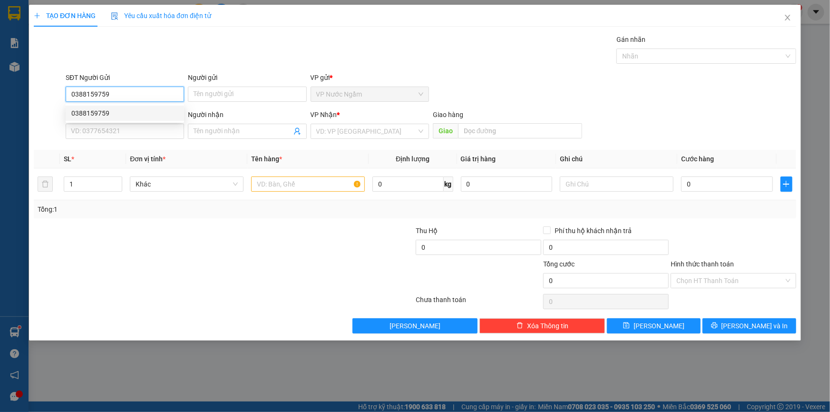
click at [113, 108] on div "0388159759" at bounding box center [124, 113] width 107 height 10
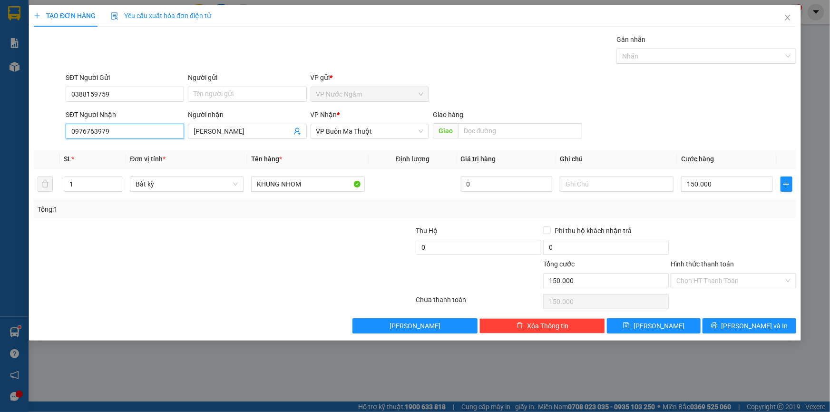
drag, startPoint x: 126, startPoint y: 134, endPoint x: 0, endPoint y: 147, distance: 127.1
click at [1, 146] on div "TẠO ĐƠN HÀNG Yêu cầu xuất hóa đơn điện tử Transit Pickup Surcharge Ids Transit …" at bounding box center [415, 206] width 830 height 412
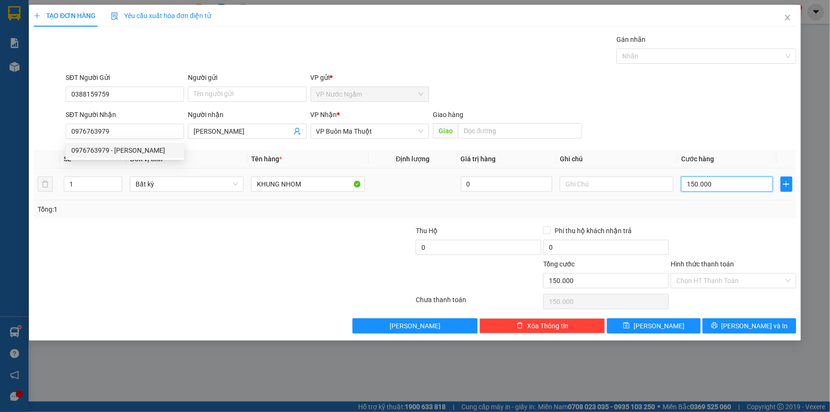
click at [716, 185] on input "150.000" at bounding box center [727, 183] width 92 height 15
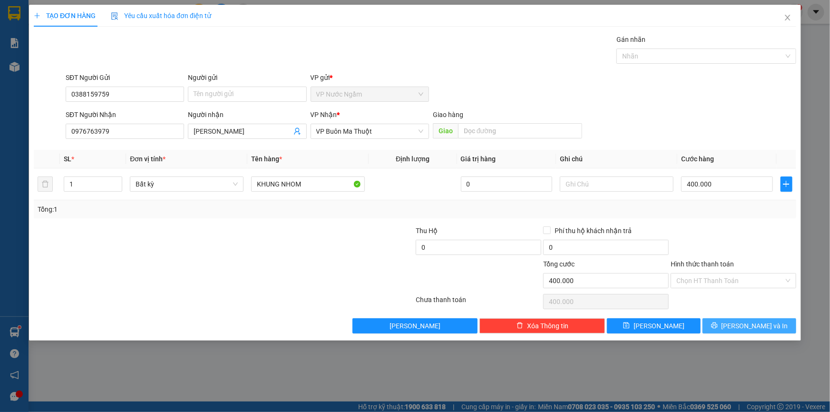
click at [769, 327] on button "[PERSON_NAME] và In" at bounding box center [749, 325] width 94 height 15
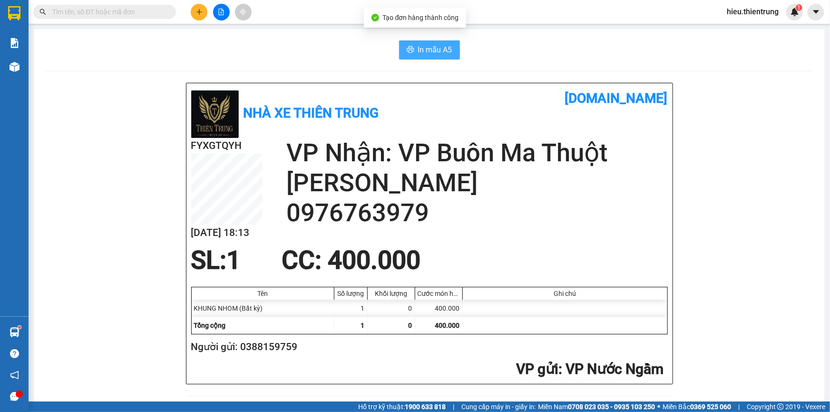
click at [428, 58] on button "In mẫu A5" at bounding box center [429, 49] width 61 height 19
click at [203, 12] on button at bounding box center [199, 12] width 17 height 17
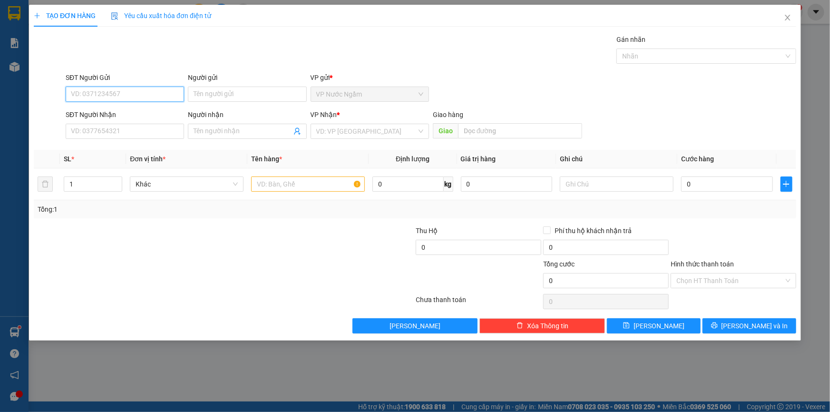
click at [85, 94] on input "SĐT Người Gửi" at bounding box center [125, 94] width 118 height 15
drag, startPoint x: 102, startPoint y: 118, endPoint x: 109, endPoint y: 119, distance: 7.2
click at [103, 118] on div "0355818119" at bounding box center [125, 113] width 118 height 15
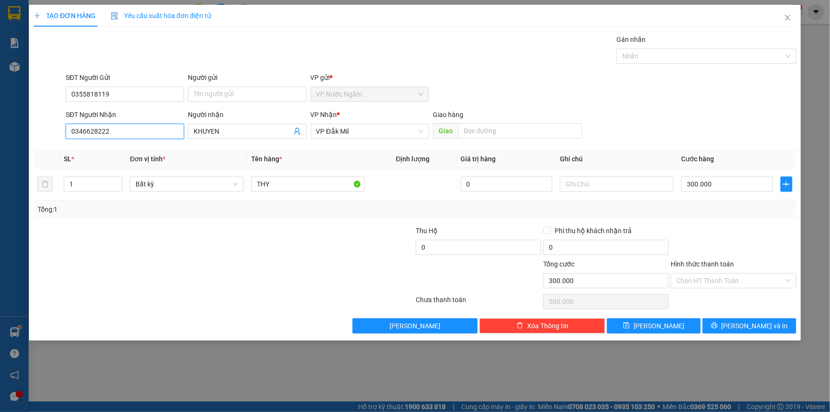
drag, startPoint x: 117, startPoint y: 129, endPoint x: 42, endPoint y: 146, distance: 76.6
click at [43, 145] on div "Transit Pickup Surcharge Ids Transit Deliver Surcharge Ids Transit Deliver Surc…" at bounding box center [415, 183] width 762 height 299
click at [136, 151] on div "0346628222 - KHUYEN" at bounding box center [124, 150] width 107 height 10
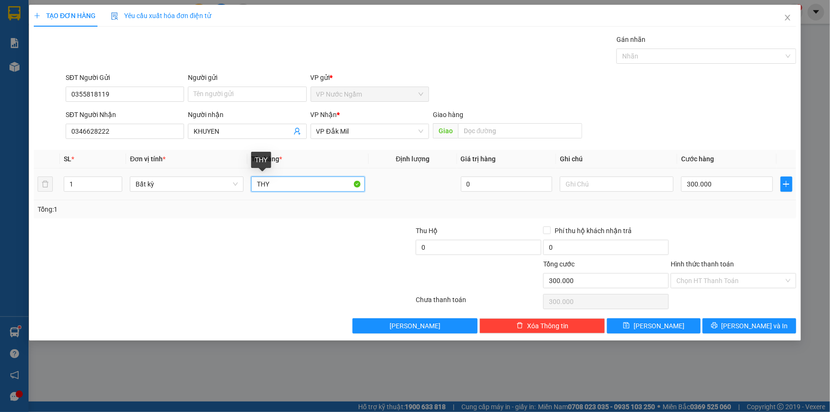
drag, startPoint x: 281, startPoint y: 185, endPoint x: 224, endPoint y: 194, distance: 57.7
click at [224, 194] on tr "1 Bất kỳ THY 0 300.000" at bounding box center [415, 184] width 762 height 32
click at [717, 327] on icon "printer" at bounding box center [714, 325] width 7 height 7
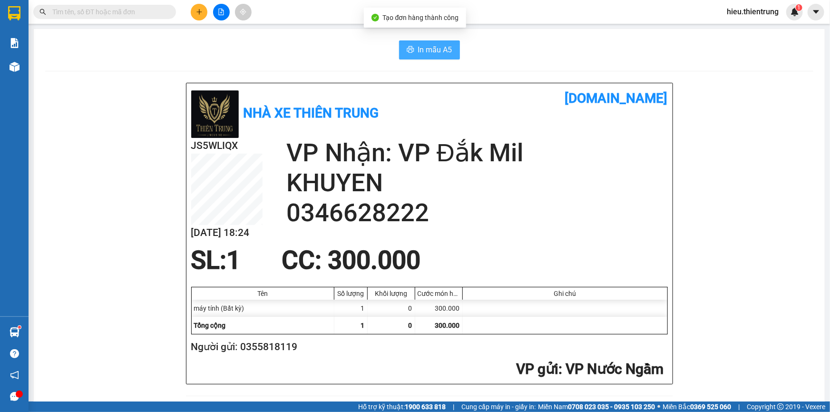
click at [438, 48] on span "In mẫu A5" at bounding box center [435, 50] width 34 height 12
drag, startPoint x: 291, startPoint y: 45, endPoint x: 268, endPoint y: 53, distance: 24.5
click at [288, 45] on div "In mẫu A5" at bounding box center [429, 49] width 768 height 19
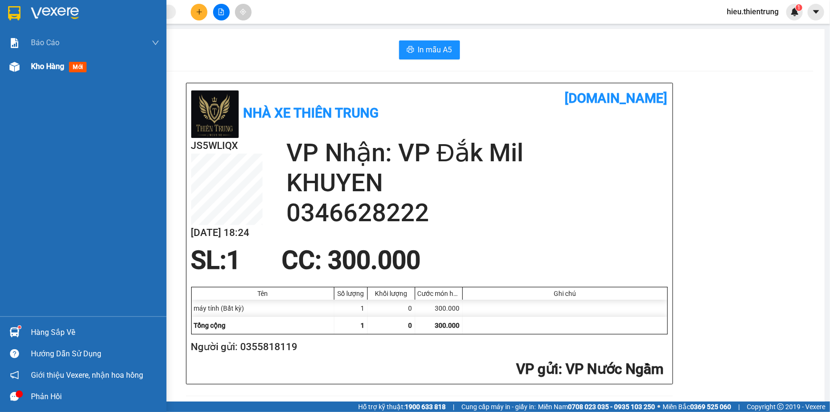
click at [27, 67] on div "Kho hàng mới" at bounding box center [83, 67] width 166 height 24
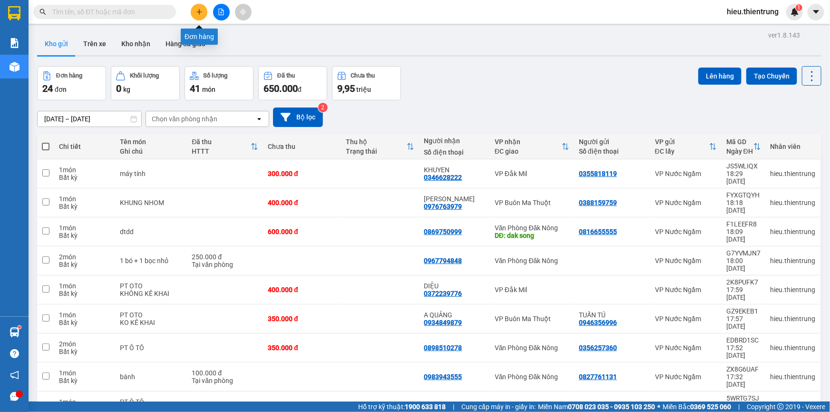
click at [201, 11] on icon "plus" at bounding box center [198, 11] width 5 height 0
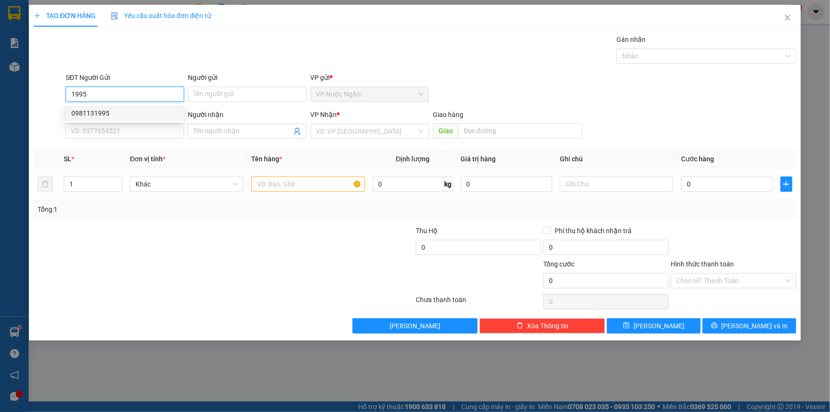
drag, startPoint x: 95, startPoint y: 109, endPoint x: 104, endPoint y: 109, distance: 9.0
click at [97, 107] on div "0981131995" at bounding box center [125, 113] width 118 height 15
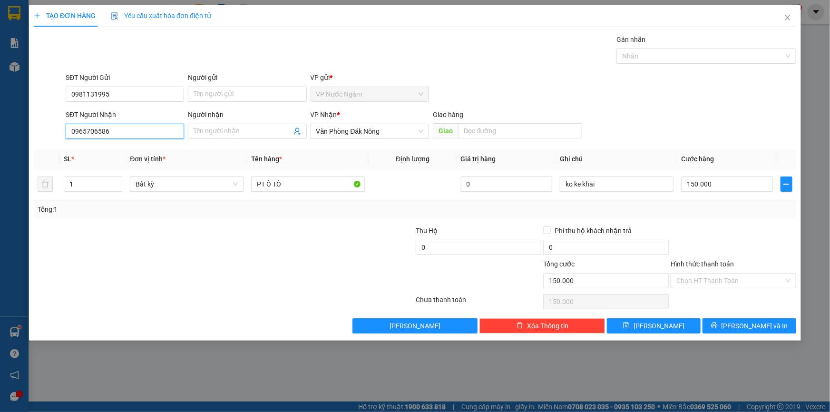
drag, startPoint x: 118, startPoint y: 126, endPoint x: 29, endPoint y: 127, distance: 88.4
click at [29, 127] on div "TẠO ĐƠN HÀNG Yêu cầu xuất hóa đơn điện tử Transit Pickup Surcharge Ids Transit …" at bounding box center [415, 173] width 772 height 336
click at [734, 191] on div "150.000" at bounding box center [727, 183] width 92 height 19
click at [713, 188] on input "150.000" at bounding box center [727, 183] width 92 height 15
click at [746, 325] on span "[PERSON_NAME] và In" at bounding box center [754, 325] width 67 height 10
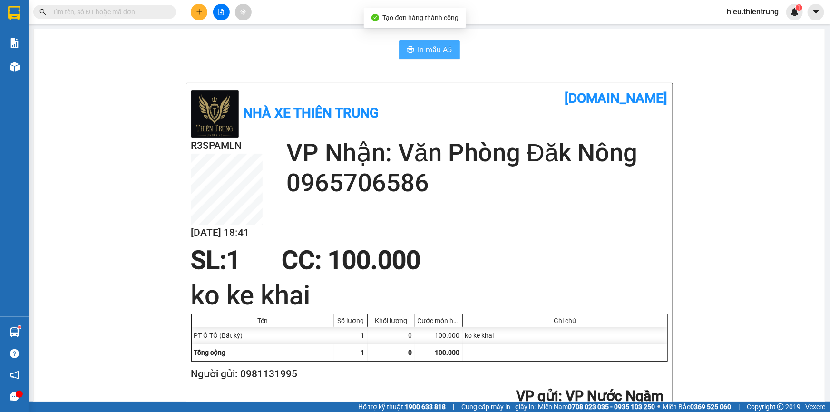
click at [412, 52] on button "In mẫu A5" at bounding box center [429, 49] width 61 height 19
click at [519, 46] on div "In mẫu A5" at bounding box center [429, 49] width 768 height 19
click at [200, 13] on icon "plus" at bounding box center [199, 12] width 7 height 7
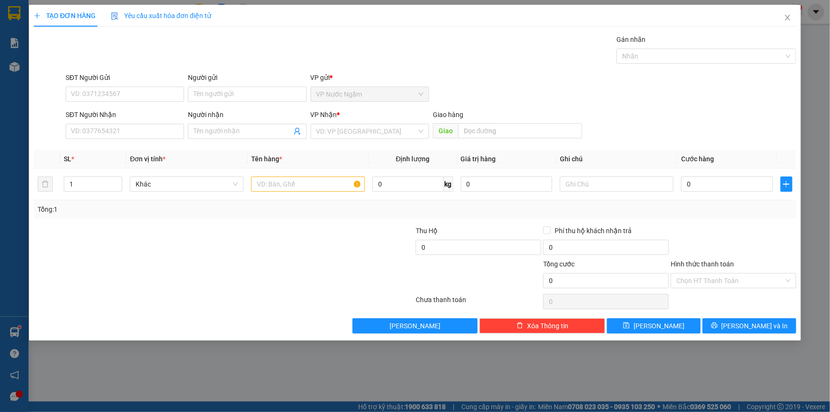
click at [112, 84] on div "SĐT Người Gửi" at bounding box center [125, 79] width 118 height 14
click at [111, 95] on input "SĐT Người Gửi" at bounding box center [125, 94] width 118 height 15
drag, startPoint x: 108, startPoint y: 109, endPoint x: 120, endPoint y: 119, distance: 15.8
click at [109, 111] on div "0947569589" at bounding box center [124, 113] width 107 height 10
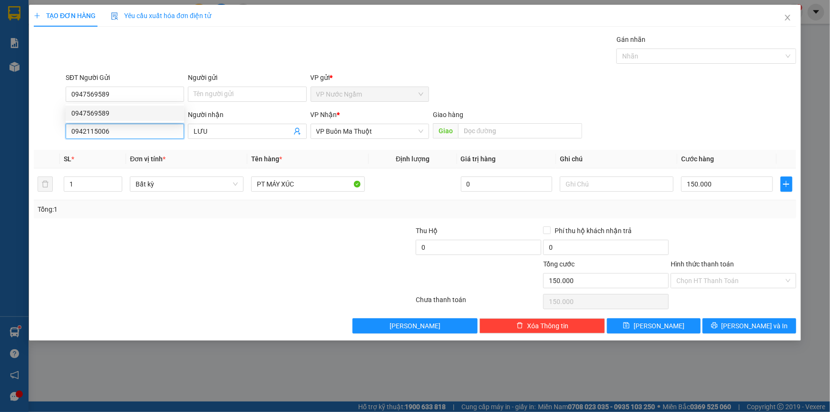
drag, startPoint x: 128, startPoint y: 125, endPoint x: 12, endPoint y: 133, distance: 116.3
click at [9, 133] on div "TẠO ĐƠN HÀNG Yêu cầu xuất hóa đơn điện tử Transit Pickup Surcharge Ids Transit …" at bounding box center [415, 206] width 830 height 412
click at [751, 312] on div "Transit Pickup Surcharge Ids Transit Deliver Surcharge Ids Transit Deliver Surc…" at bounding box center [415, 183] width 762 height 299
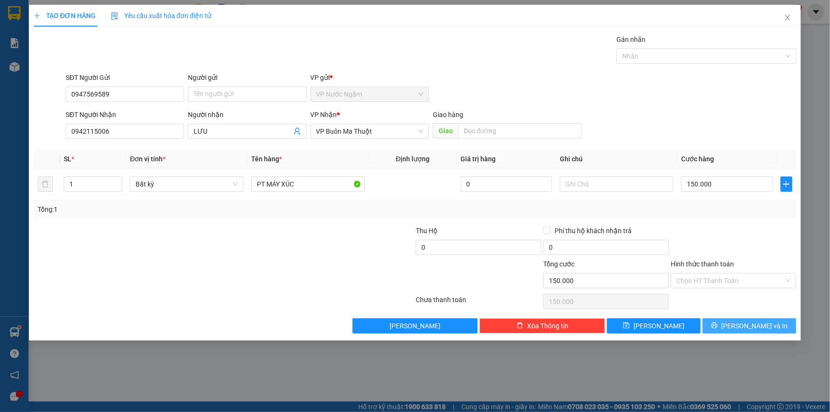
click at [746, 320] on span "[PERSON_NAME] và In" at bounding box center [754, 325] width 67 height 10
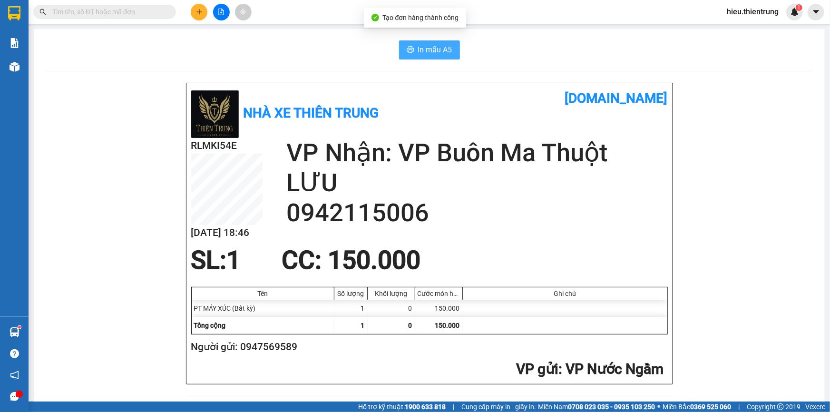
click at [423, 41] on button "In mẫu A5" at bounding box center [429, 49] width 61 height 19
drag, startPoint x: 532, startPoint y: 27, endPoint x: 256, endPoint y: 53, distance: 276.6
click at [525, 28] on main "In mẫu A5 Nhà xe Thiên Trung [DOMAIN_NAME] RLMKI54E [DATE] 18:46 VP Nhận: VP Bu…" at bounding box center [415, 200] width 830 height 401
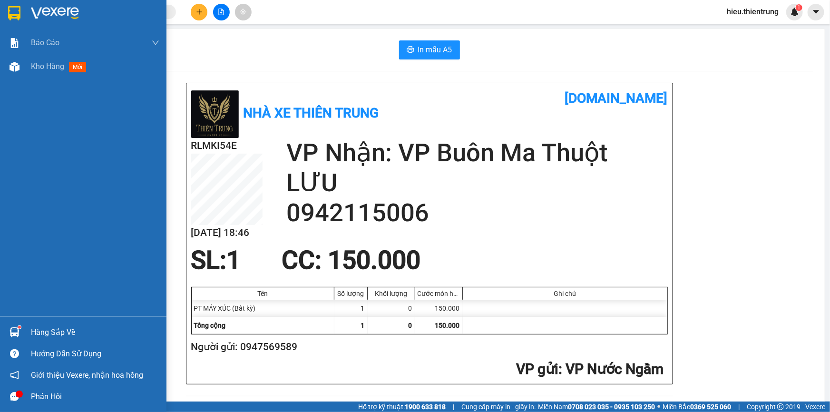
click at [31, 64] on span "Kho hàng" at bounding box center [47, 66] width 33 height 9
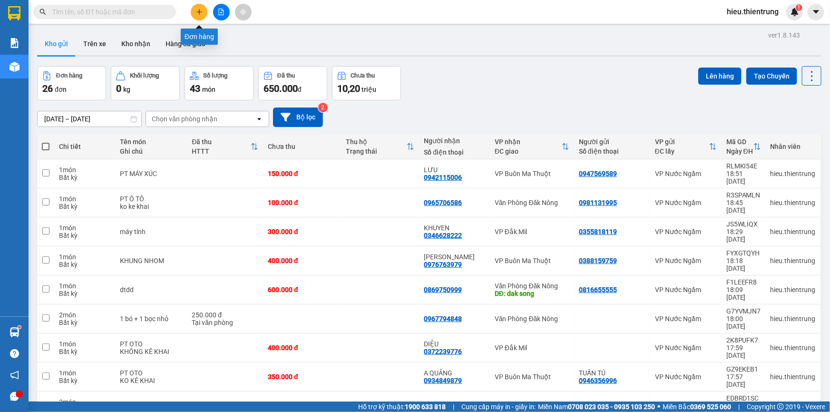
click at [201, 16] on button at bounding box center [199, 12] width 17 height 17
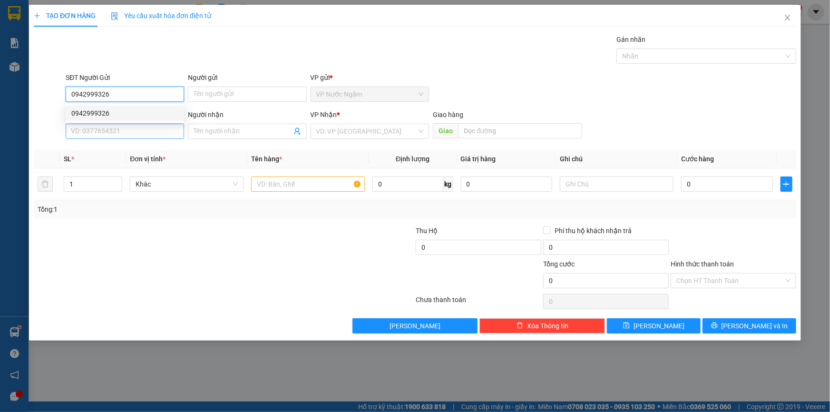
drag, startPoint x: 95, startPoint y: 110, endPoint x: 121, endPoint y: 130, distance: 33.2
click at [95, 110] on div "0942999326" at bounding box center [124, 113] width 107 height 10
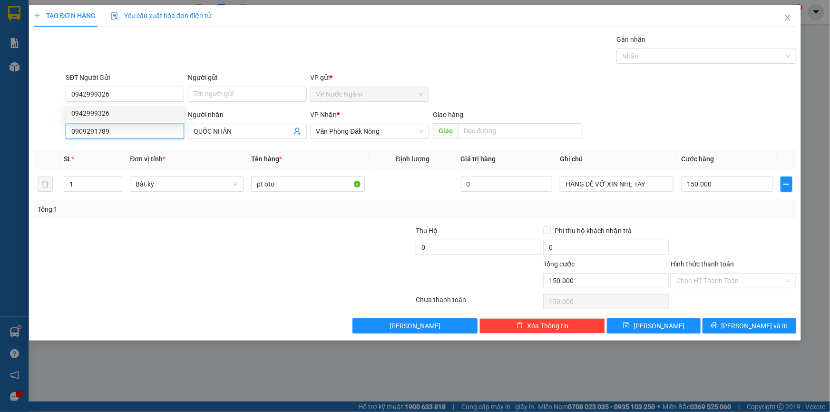
drag, startPoint x: 121, startPoint y: 130, endPoint x: 19, endPoint y: 149, distance: 103.4
click at [21, 149] on div "TẠO ĐƠN HÀNG Yêu cầu xuất hóa đơn điện tử Transit Pickup Surcharge Ids Transit …" at bounding box center [415, 206] width 830 height 412
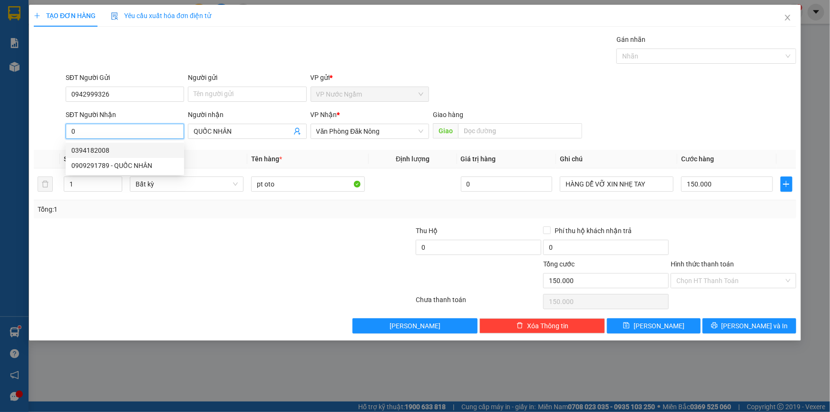
click at [105, 152] on div "0394182008" at bounding box center [124, 150] width 107 height 10
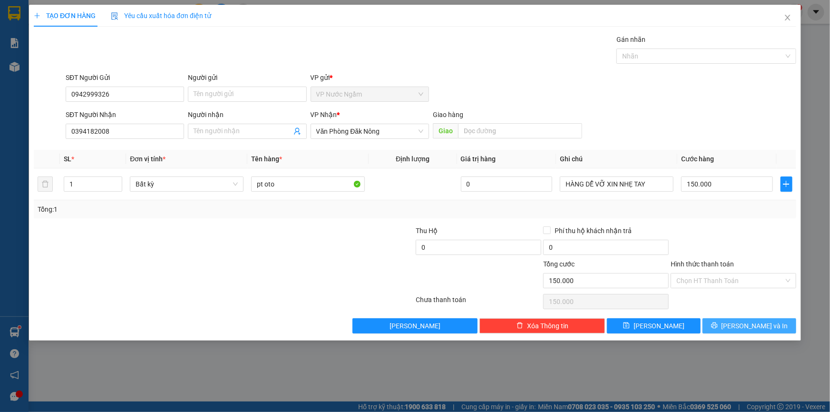
click at [717, 327] on button "[PERSON_NAME] và In" at bounding box center [749, 325] width 94 height 15
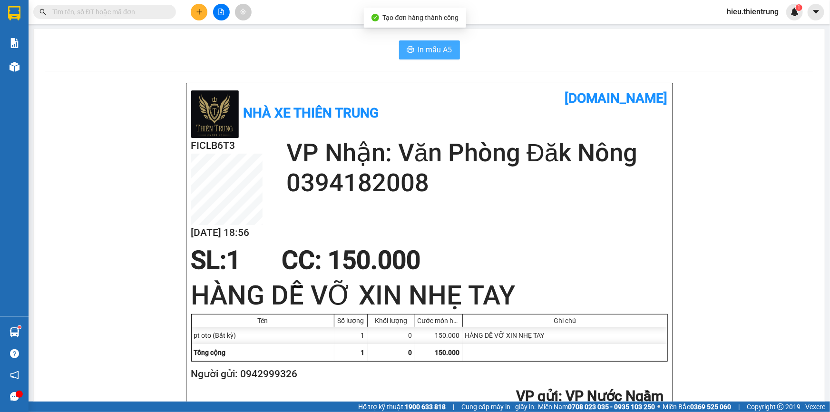
click at [423, 48] on span "In mẫu A5" at bounding box center [435, 50] width 34 height 12
drag, startPoint x: 525, startPoint y: 81, endPoint x: 513, endPoint y: 75, distance: 13.4
click at [202, 7] on button at bounding box center [199, 12] width 17 height 17
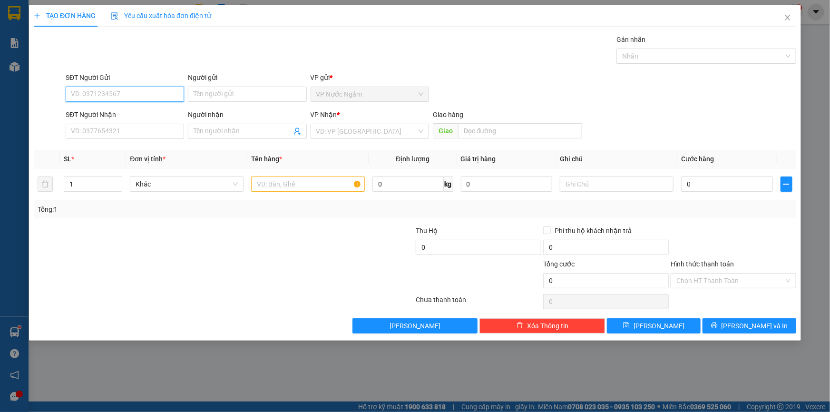
click at [112, 96] on input "SĐT Người Gửi" at bounding box center [125, 94] width 118 height 15
click at [88, 132] on input "SĐT Người Nhận" at bounding box center [125, 131] width 118 height 15
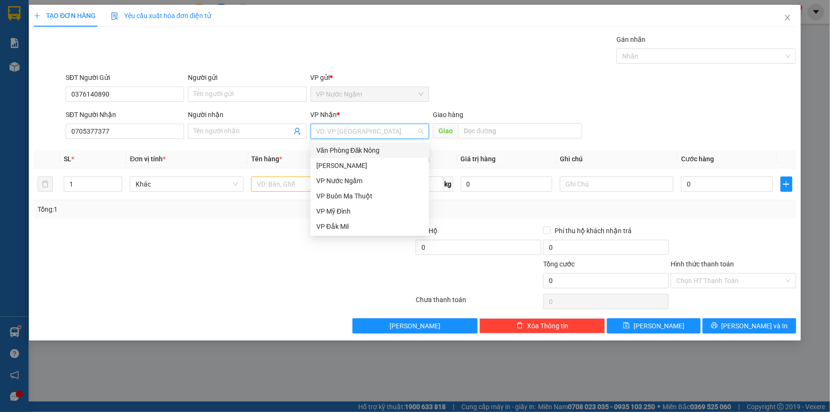
click at [343, 130] on input "search" at bounding box center [366, 131] width 100 height 14
drag, startPoint x: 375, startPoint y: 155, endPoint x: 439, endPoint y: 142, distance: 65.1
click at [376, 155] on div "Văn Phòng Đăk Nông" at bounding box center [369, 150] width 107 height 10
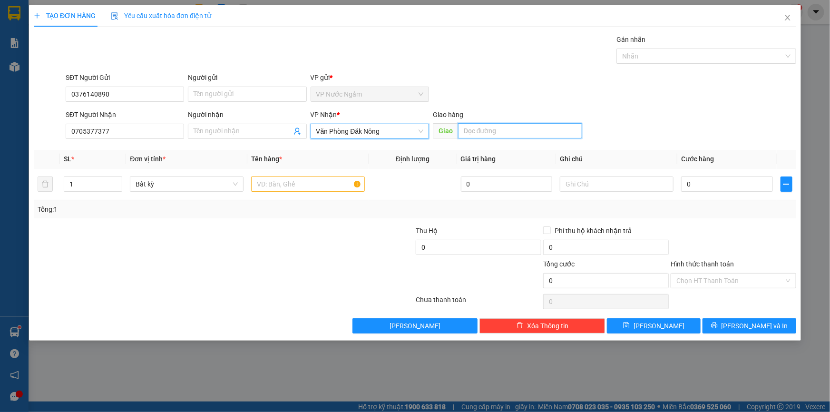
click at [492, 127] on input "text" at bounding box center [520, 130] width 124 height 15
click at [46, 188] on tr "1 Bất kỳ 0 0" at bounding box center [415, 184] width 762 height 32
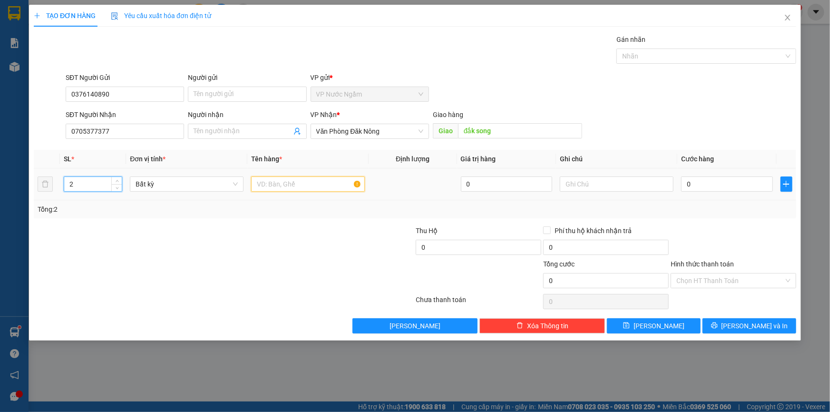
click at [269, 177] on input "text" at bounding box center [308, 183] width 114 height 15
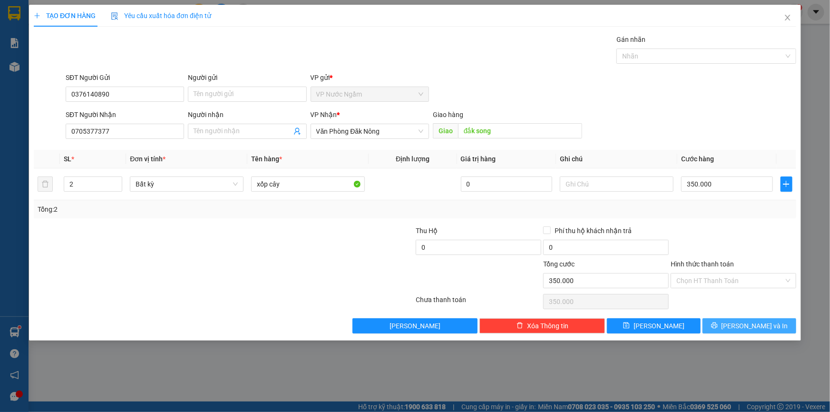
drag, startPoint x: 728, startPoint y: 315, endPoint x: 728, endPoint y: 321, distance: 5.7
click at [728, 317] on div "Transit Pickup Surcharge Ids Transit Deliver Surcharge Ids Transit Deliver Surc…" at bounding box center [415, 183] width 762 height 299
click at [728, 321] on button "[PERSON_NAME] và In" at bounding box center [749, 325] width 94 height 15
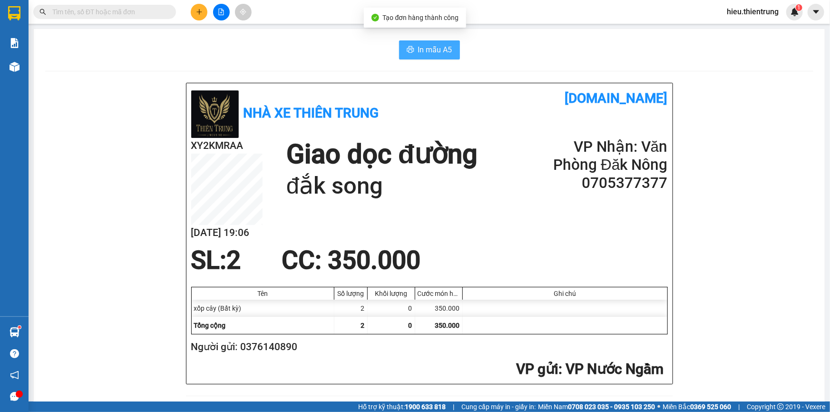
click at [425, 47] on span "In mẫu A5" at bounding box center [435, 50] width 34 height 12
click at [420, 45] on span "In mẫu A5" at bounding box center [435, 50] width 34 height 12
click at [201, 9] on icon "plus" at bounding box center [199, 12] width 7 height 7
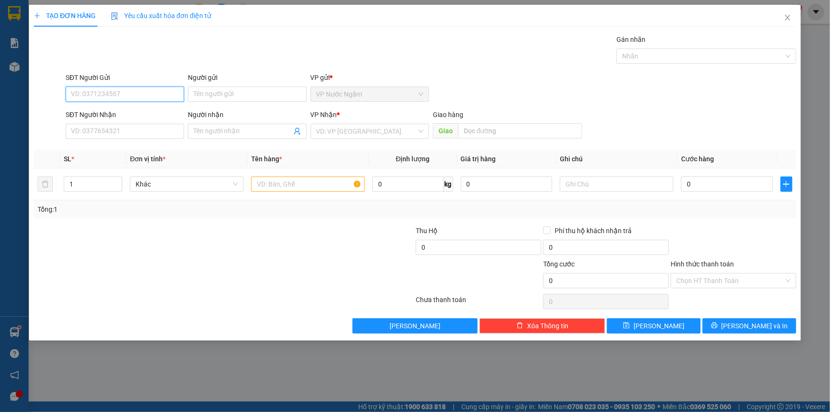
click at [152, 95] on input "SĐT Người Gửi" at bounding box center [125, 94] width 118 height 15
click at [120, 95] on input "SĐT Người Gửi" at bounding box center [125, 94] width 118 height 15
click at [128, 112] on div "0985434444 - KHÁCH" at bounding box center [124, 113] width 107 height 10
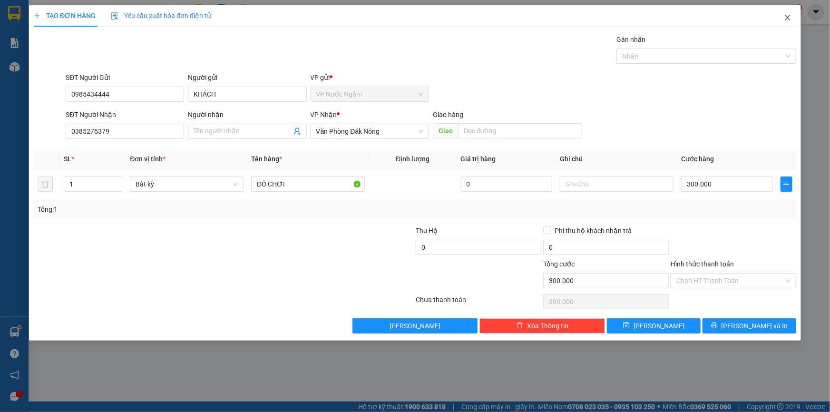
click at [783, 19] on span "Close" at bounding box center [787, 18] width 27 height 27
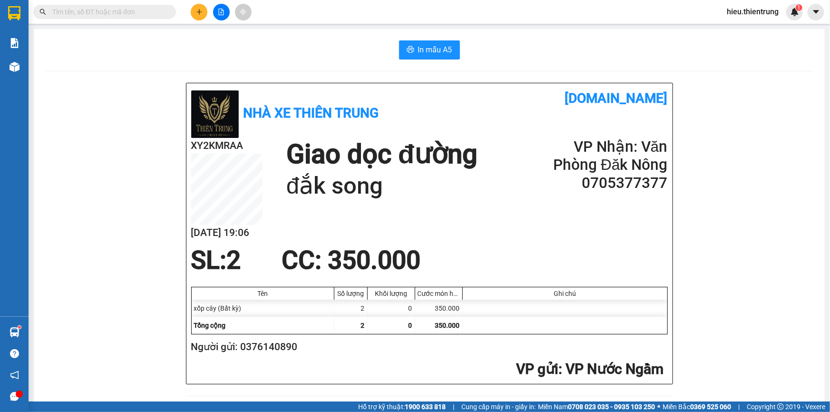
click at [198, 14] on icon "plus" at bounding box center [199, 12] width 7 height 7
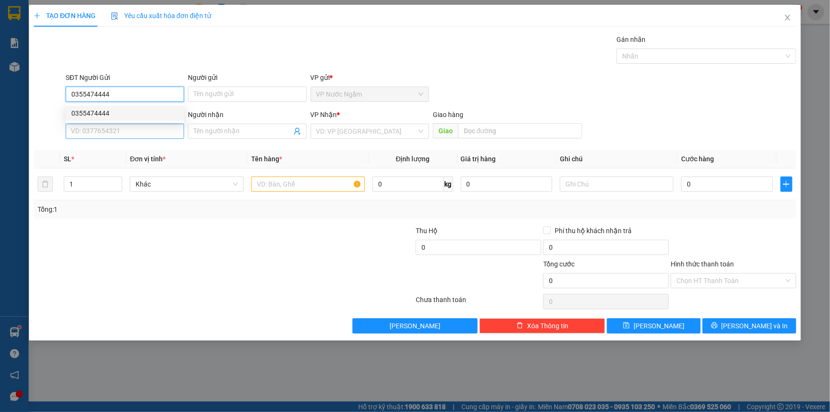
drag, startPoint x: 109, startPoint y: 110, endPoint x: 118, endPoint y: 123, distance: 15.7
click at [109, 111] on div "0355474444" at bounding box center [124, 113] width 107 height 10
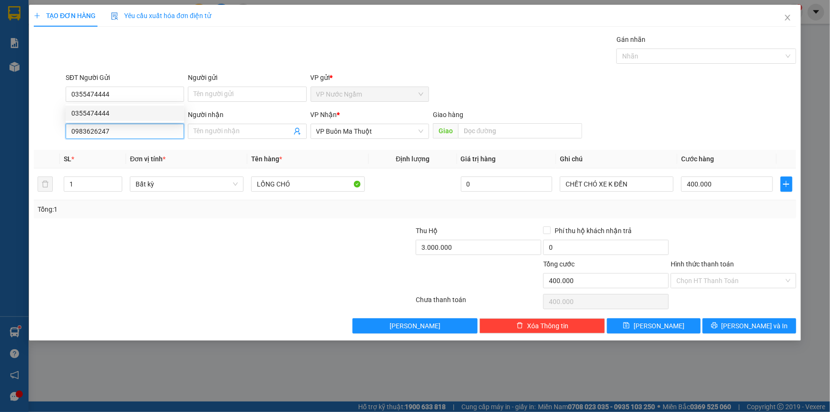
drag, startPoint x: 90, startPoint y: 133, endPoint x: 24, endPoint y: 140, distance: 66.9
click at [24, 140] on div "TẠO ĐƠN HÀNG Yêu cầu xuất hóa đơn điện tử Transit Pickup Surcharge Ids Transit …" at bounding box center [415, 206] width 830 height 412
drag, startPoint x: 350, startPoint y: 130, endPoint x: 353, endPoint y: 138, distance: 8.6
click at [350, 131] on span "VP Buôn Ma Thuột" at bounding box center [369, 131] width 107 height 14
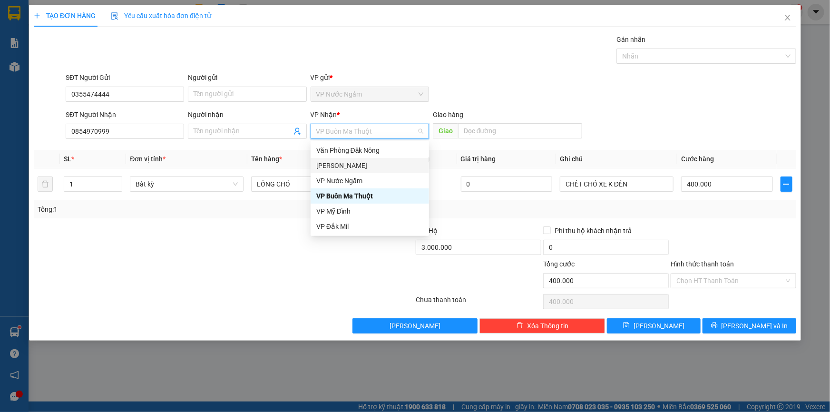
click at [329, 167] on div "[PERSON_NAME]" at bounding box center [369, 165] width 107 height 10
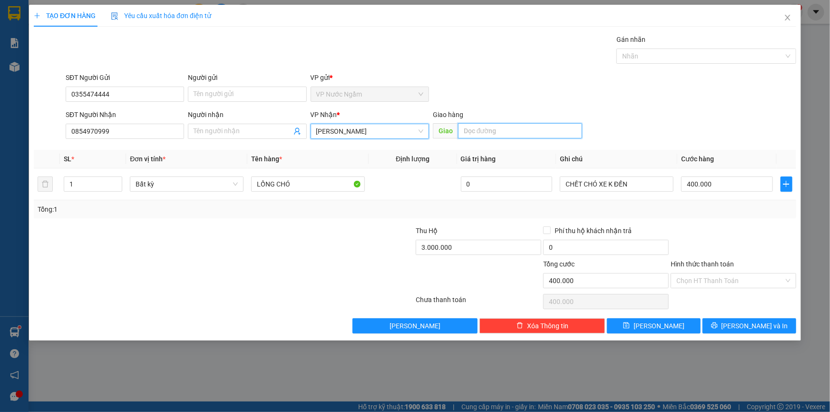
click at [478, 126] on input "text" at bounding box center [520, 130] width 124 height 15
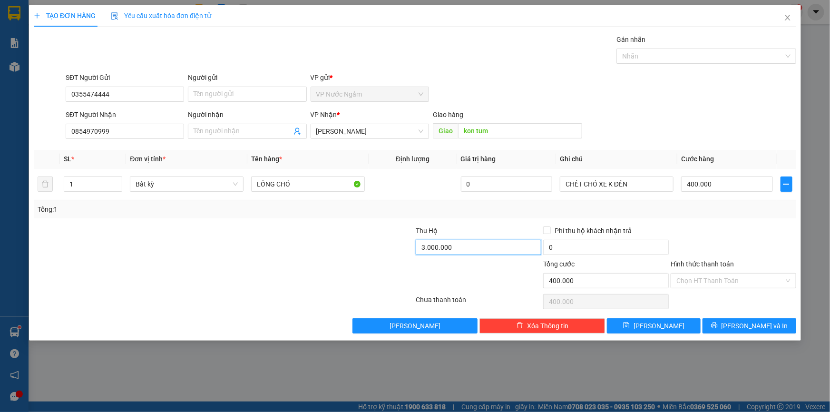
click at [474, 251] on input "3.000.000" at bounding box center [479, 247] width 126 height 15
click at [756, 329] on span "[PERSON_NAME] và In" at bounding box center [754, 325] width 67 height 10
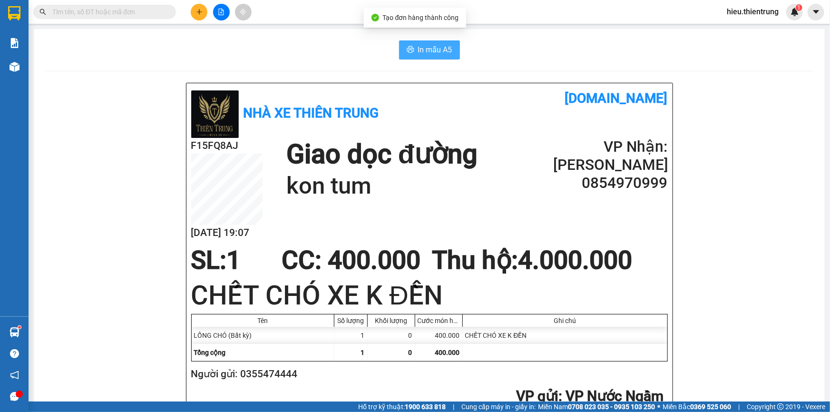
click at [426, 58] on button "In mẫu A5" at bounding box center [429, 49] width 61 height 19
click at [487, 24] on main "In mẫu A5 Nhà xe Thiên Trung [DOMAIN_NAME] F15FQ8AJ [DATE] 19:07 Giao dọc đường…" at bounding box center [415, 200] width 830 height 401
drag, startPoint x: 298, startPoint y: 60, endPoint x: 105, endPoint y: 102, distance: 197.4
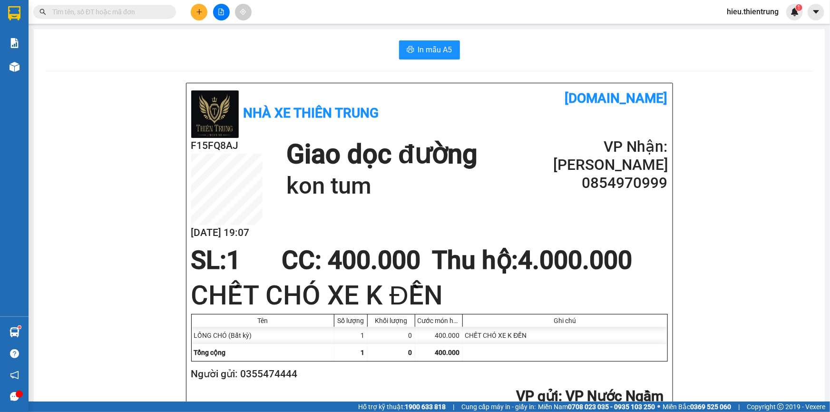
click at [28, 69] on div "Kho hàng mới" at bounding box center [14, 67] width 29 height 24
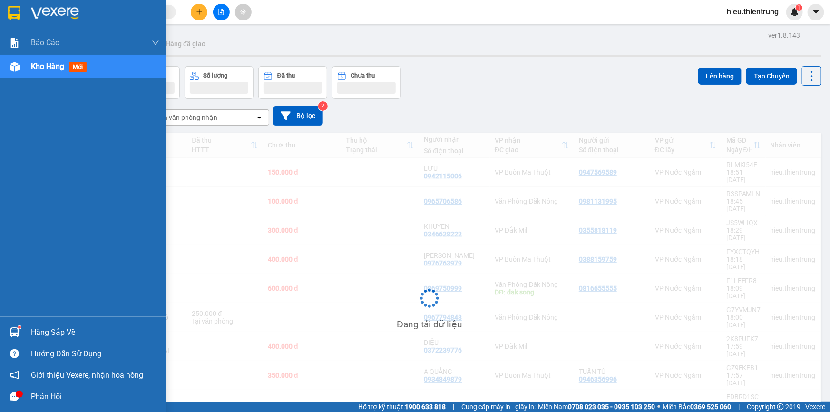
click at [28, 68] on div "Kho hàng mới" at bounding box center [83, 67] width 166 height 24
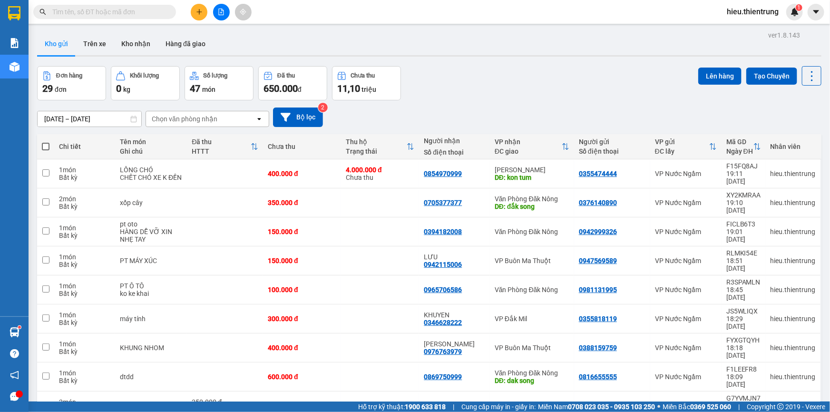
click at [465, 46] on div "Kho gửi Trên xe Kho nhận Hàng đã giao" at bounding box center [429, 44] width 784 height 25
